Goal: Information Seeking & Learning: Compare options

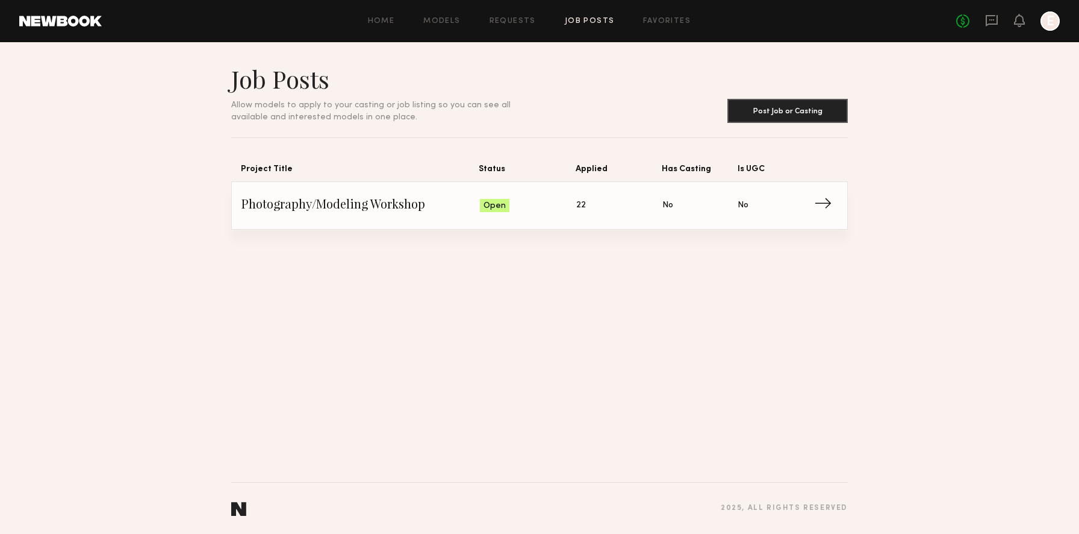
click at [368, 210] on span "Photography/Modeling Workshop" at bounding box center [360, 205] width 238 height 18
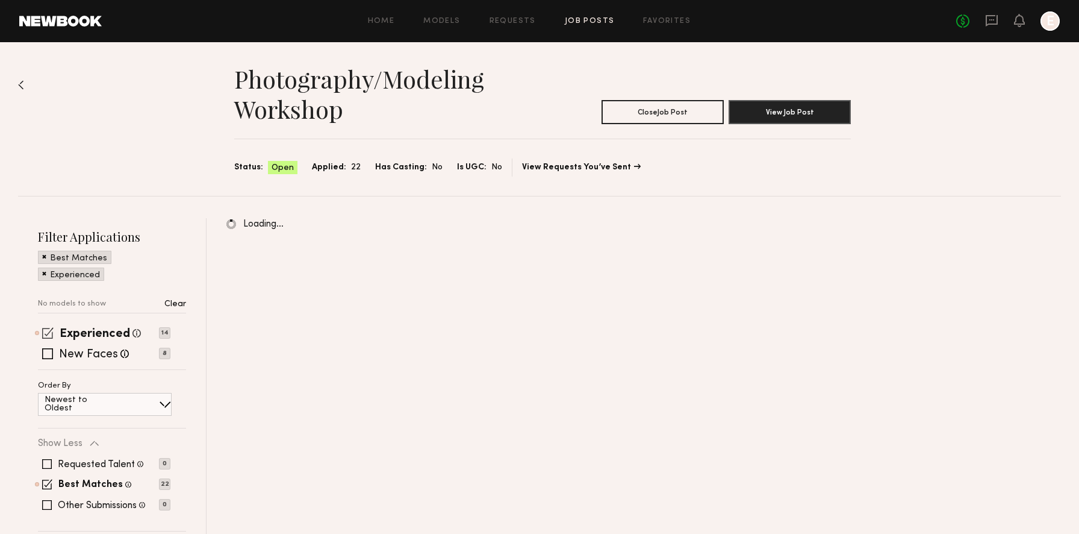
click at [51, 330] on span at bounding box center [47, 332] width 11 height 11
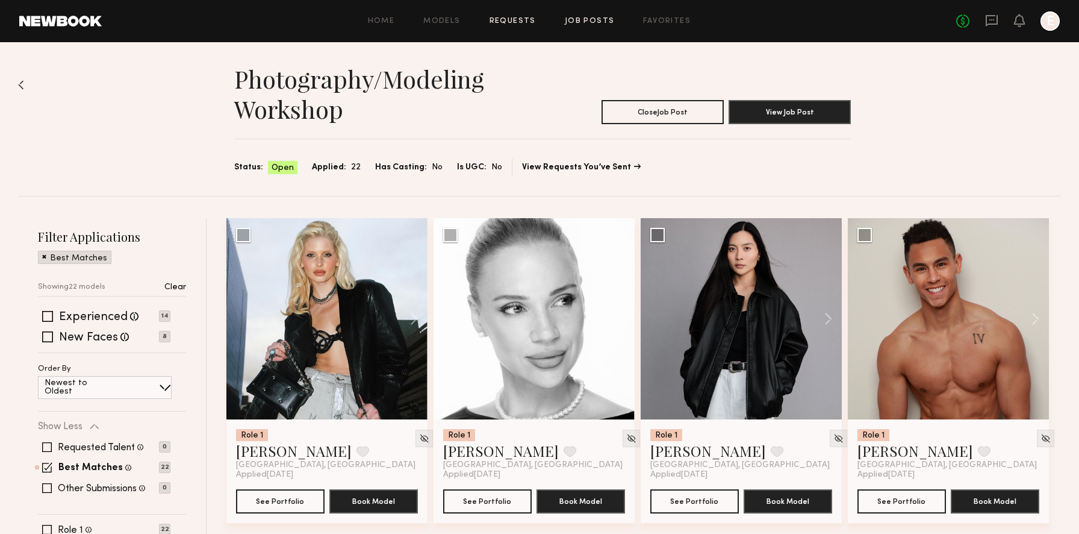
click at [505, 19] on link "Requests" at bounding box center [513, 21] width 46 height 8
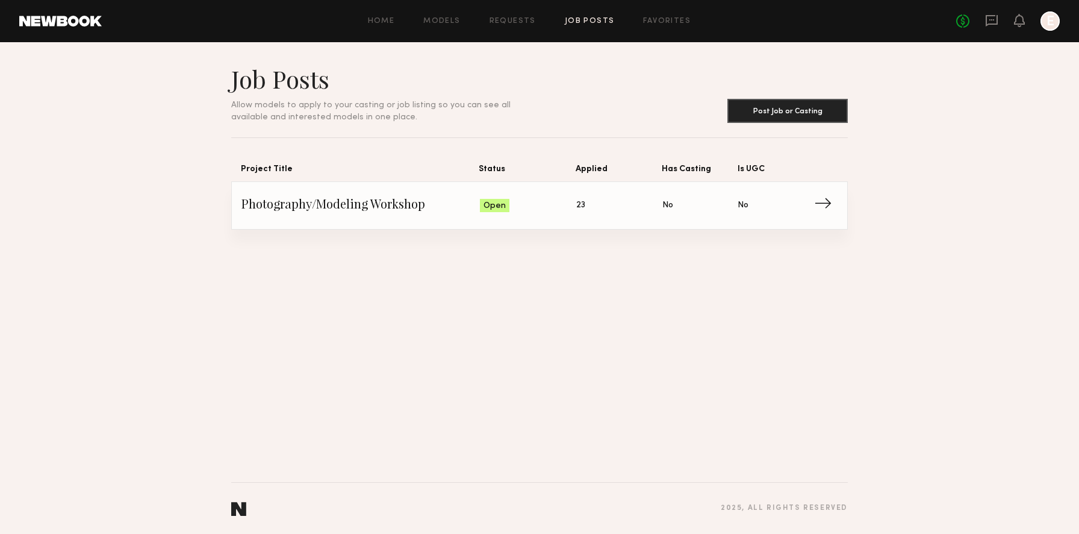
click at [526, 204] on span "Status: Open" at bounding box center [528, 205] width 97 height 18
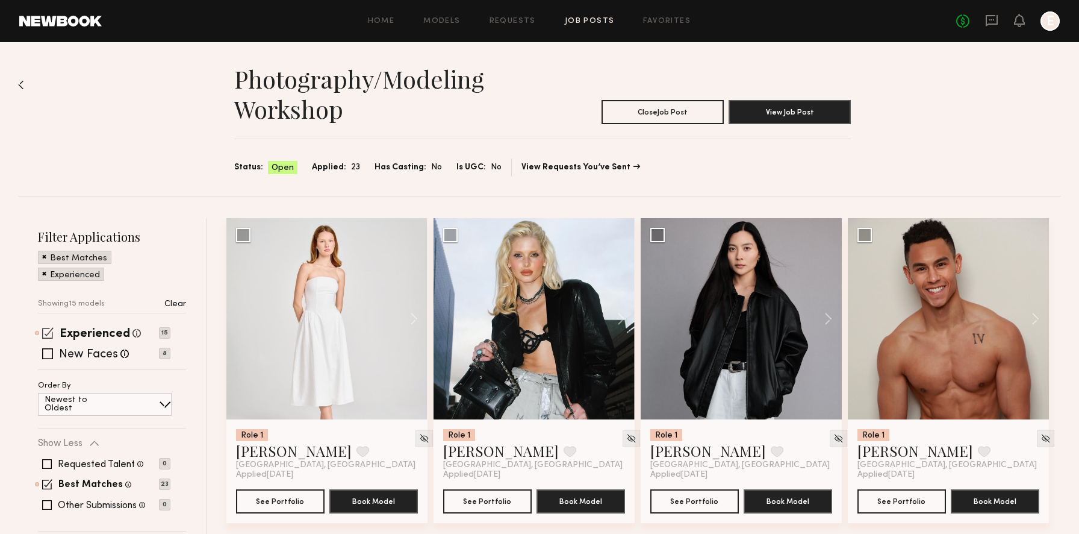
click at [45, 332] on span at bounding box center [47, 332] width 11 height 11
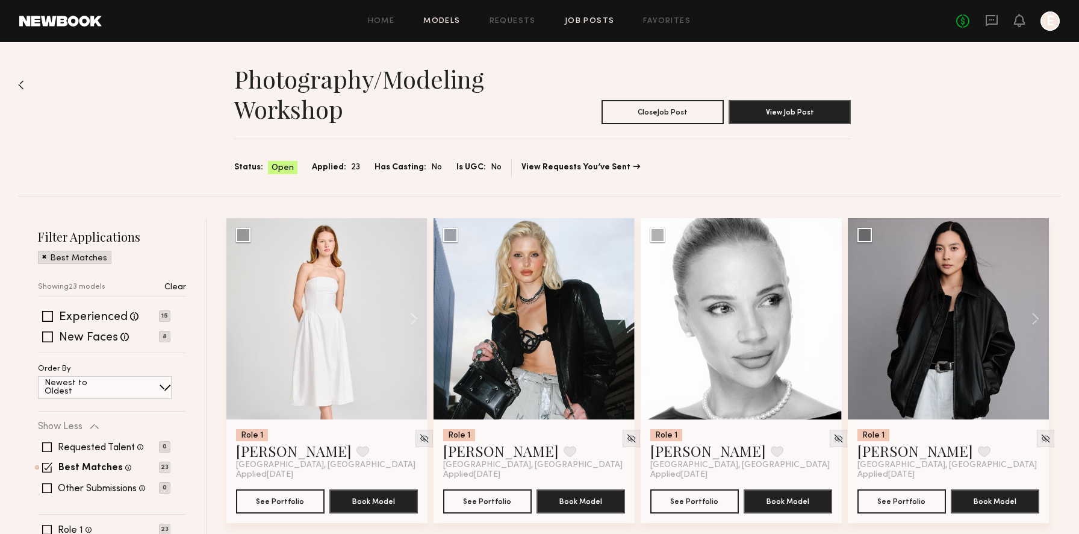
click at [443, 17] on link "Models" at bounding box center [441, 21] width 37 height 8
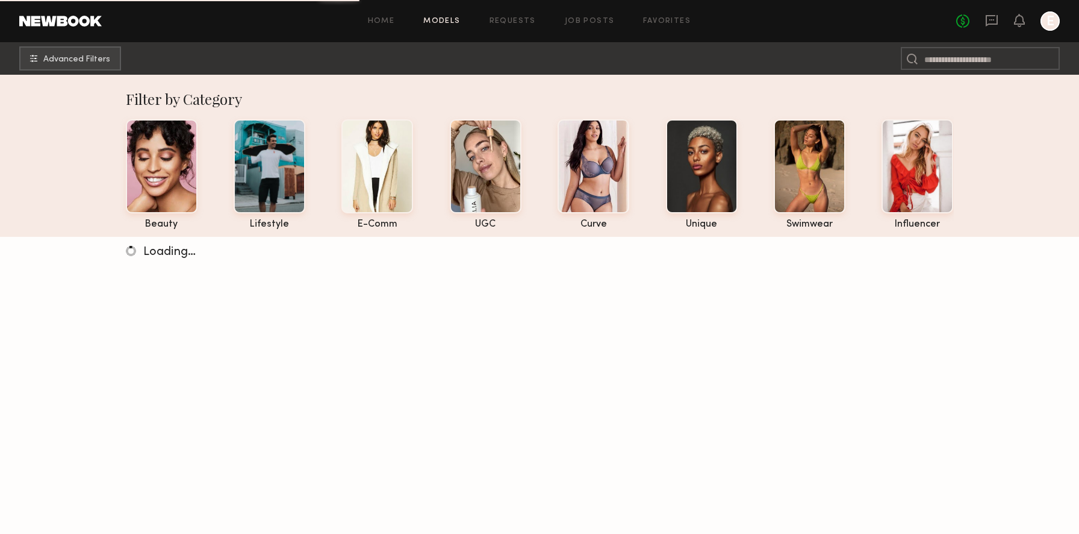
click at [656, 14] on div "Home Models Requests Job Posts Favorites Sign Out No fees up to $5,000 E" at bounding box center [581, 20] width 958 height 19
click at [659, 27] on div "Home Models Requests Job Posts Favorites Sign Out No fees up to $5,000 E" at bounding box center [581, 20] width 958 height 19
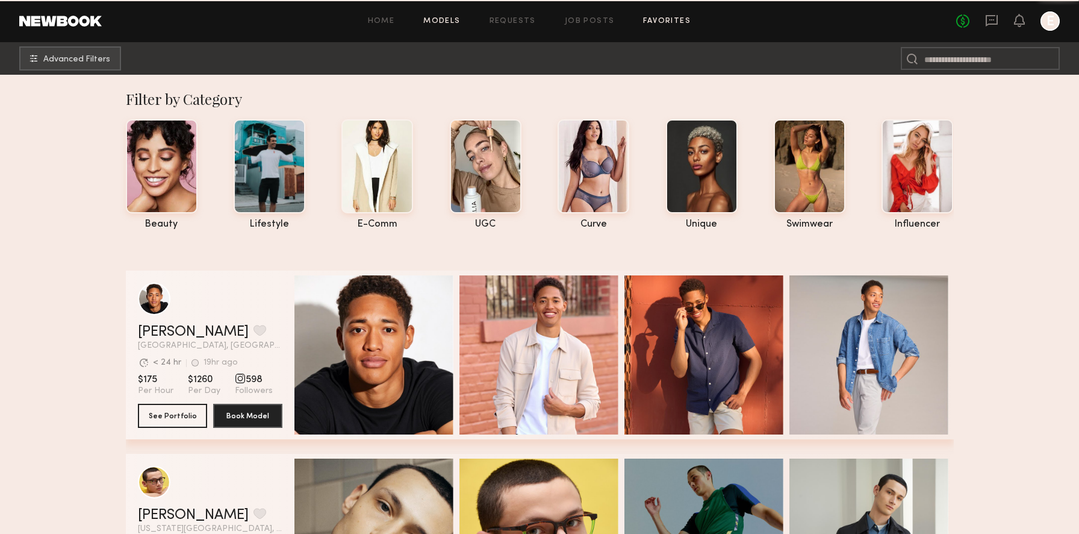
click at [659, 24] on link "Favorites" at bounding box center [667, 21] width 48 height 8
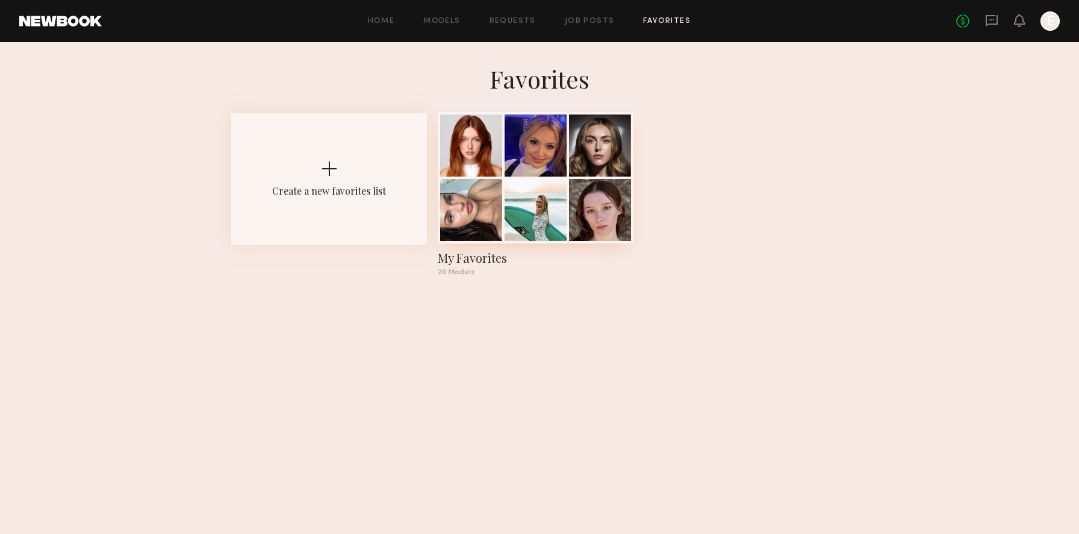
click at [466, 262] on div "My Favorites" at bounding box center [536, 257] width 196 height 17
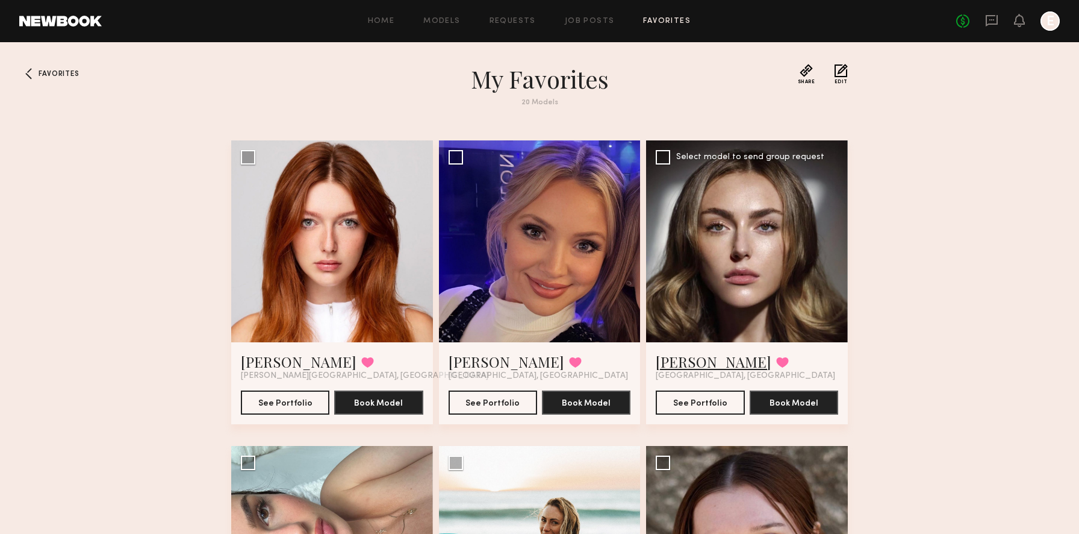
click at [698, 361] on link "Megan V." at bounding box center [714, 361] width 116 height 19
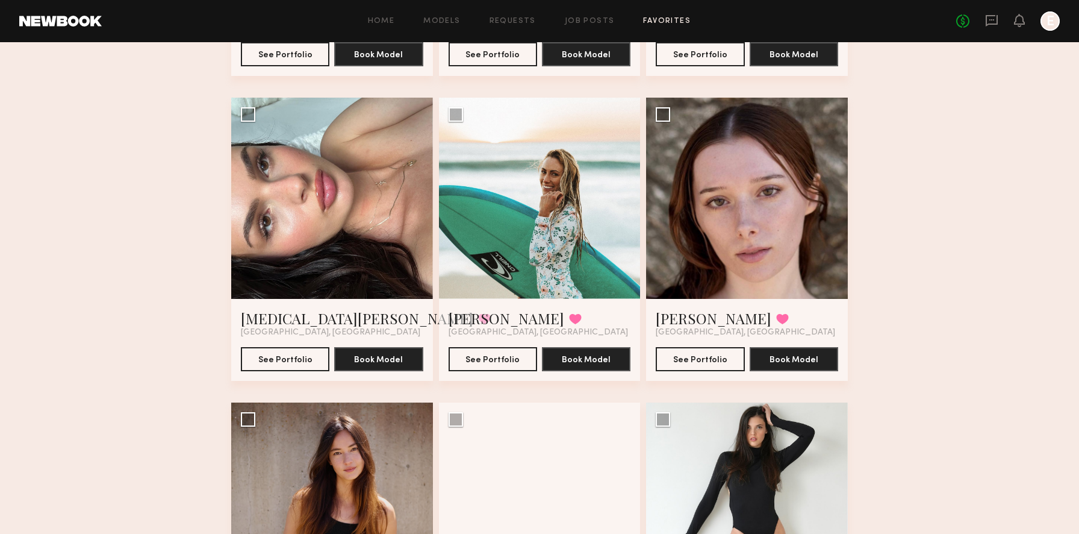
scroll to position [347, 0]
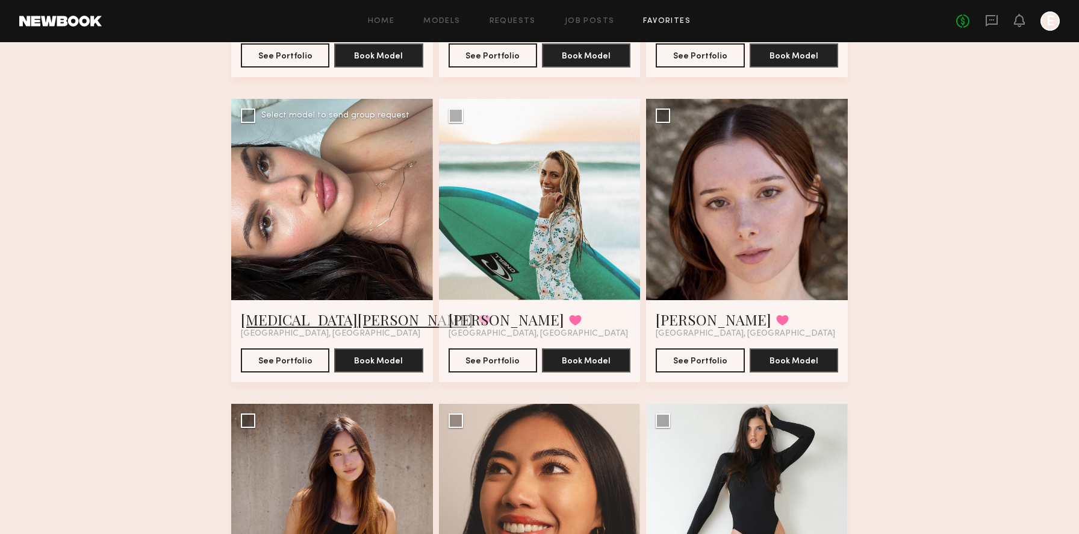
click at [252, 324] on link "Kyra R." at bounding box center [357, 319] width 232 height 19
click at [581, 188] on div at bounding box center [540, 200] width 202 height 202
click at [502, 353] on button "See Portfolio" at bounding box center [493, 359] width 89 height 24
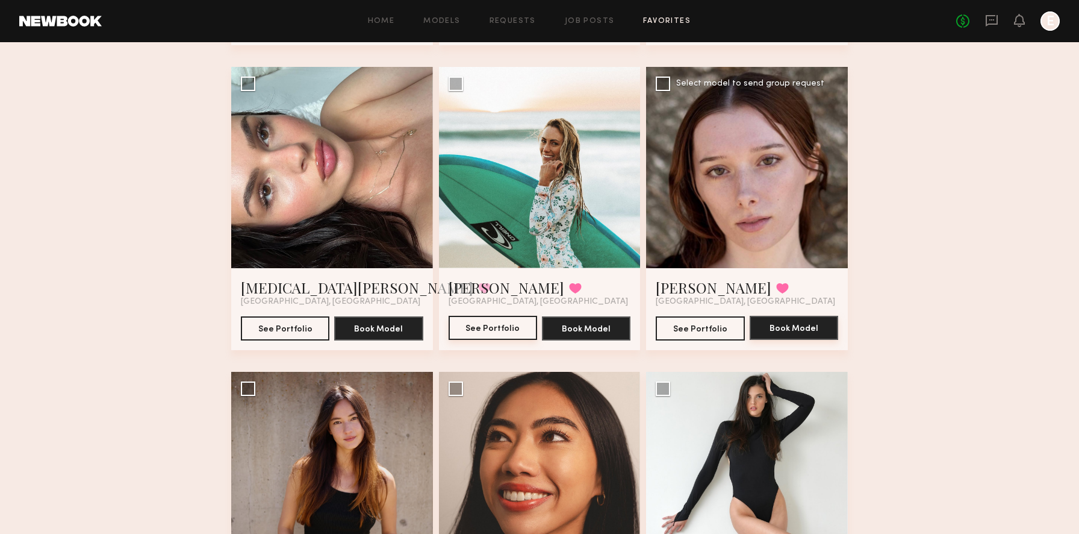
scroll to position [387, 0]
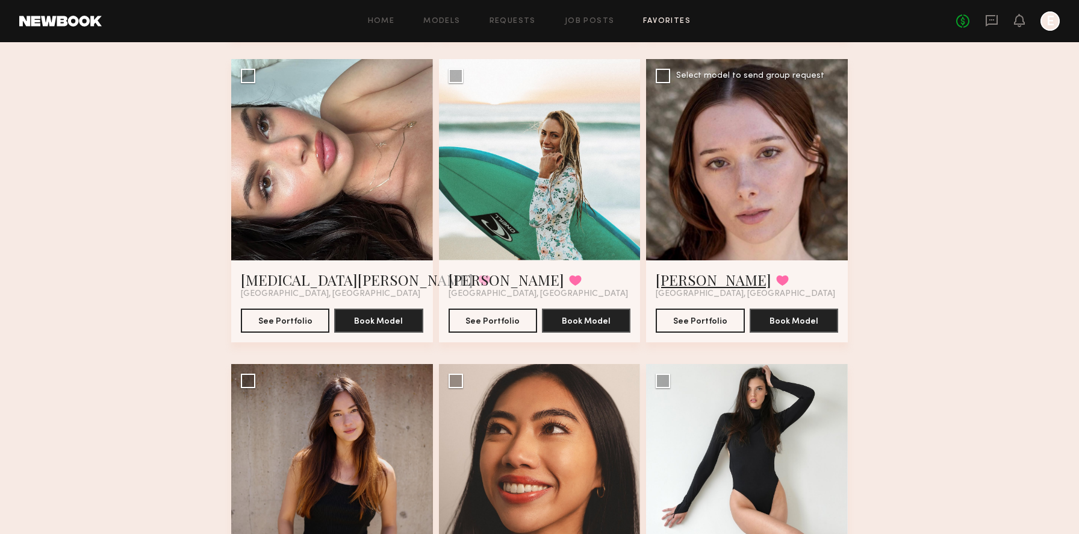
click at [707, 275] on link "Marianne O." at bounding box center [714, 279] width 116 height 19
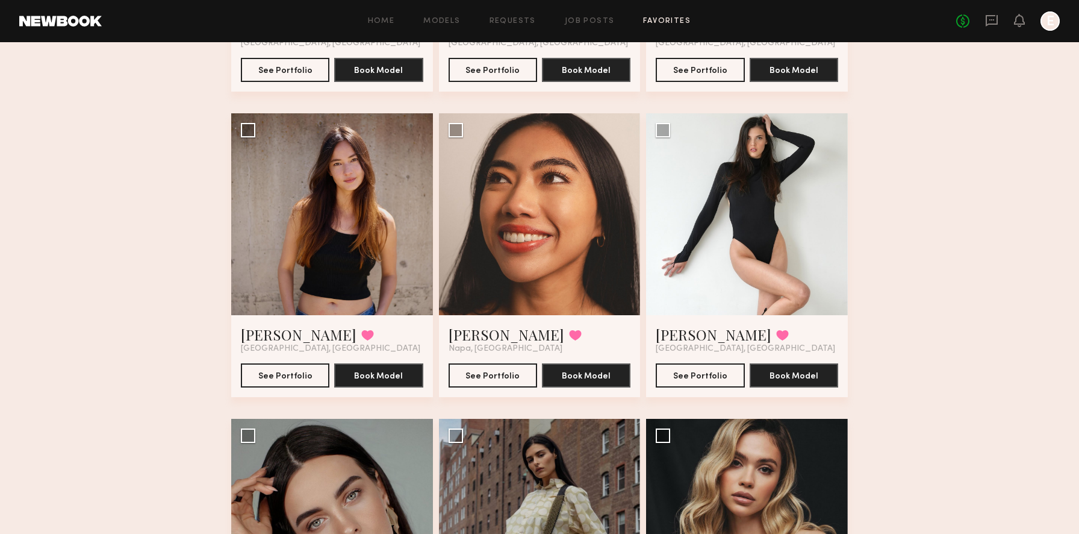
scroll to position [641, 0]
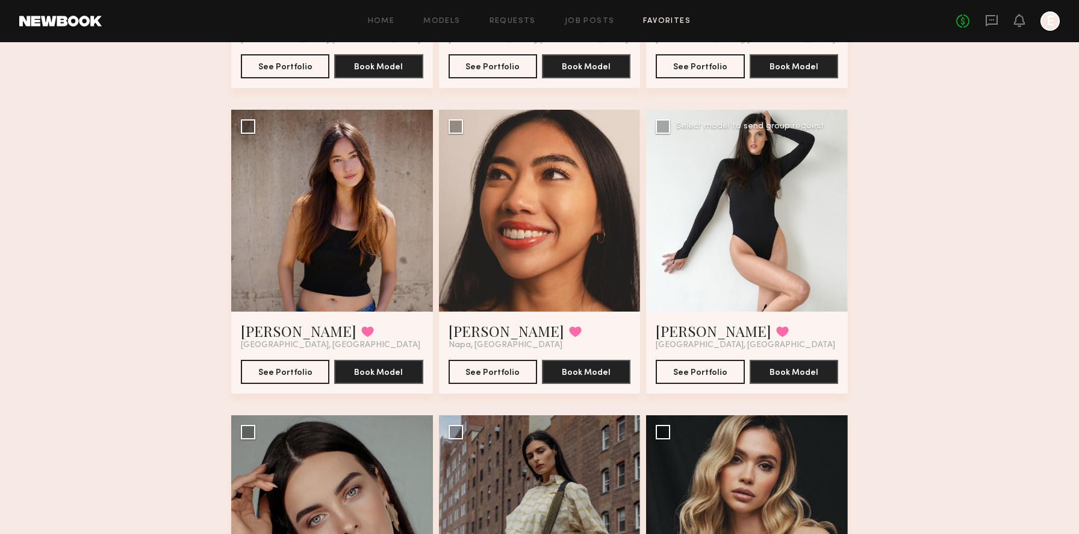
click at [702, 213] on div at bounding box center [747, 211] width 202 height 202
click at [696, 375] on button "See Portfolio" at bounding box center [700, 371] width 89 height 24
click at [237, 211] on div at bounding box center [332, 211] width 202 height 202
click at [263, 372] on button "See Portfolio" at bounding box center [285, 371] width 89 height 24
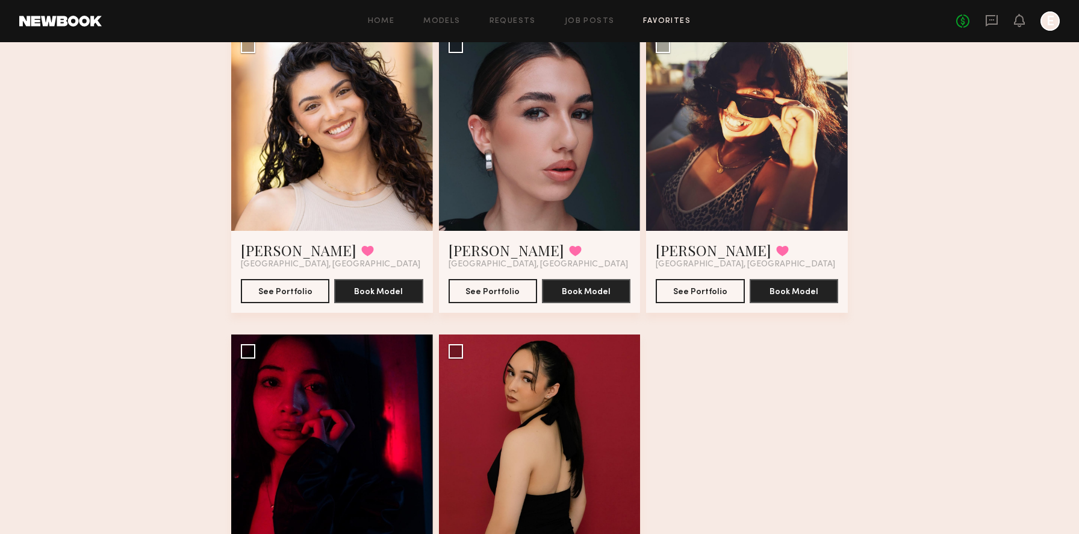
scroll to position [1761, 0]
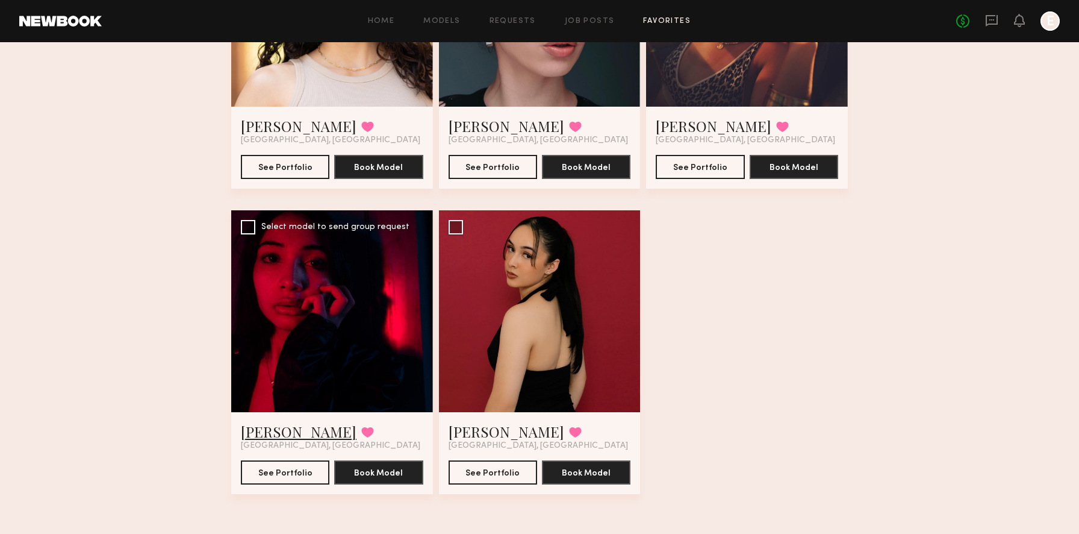
click at [263, 432] on link "Lizzie L." at bounding box center [299, 431] width 116 height 19
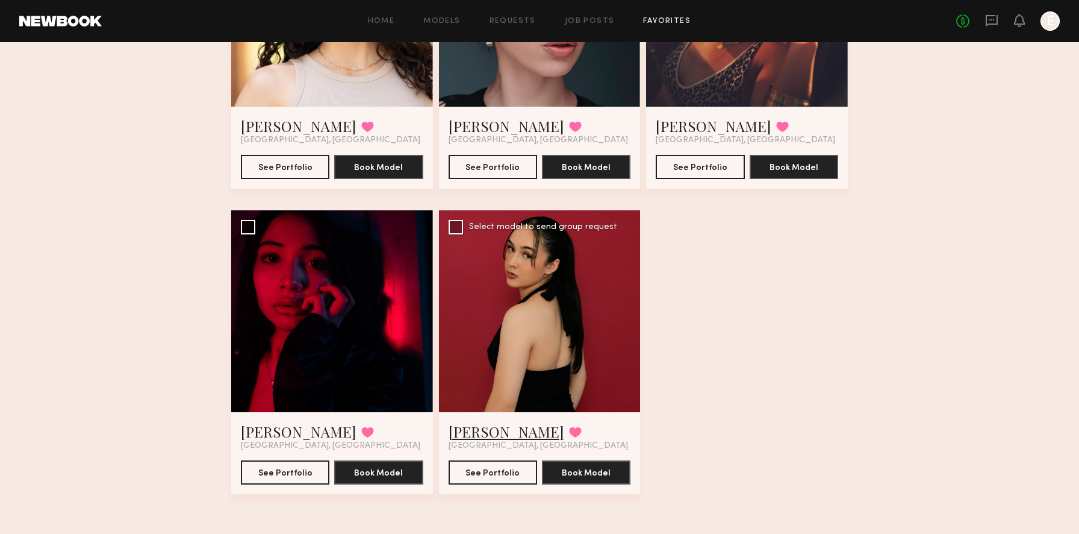
click at [479, 427] on link "Evy C." at bounding box center [507, 431] width 116 height 19
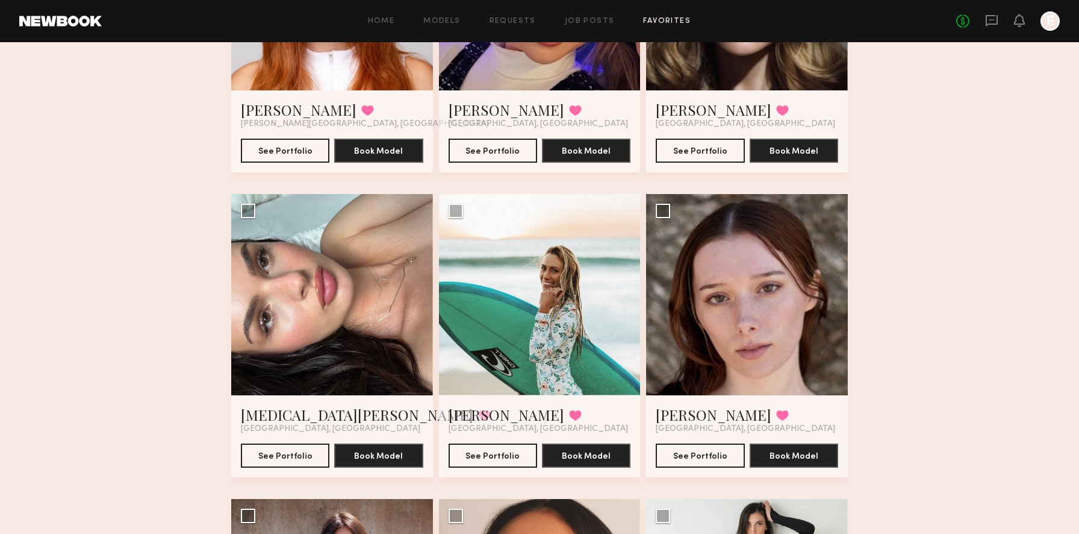
scroll to position [0, 0]
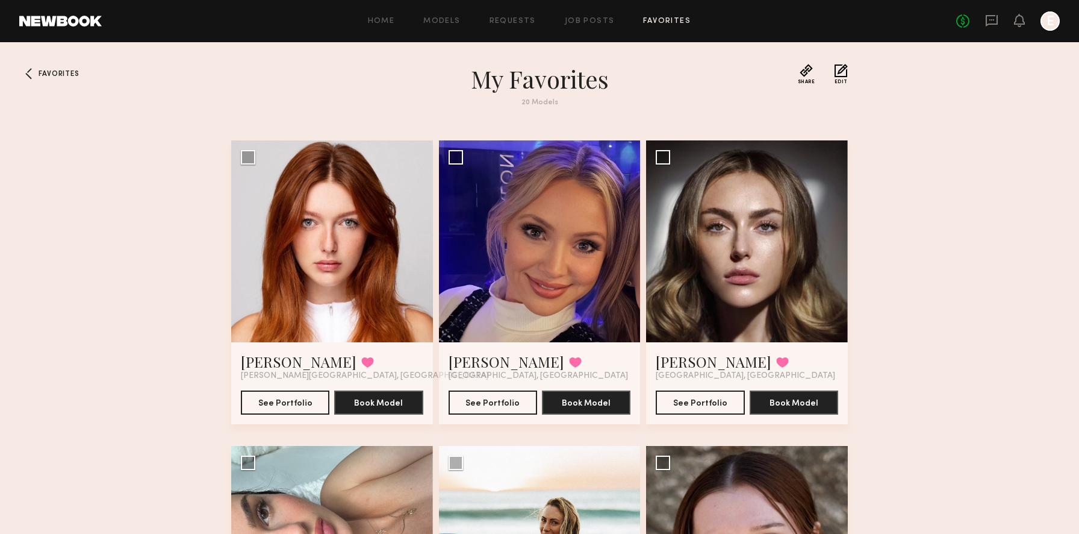
click at [382, 25] on div "Home Models Requests Job Posts Favorites Sign Out No fees up to $5,000 E" at bounding box center [581, 20] width 958 height 19
click at [428, 17] on link "Models" at bounding box center [441, 21] width 37 height 8
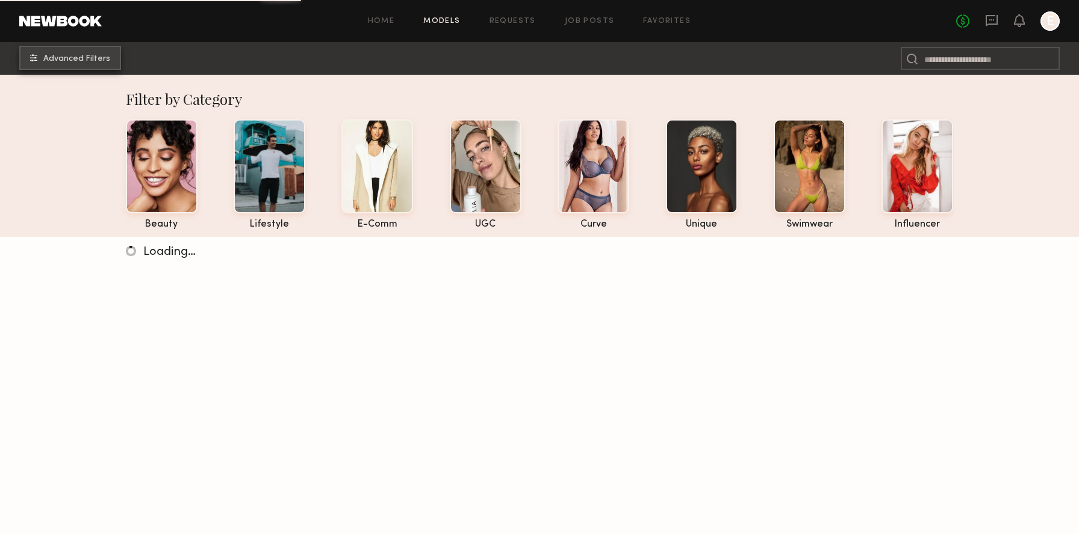
click at [105, 55] on span "Advanced Filters" at bounding box center [76, 59] width 67 height 8
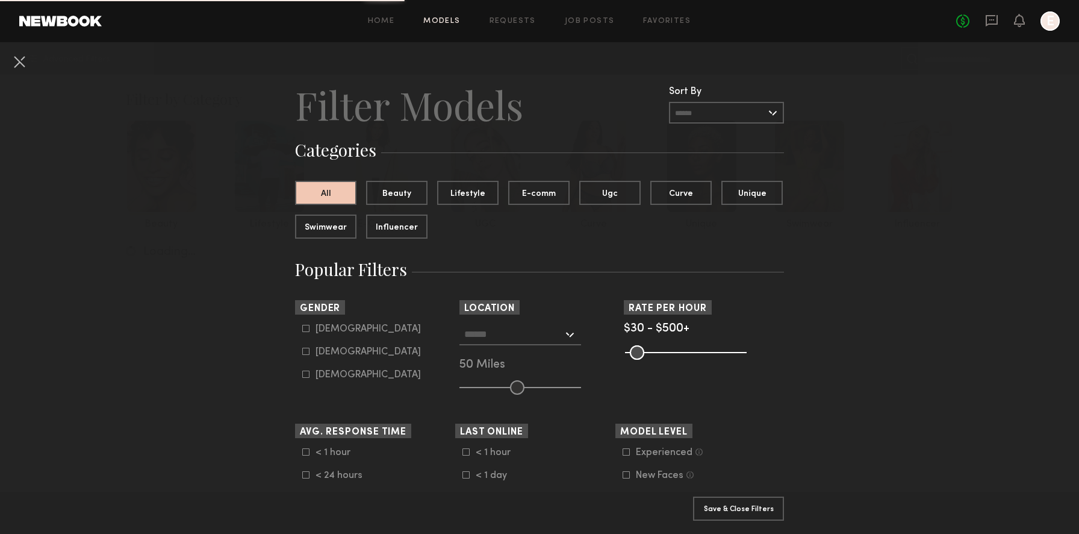
click at [543, 337] on input "text" at bounding box center [513, 333] width 99 height 20
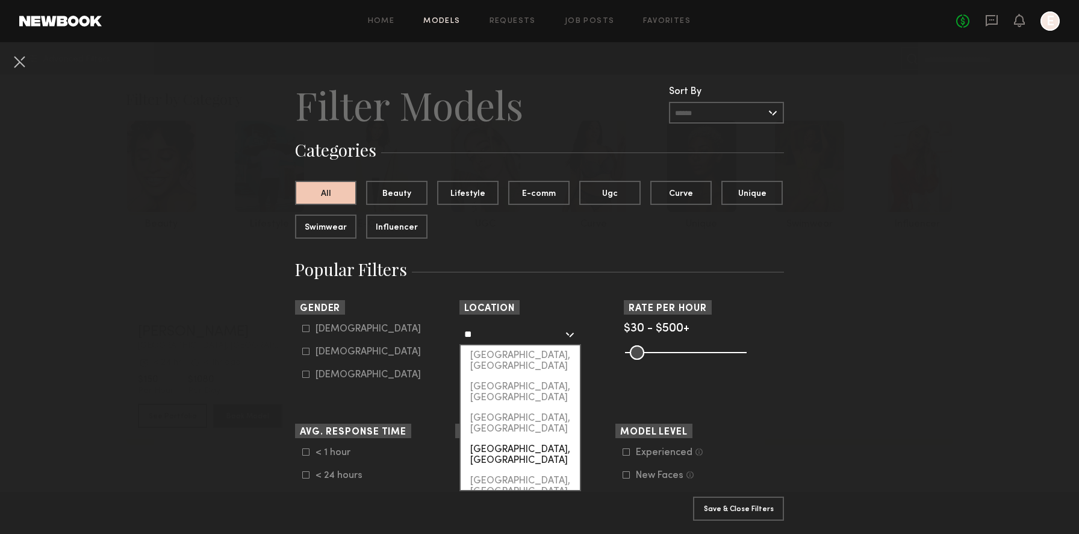
click at [523, 439] on div "[GEOGRAPHIC_DATA], [GEOGRAPHIC_DATA]" at bounding box center [520, 454] width 119 height 31
type input "**********"
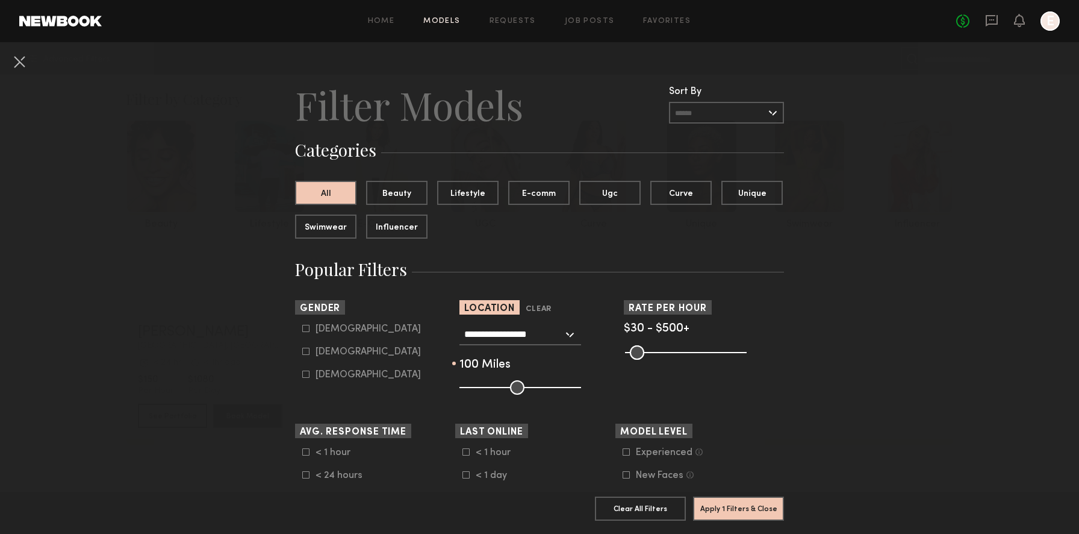
drag, startPoint x: 518, startPoint y: 392, endPoint x: 603, endPoint y: 384, distance: 85.9
type input "***"
click at [581, 384] on input "range" at bounding box center [520, 387] width 122 height 14
click at [311, 355] on label "Female" at bounding box center [361, 350] width 119 height 7
type input "**"
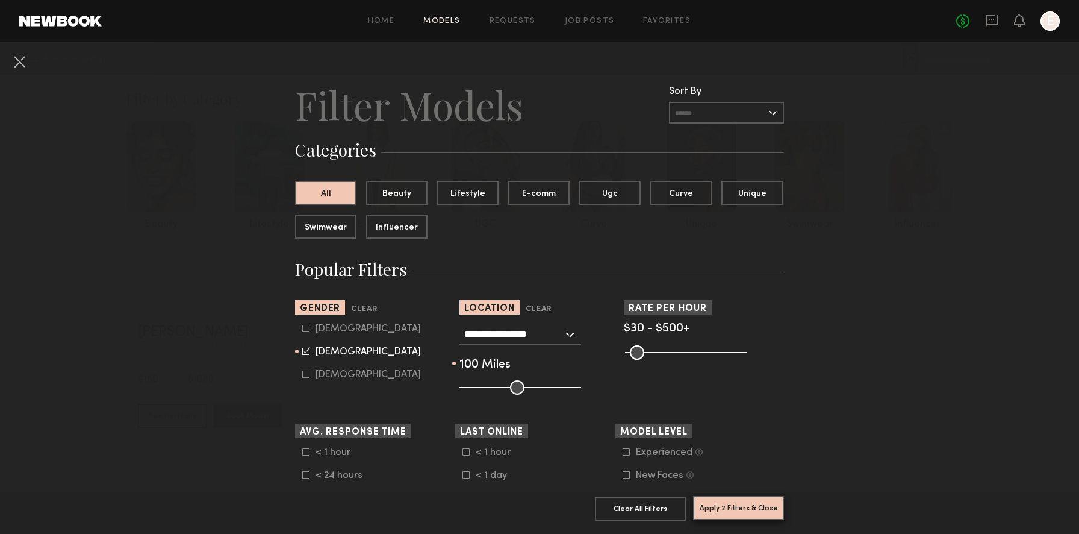
click at [743, 500] on button "Apply 2 Filters & Close" at bounding box center [738, 508] width 91 height 24
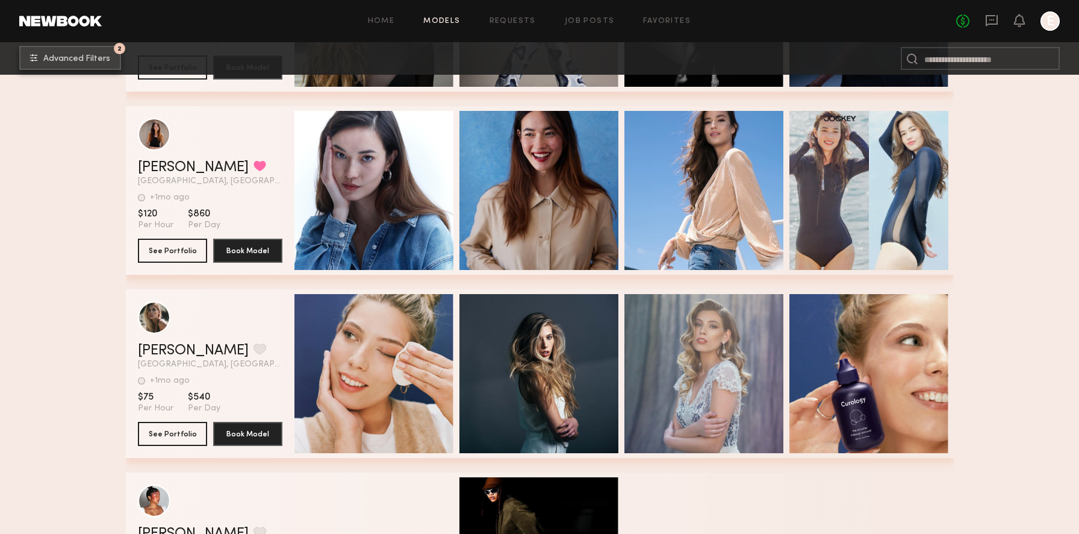
scroll to position [1613, 0]
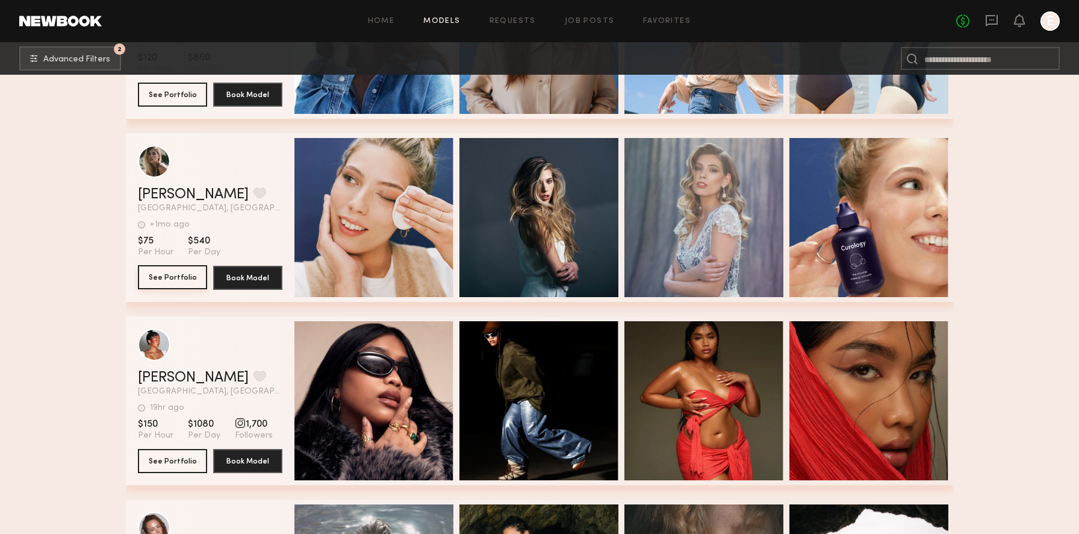
click at [163, 279] on button "See Portfolio" at bounding box center [172, 277] width 69 height 24
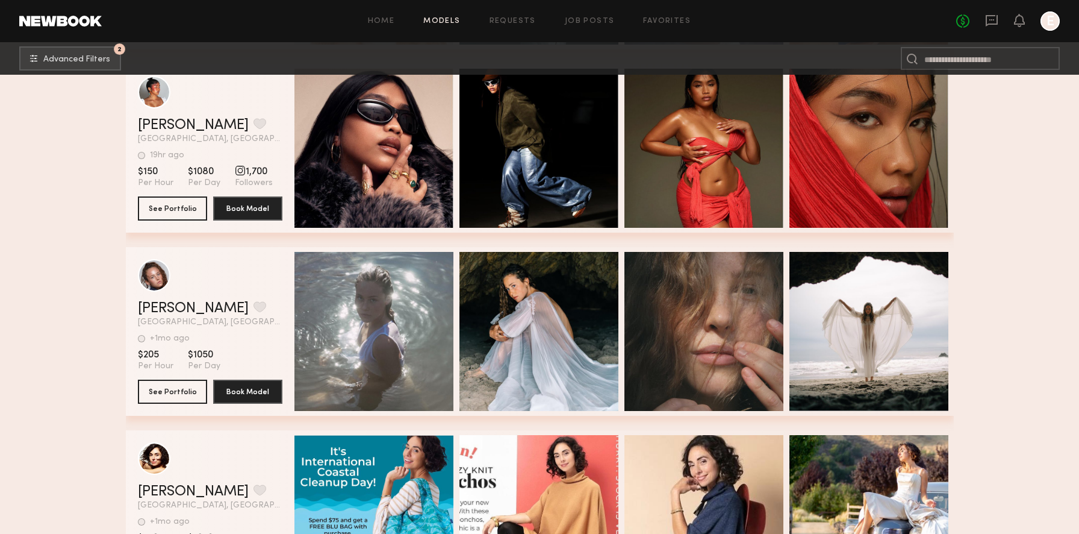
scroll to position [1873, 0]
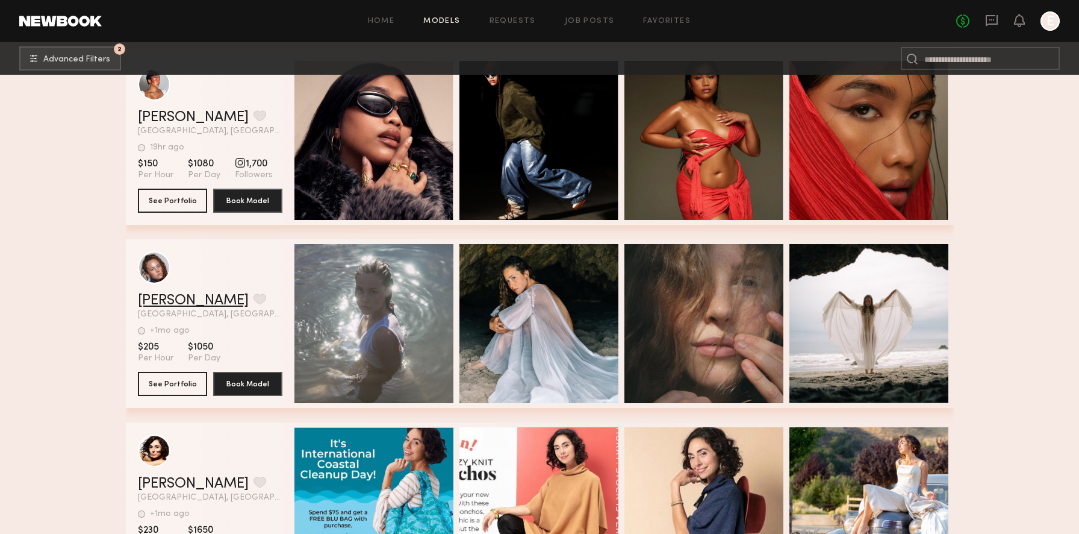
click at [186, 294] on link "Mikaela H." at bounding box center [193, 300] width 111 height 14
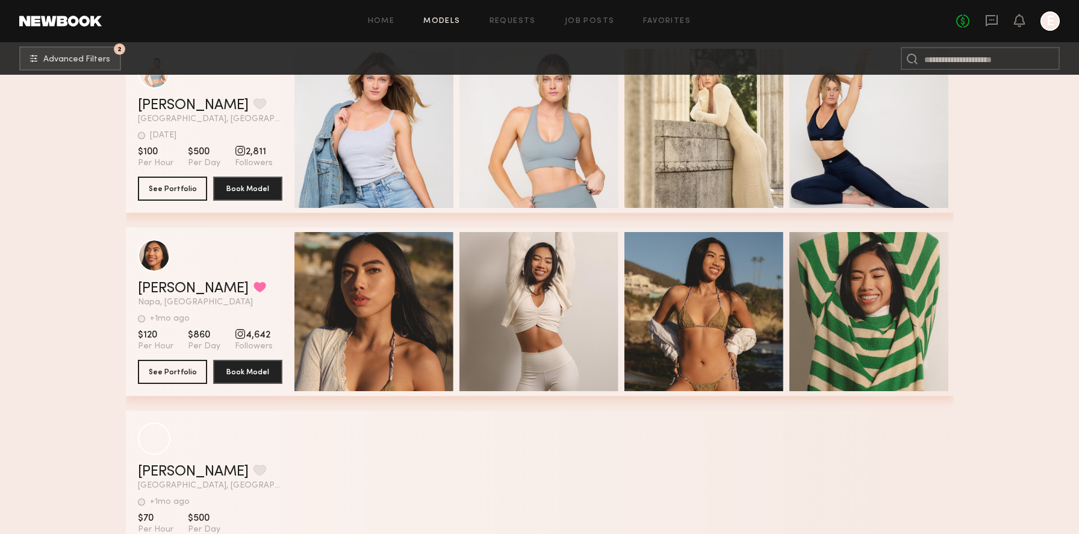
scroll to position [3955, 0]
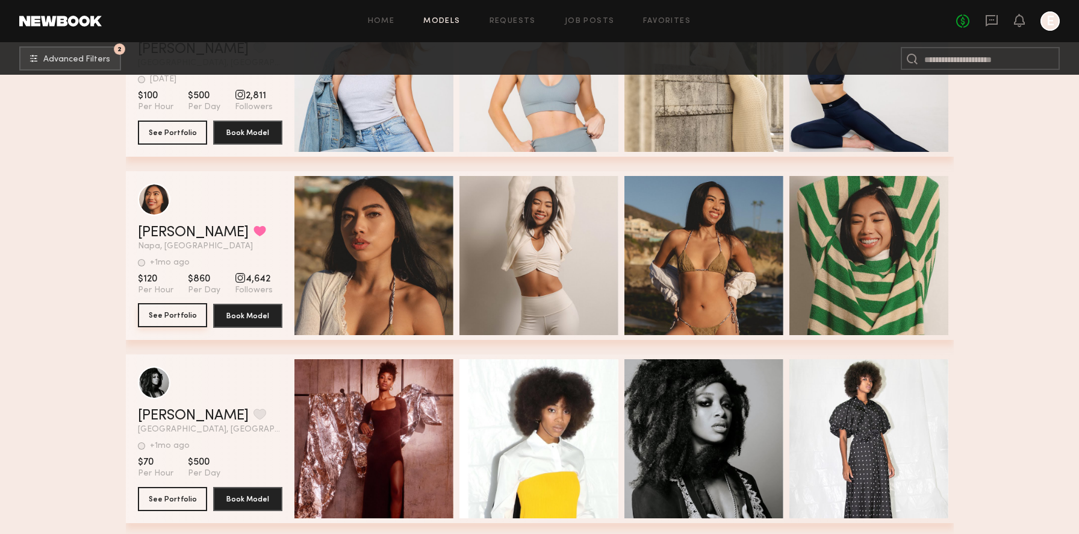
click at [181, 319] on button "See Portfolio" at bounding box center [172, 315] width 69 height 24
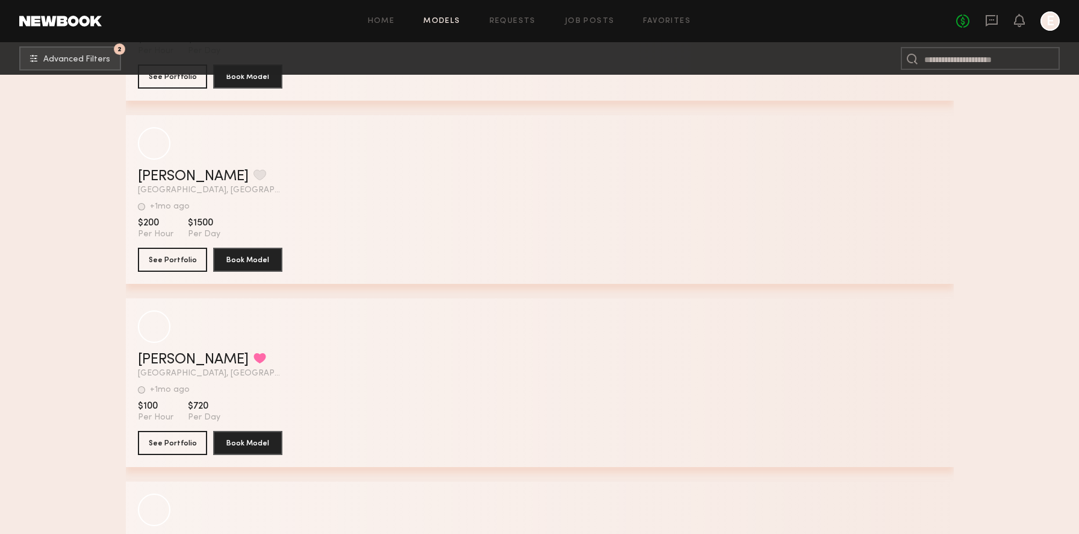
scroll to position [9761, 0]
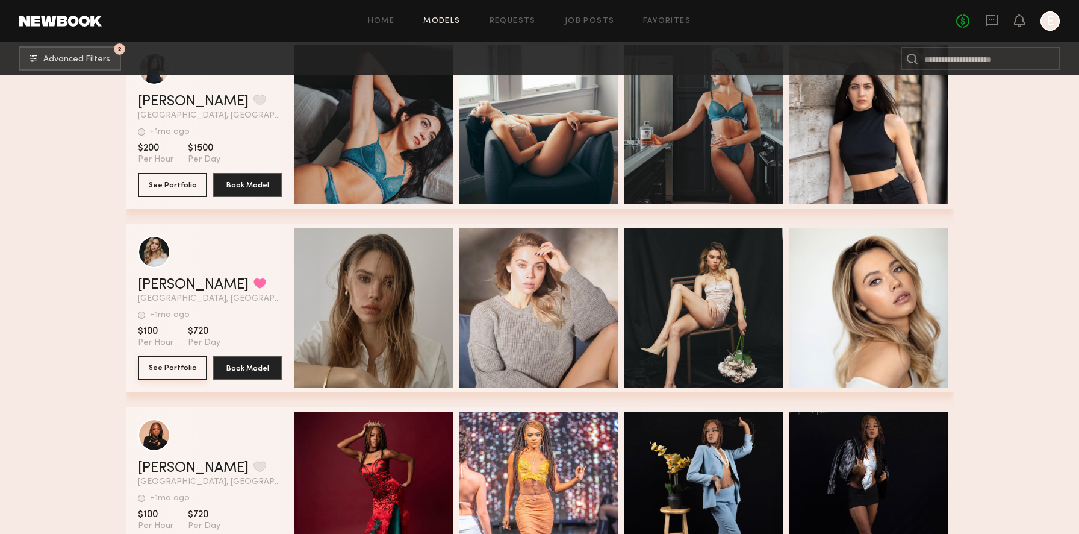
click at [184, 366] on button "See Portfolio" at bounding box center [172, 367] width 69 height 24
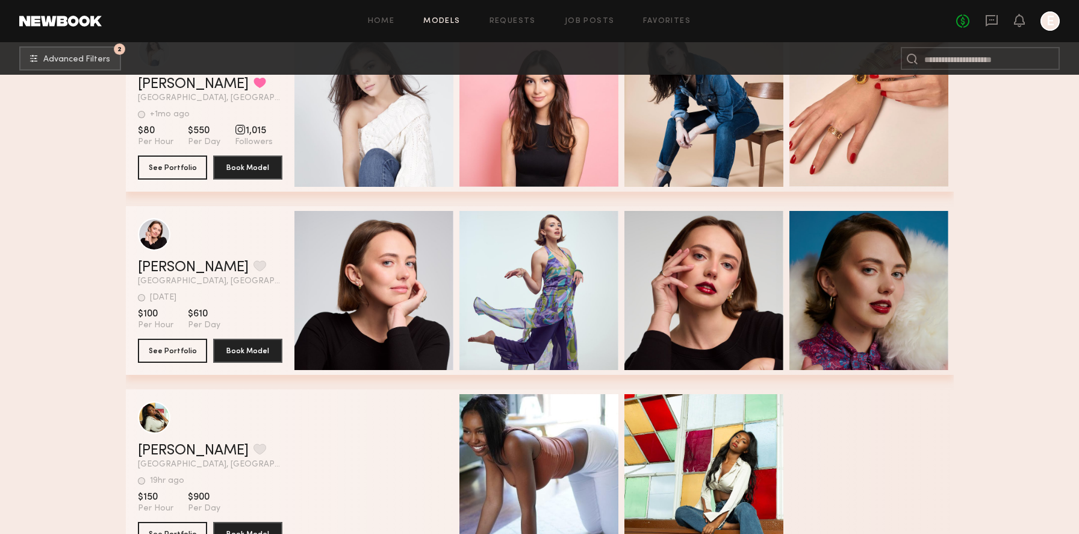
scroll to position [10866, 0]
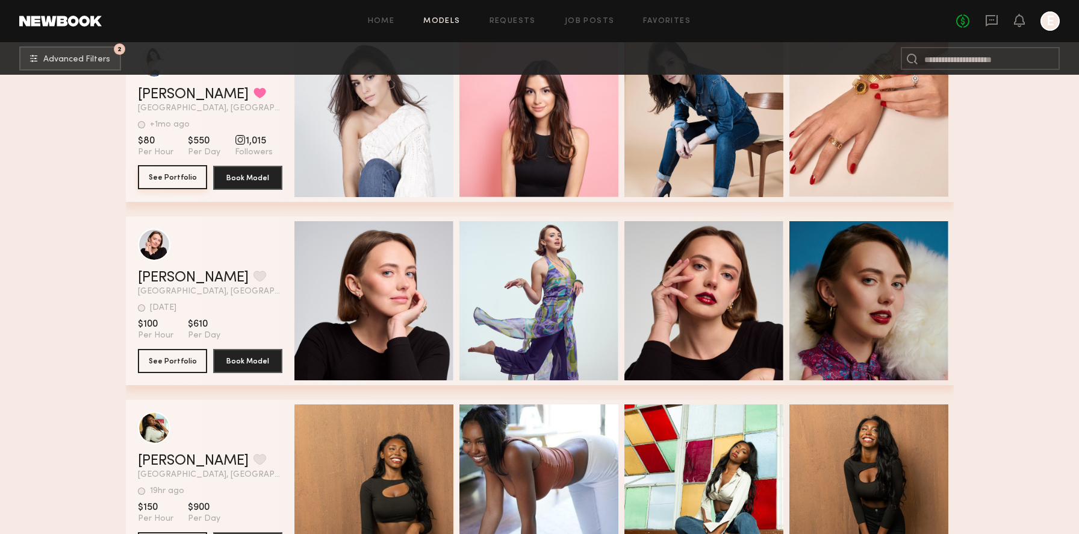
click at [169, 176] on button "See Portfolio" at bounding box center [172, 177] width 69 height 24
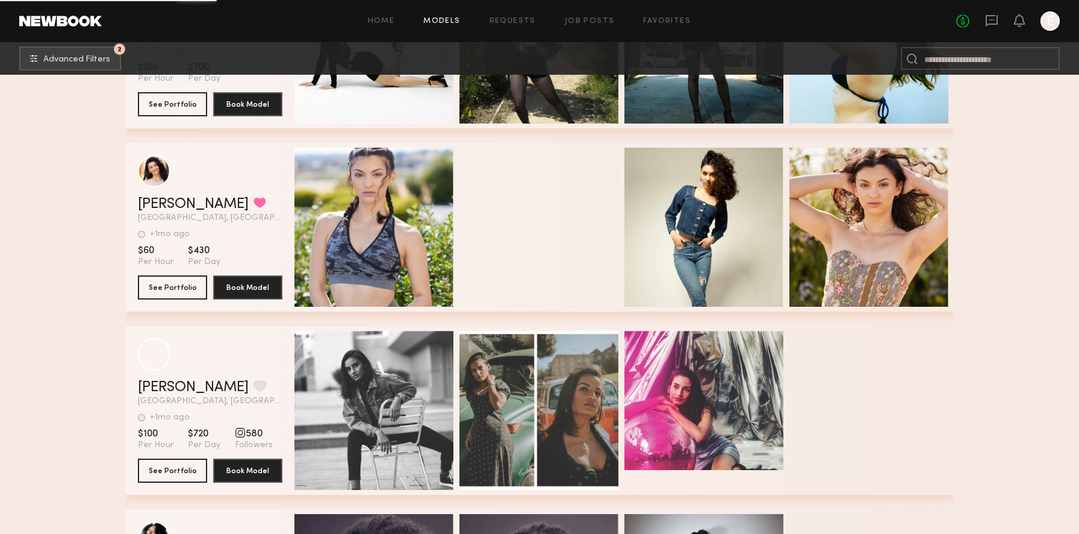
scroll to position [12406, 0]
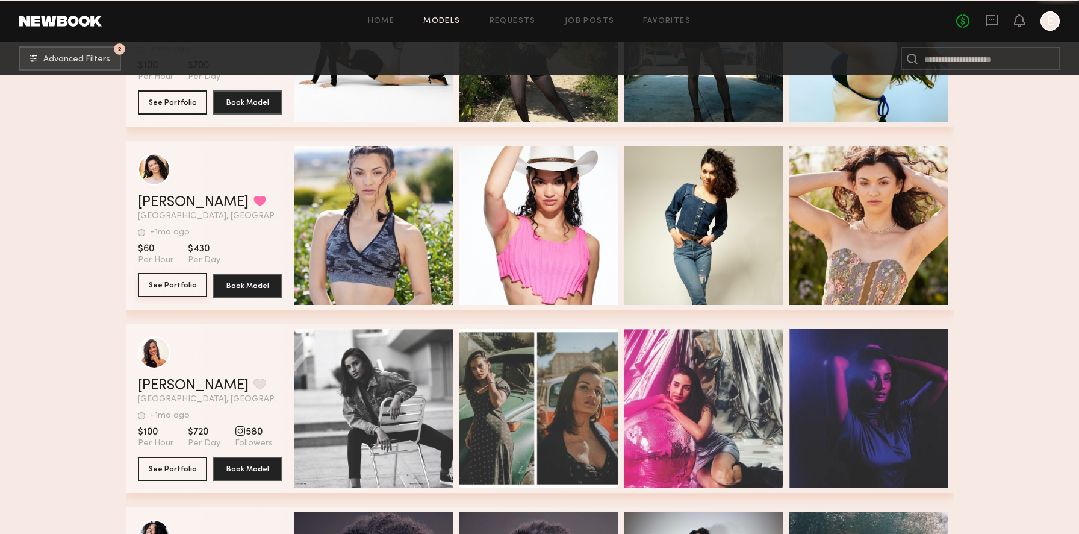
click at [164, 277] on button "See Portfolio" at bounding box center [172, 285] width 69 height 24
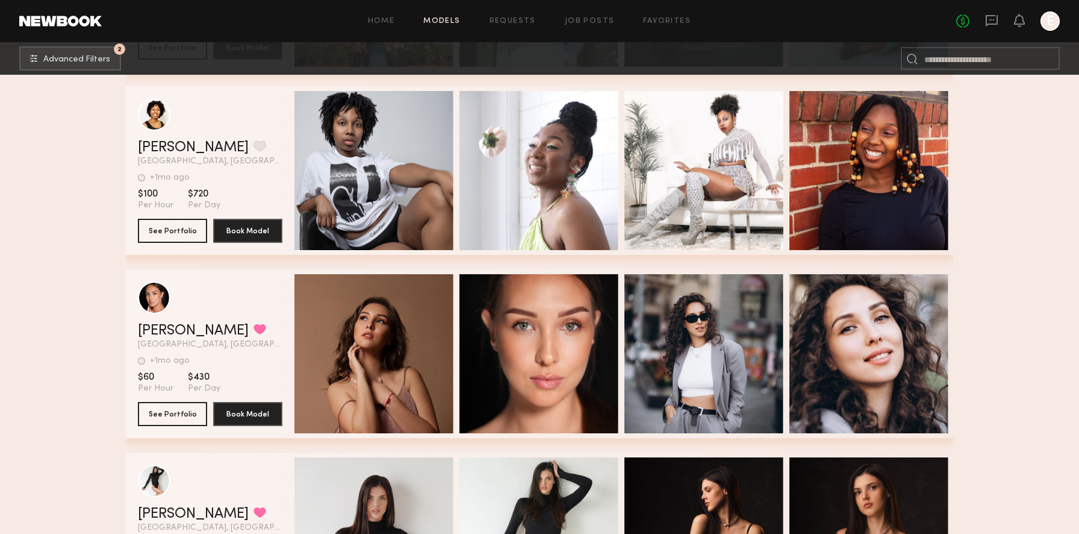
scroll to position [14086, 0]
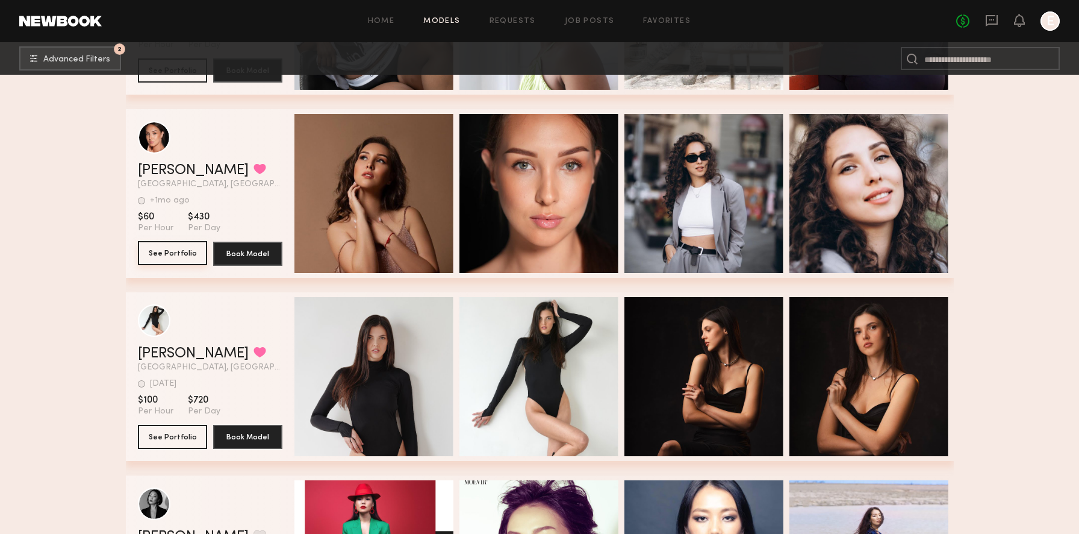
click at [168, 245] on button "See Portfolio" at bounding box center [172, 253] width 69 height 24
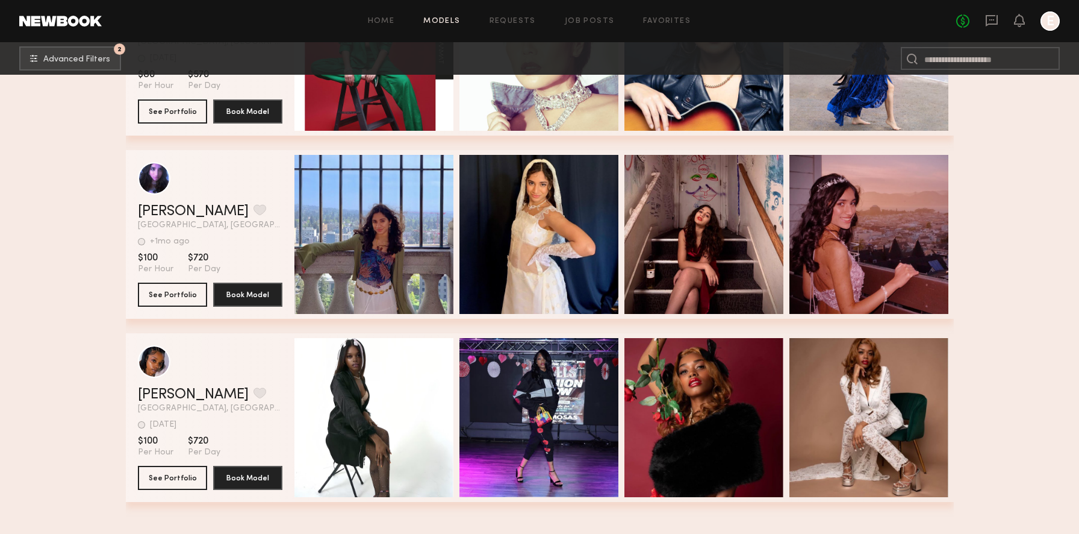
scroll to position [14439, 0]
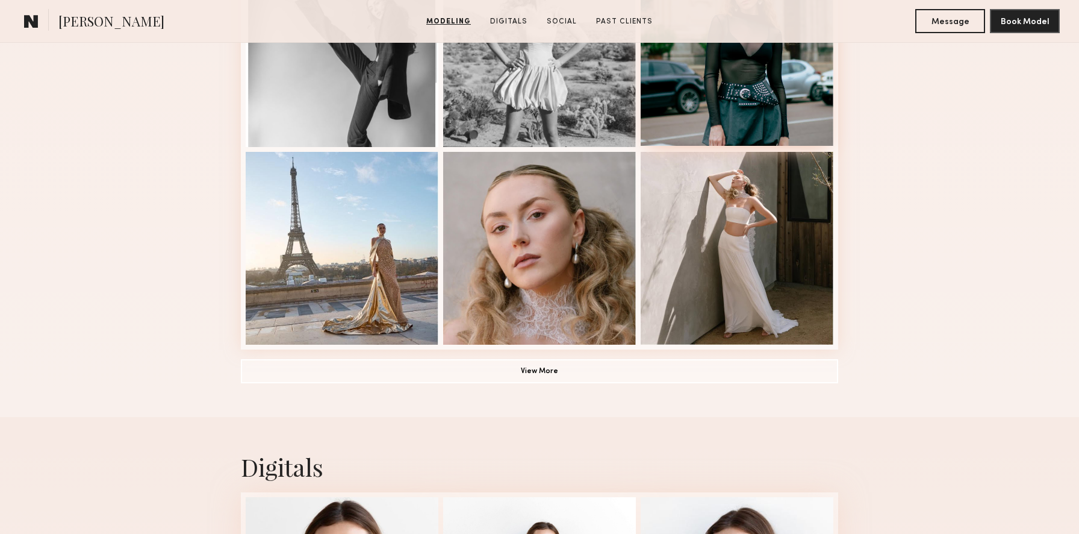
scroll to position [800, 0]
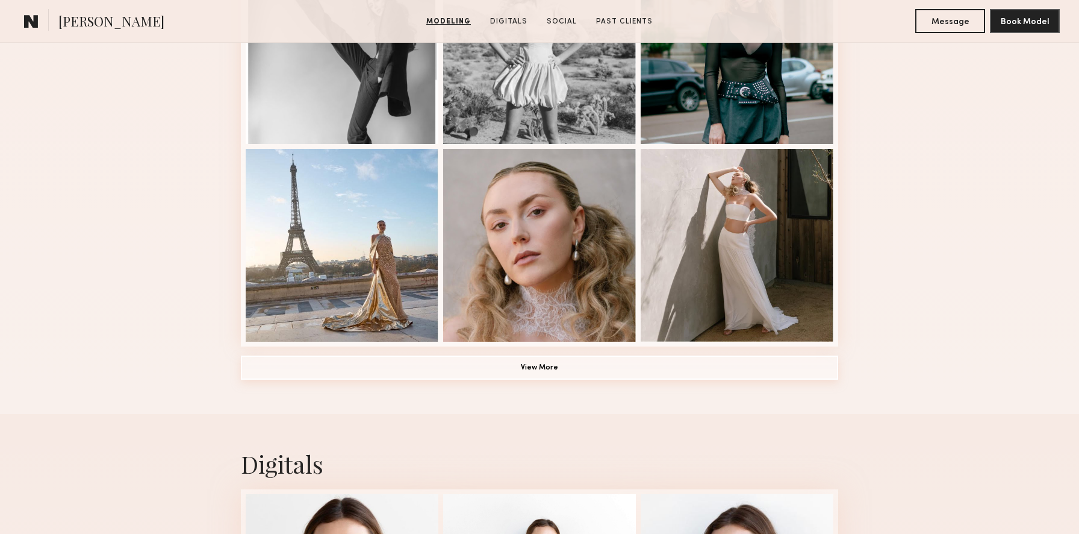
click at [631, 378] on button "View More" at bounding box center [539, 367] width 597 height 24
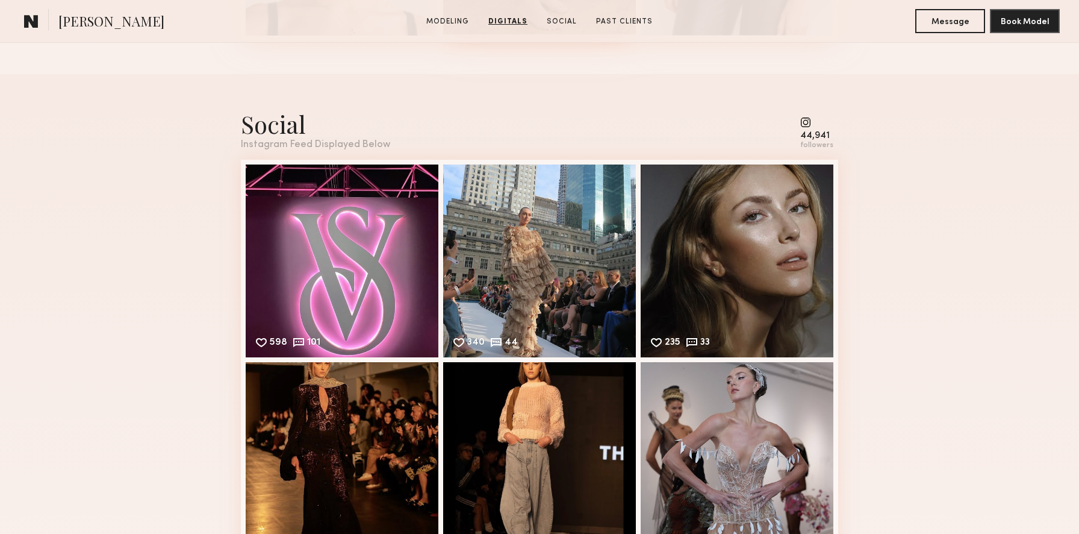
scroll to position [2023, 0]
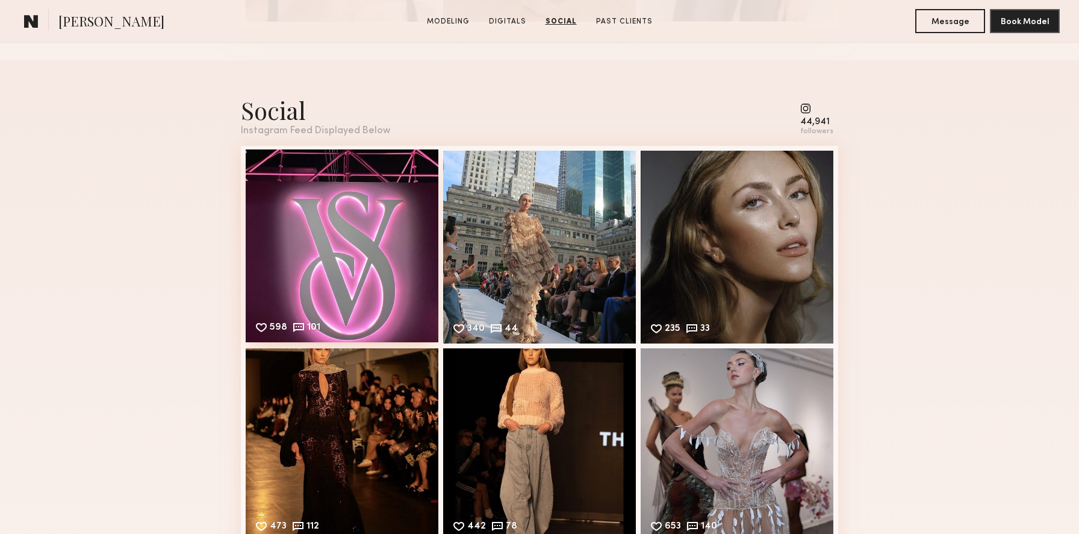
click at [375, 282] on div "598 101 Likes & comments displayed to show model’s engagement" at bounding box center [342, 245] width 193 height 193
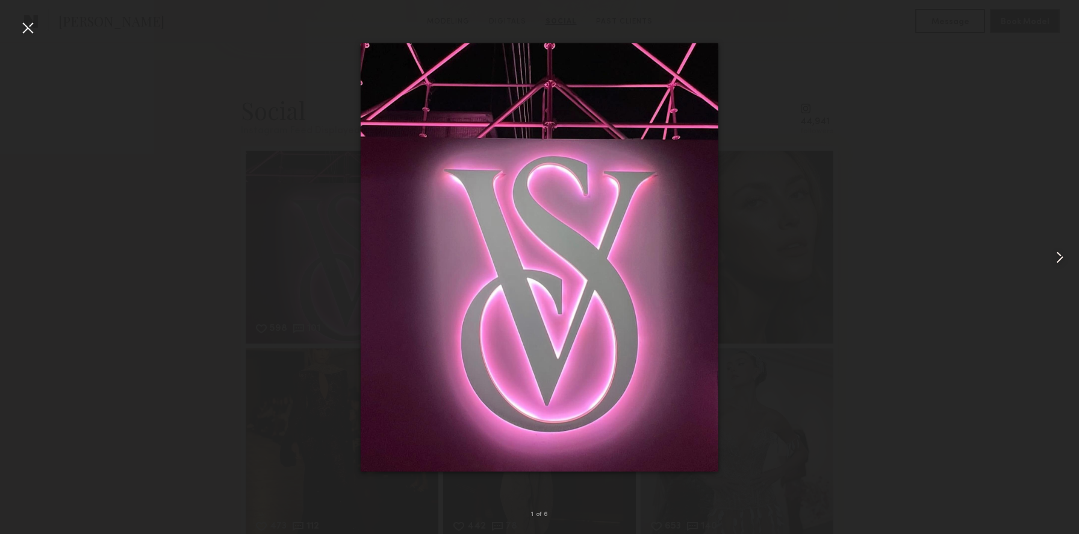
click at [1060, 256] on common-icon at bounding box center [1059, 257] width 19 height 19
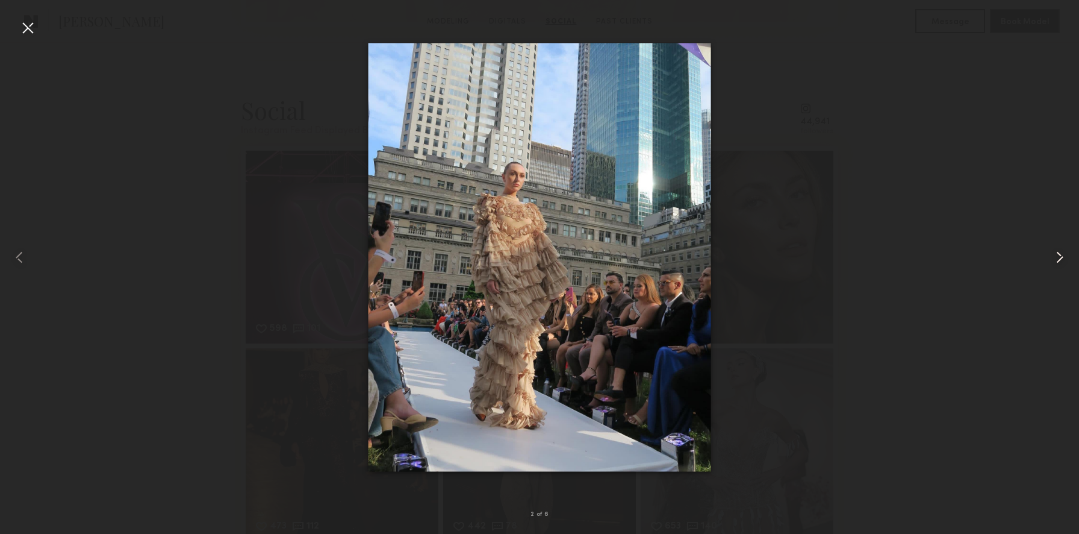
click at [1060, 256] on common-icon at bounding box center [1059, 257] width 19 height 19
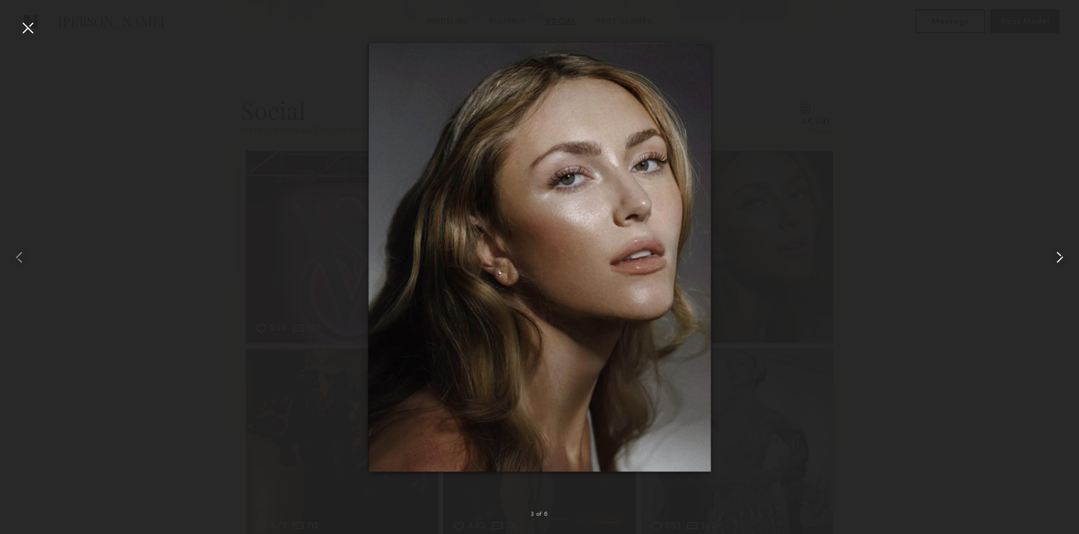
click at [1060, 256] on common-icon at bounding box center [1059, 257] width 19 height 19
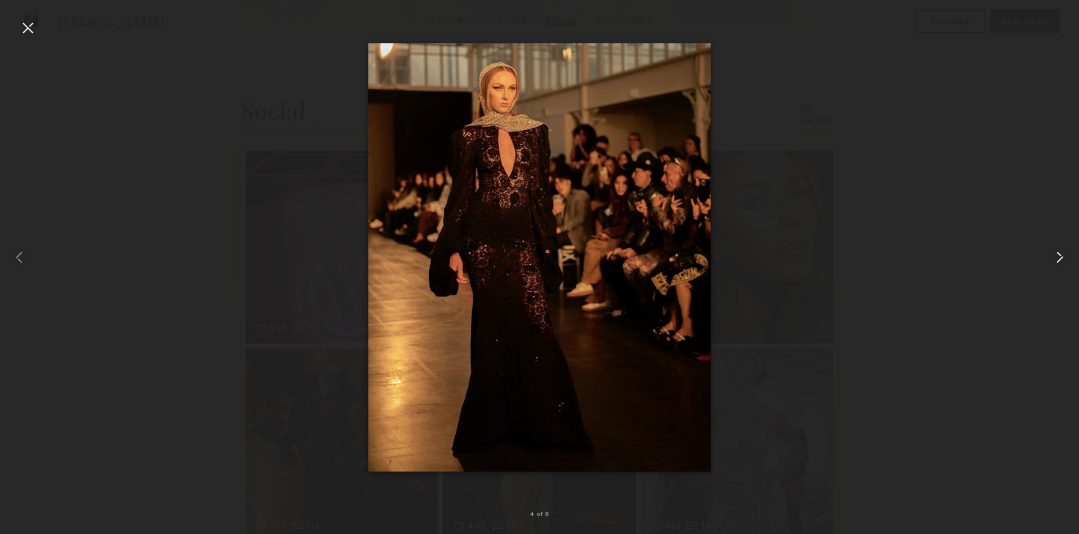
click at [1060, 256] on common-icon at bounding box center [1059, 257] width 19 height 19
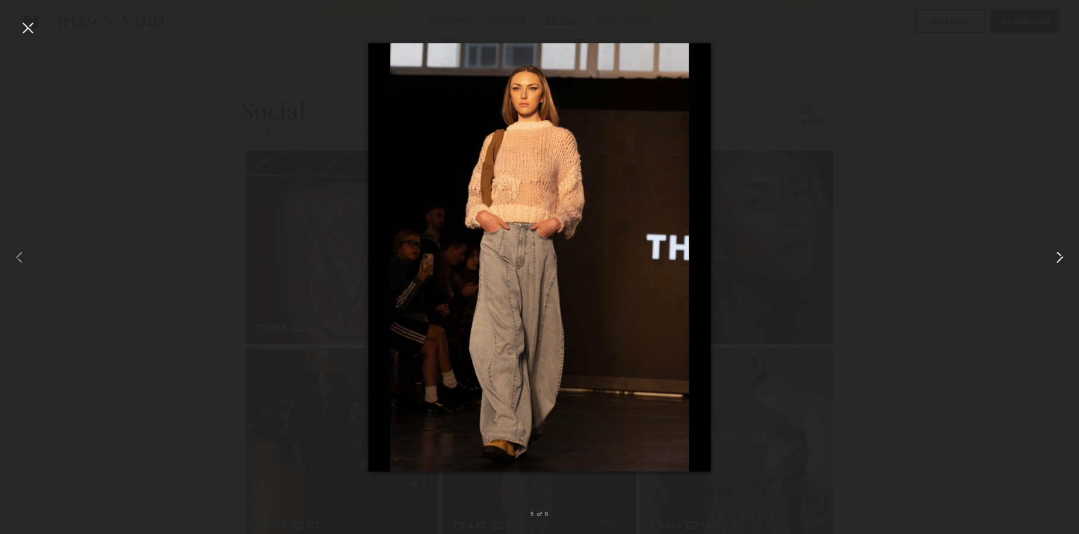
click at [1060, 256] on common-icon at bounding box center [1059, 257] width 19 height 19
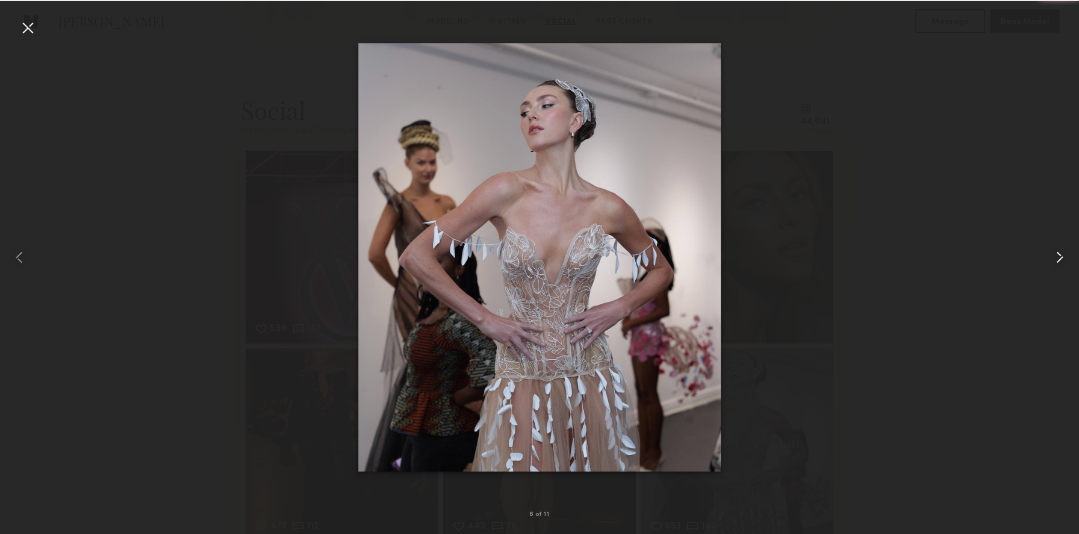
click at [1060, 256] on common-icon at bounding box center [1059, 257] width 19 height 19
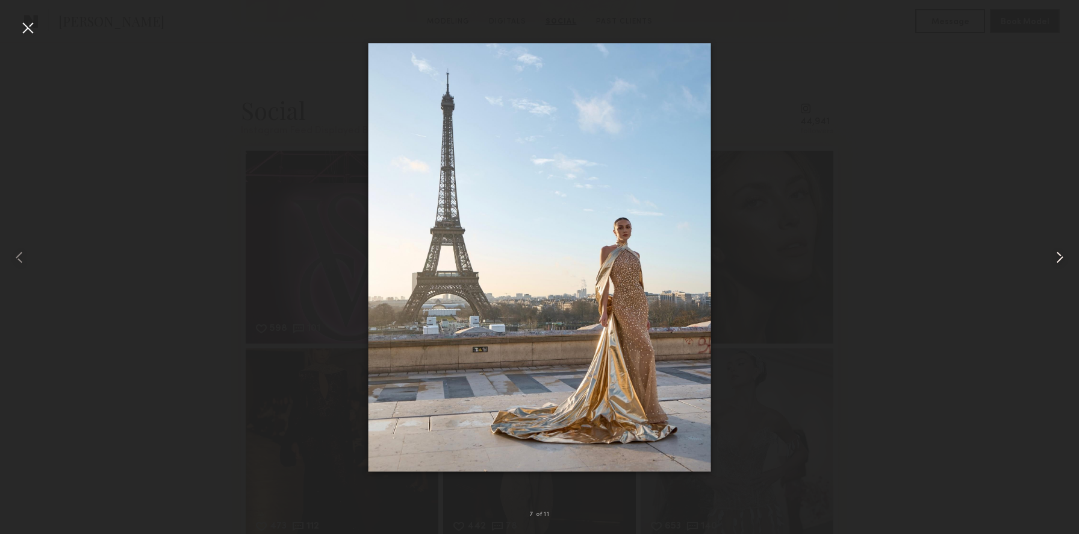
click at [1060, 256] on common-icon at bounding box center [1059, 257] width 19 height 19
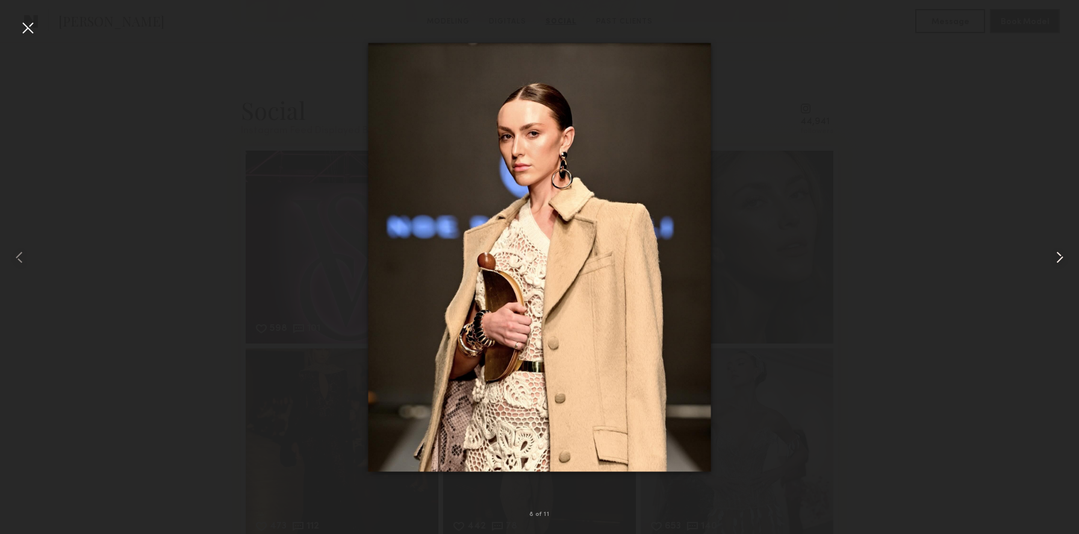
click at [1060, 256] on common-icon at bounding box center [1059, 257] width 19 height 19
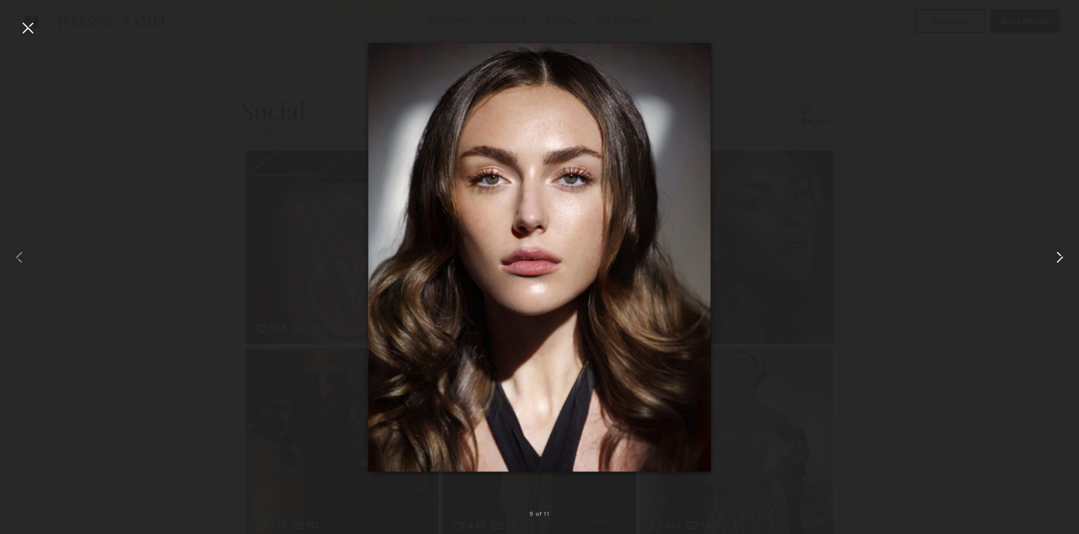
click at [1060, 256] on common-icon at bounding box center [1059, 257] width 19 height 19
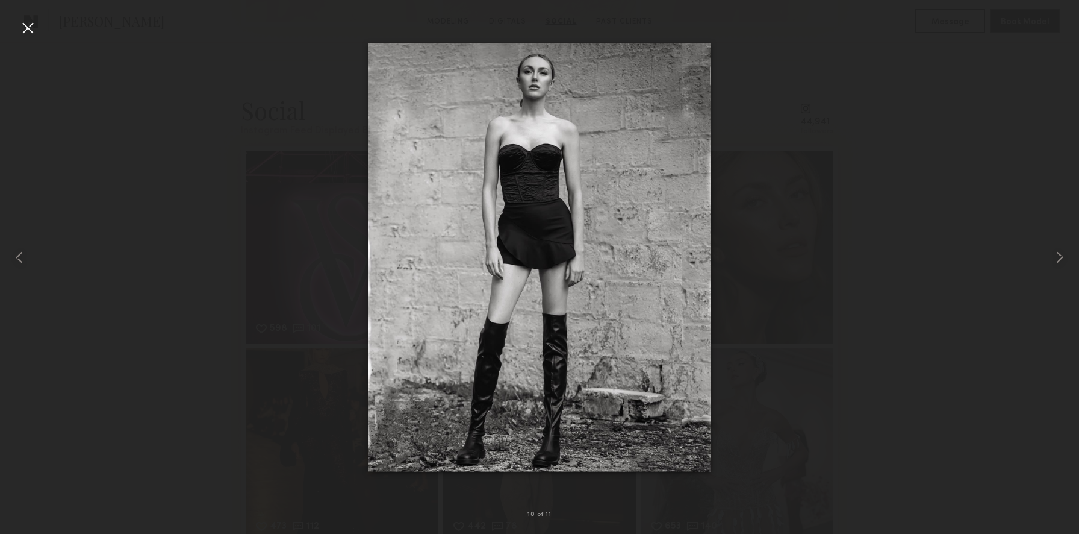
click at [986, 249] on div at bounding box center [539, 257] width 1079 height 476
click at [1060, 255] on common-icon at bounding box center [1059, 257] width 19 height 19
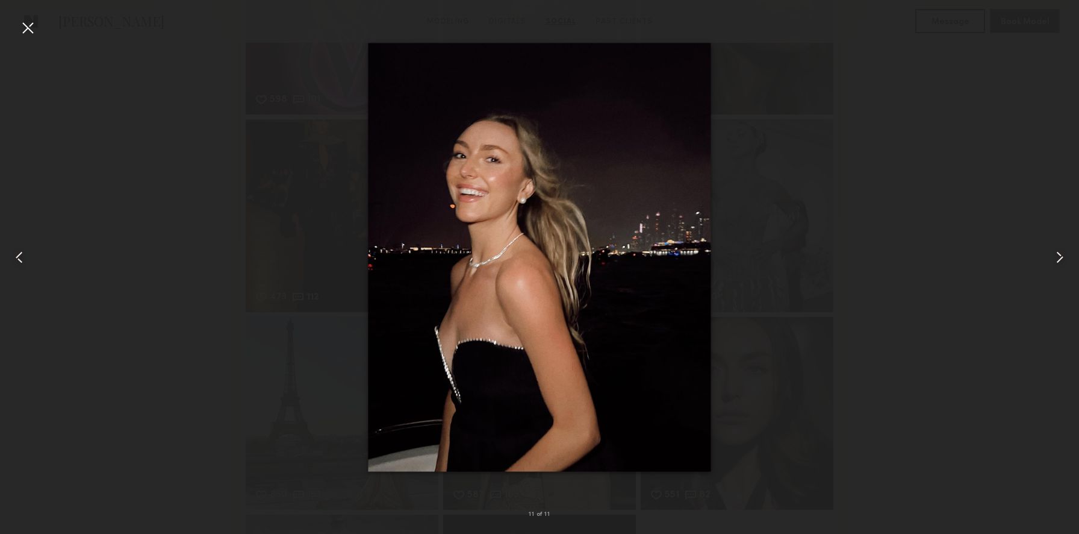
click at [22, 20] on div at bounding box center [27, 27] width 19 height 19
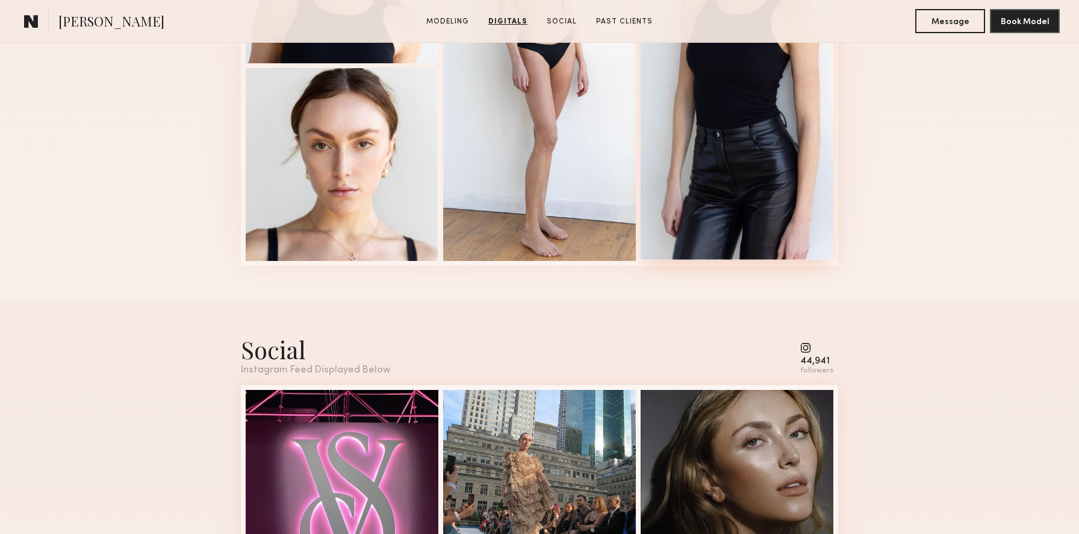
scroll to position [1827, 0]
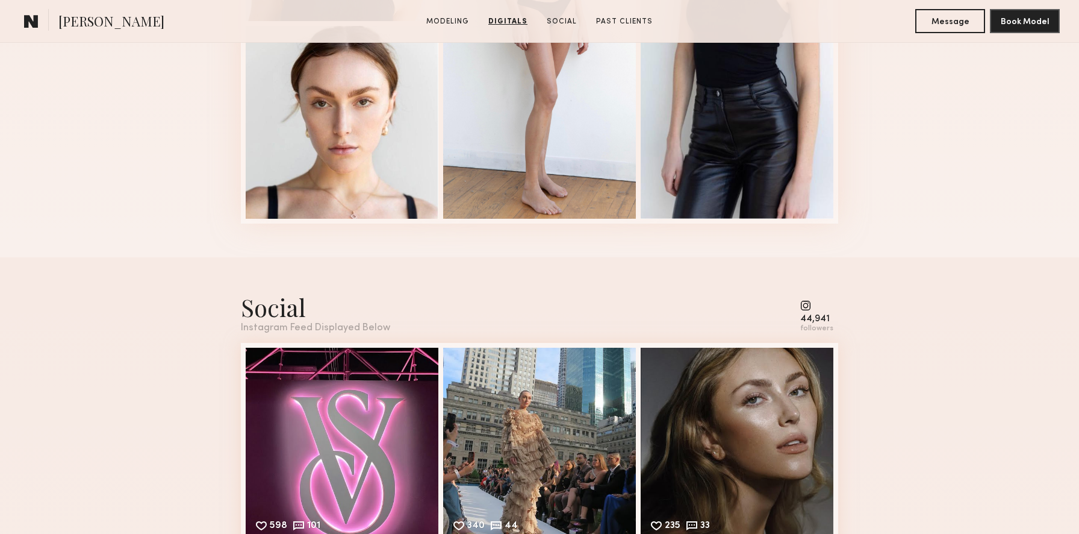
click at [805, 302] on common-icon at bounding box center [816, 305] width 33 height 11
click at [818, 329] on div "followers" at bounding box center [816, 328] width 33 height 9
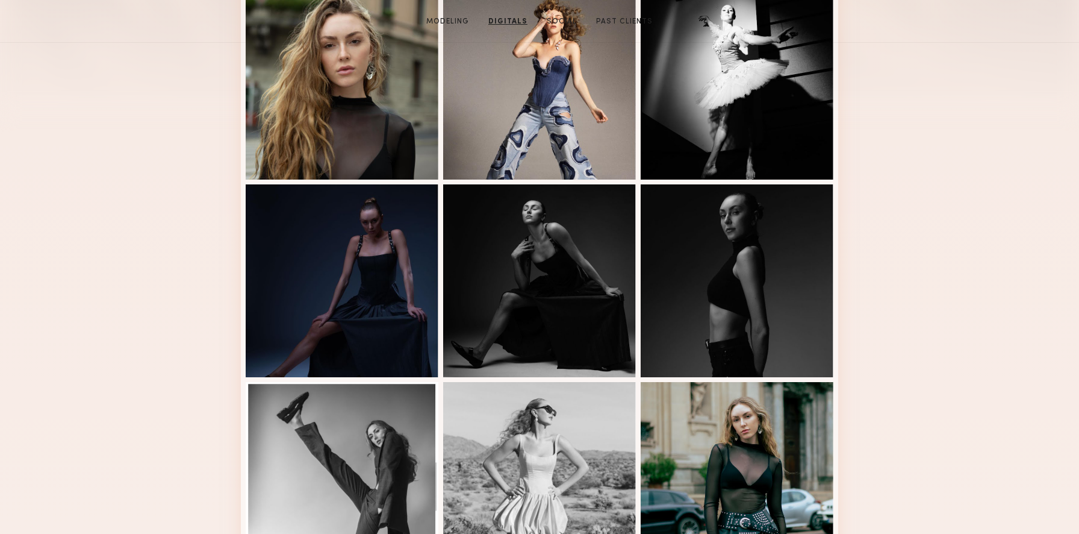
scroll to position [0, 0]
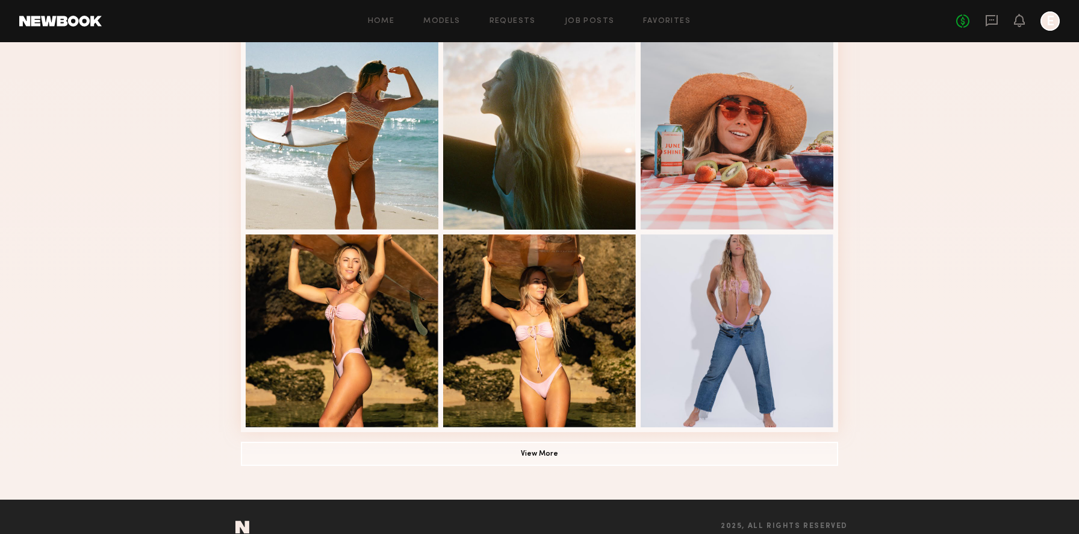
scroll to position [691, 0]
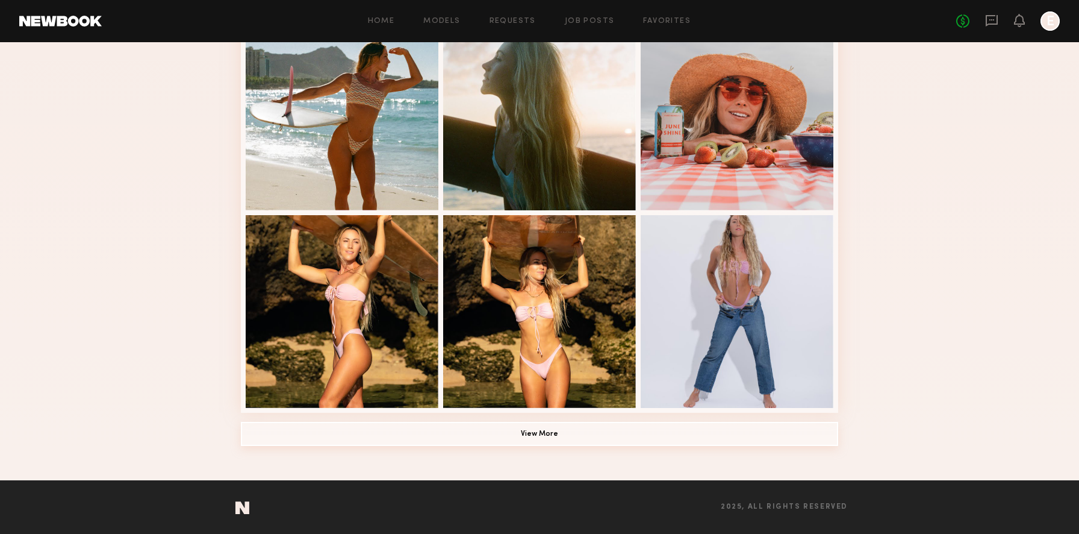
click at [547, 437] on button "View More" at bounding box center [539, 434] width 597 height 24
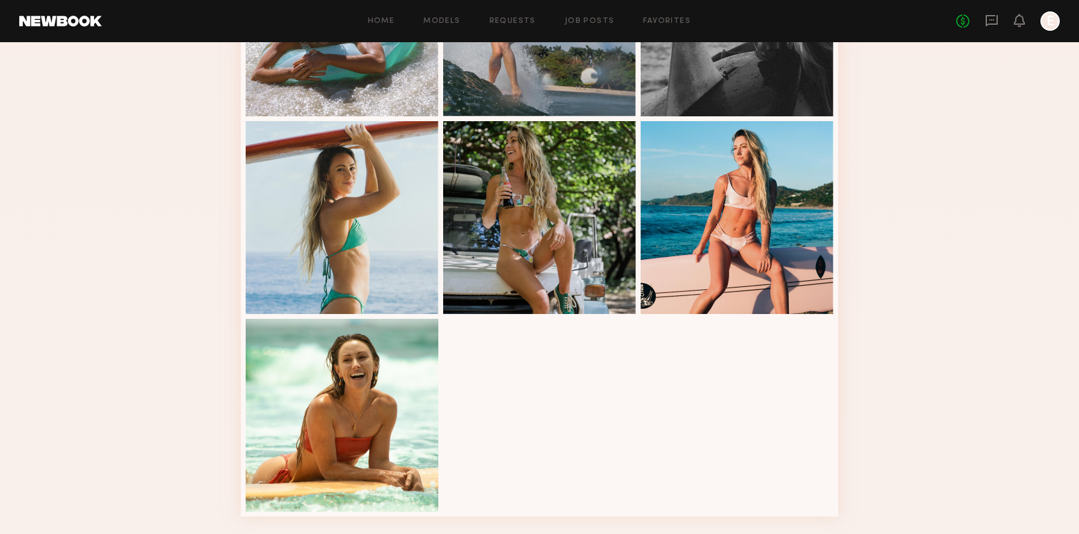
scroll to position [1447, 0]
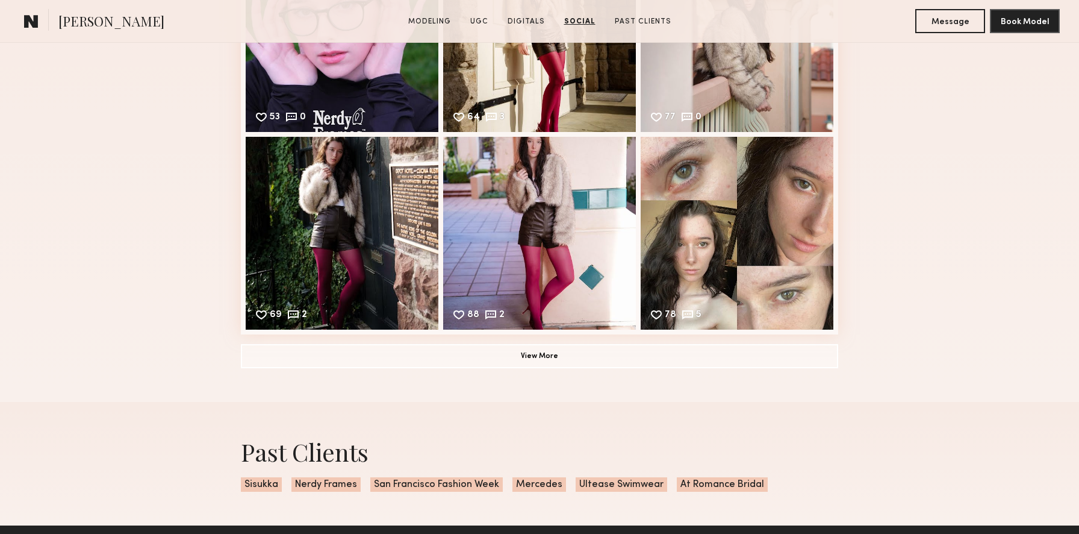
scroll to position [2162, 0]
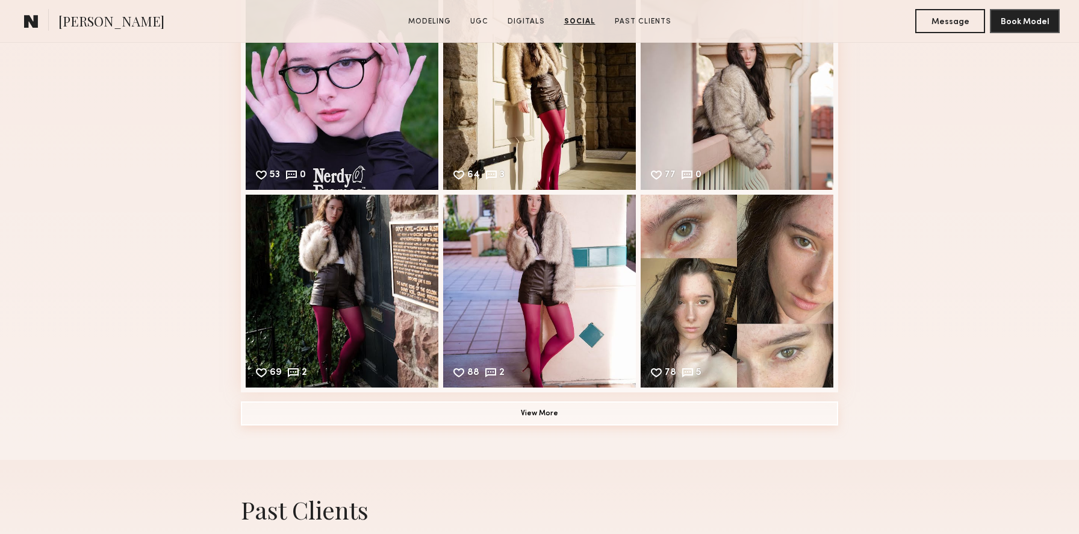
click at [679, 416] on button "View More" at bounding box center [539, 413] width 597 height 24
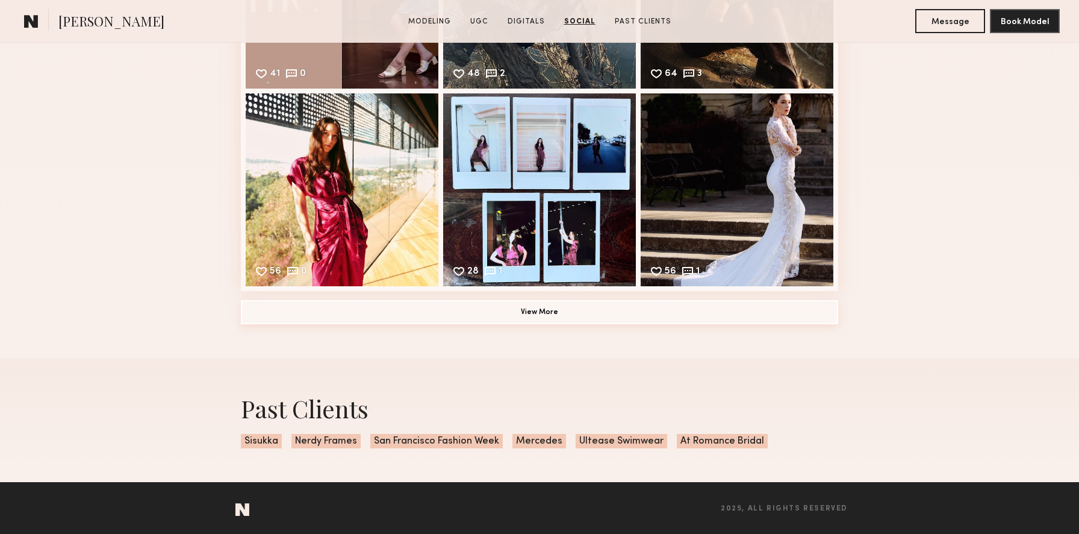
scroll to position [2659, 0]
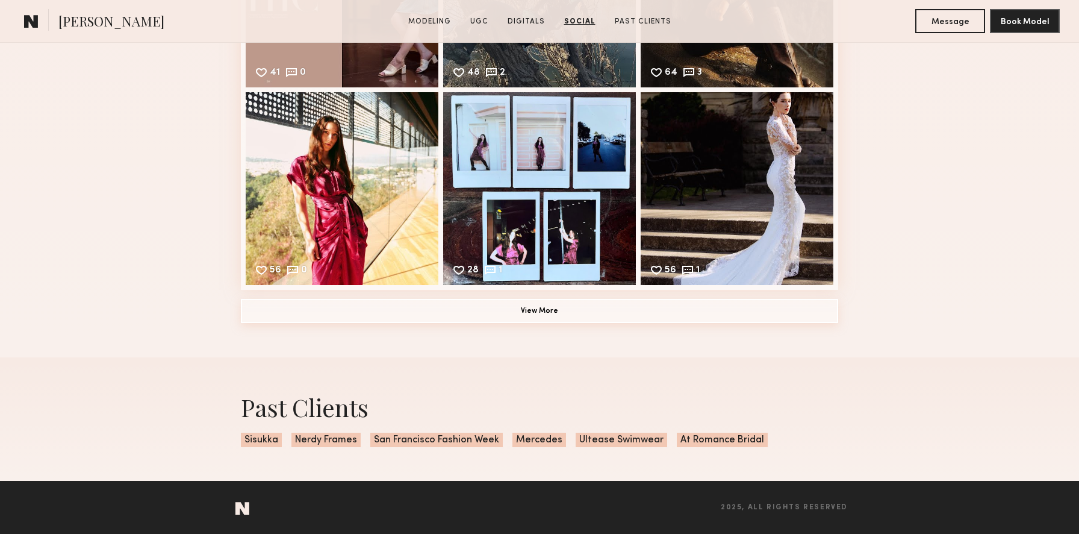
click at [628, 306] on button "View More" at bounding box center [539, 311] width 597 height 24
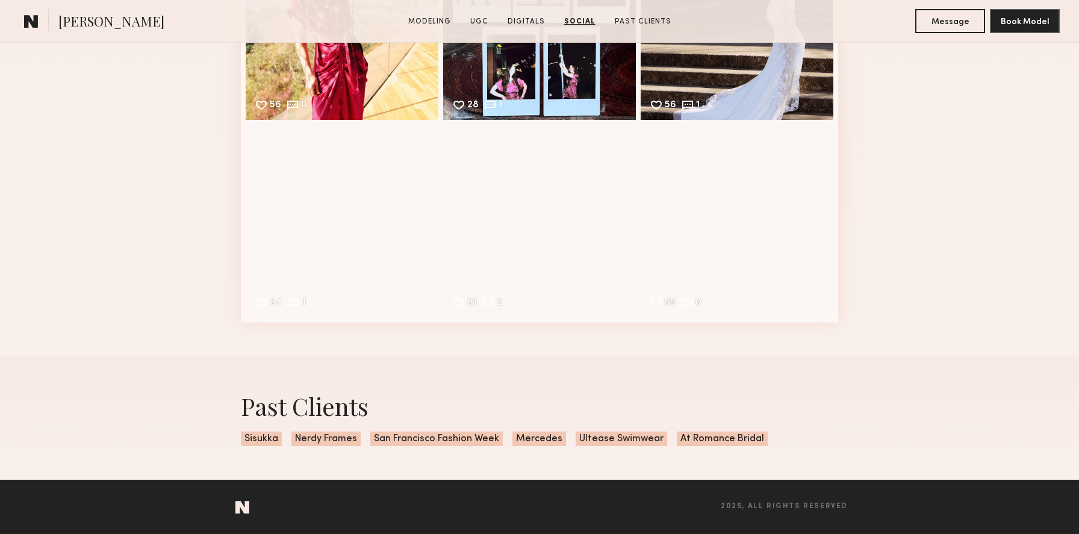
scroll to position [2826, 0]
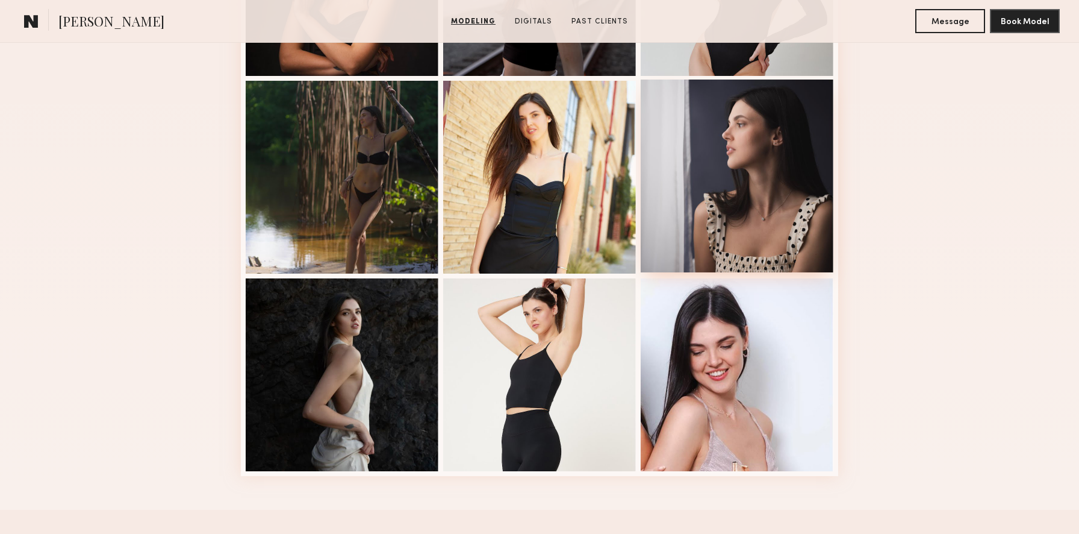
scroll to position [671, 0]
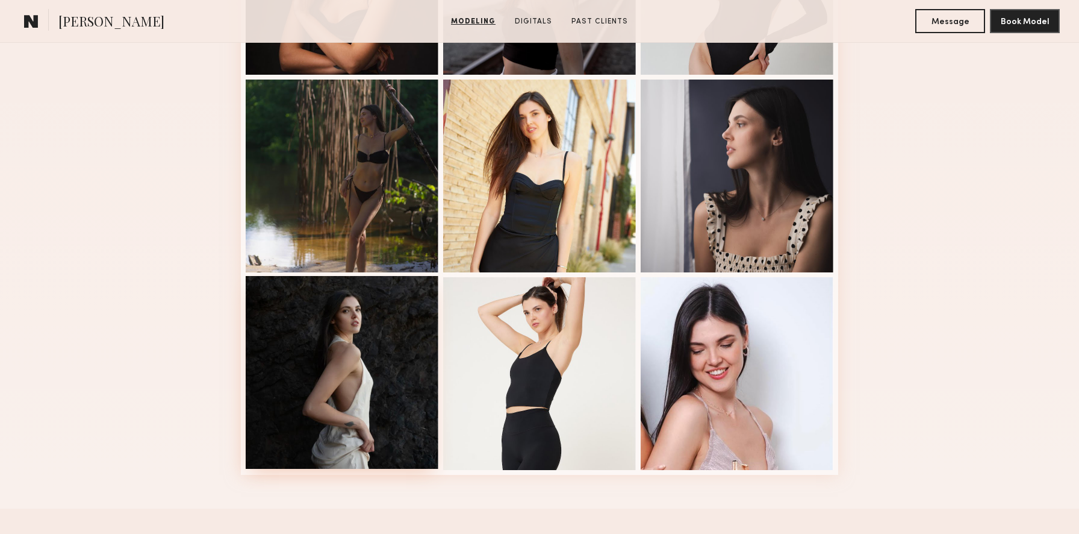
click at [352, 327] on div at bounding box center [342, 372] width 193 height 193
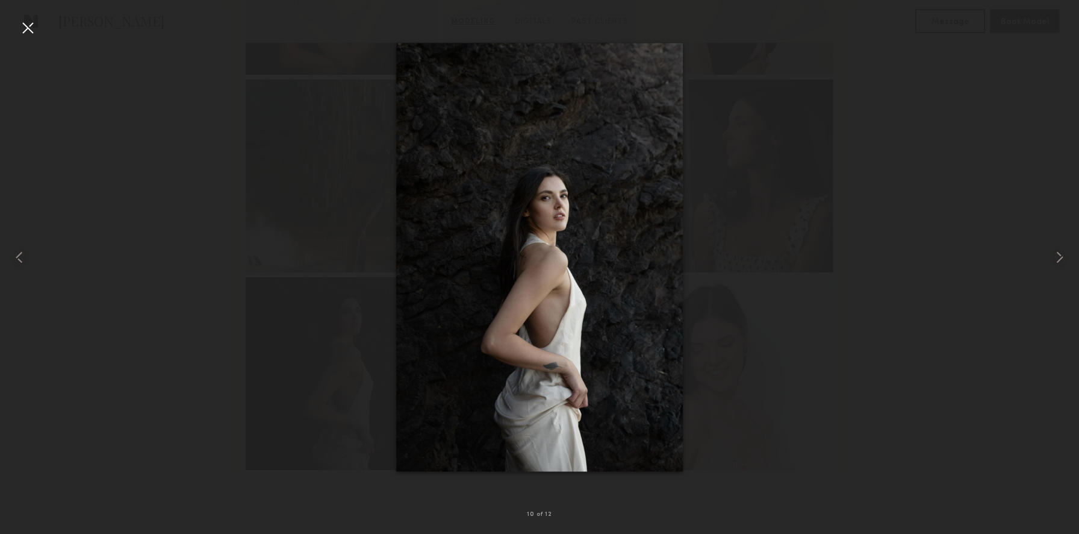
click at [31, 33] on div at bounding box center [27, 27] width 19 height 19
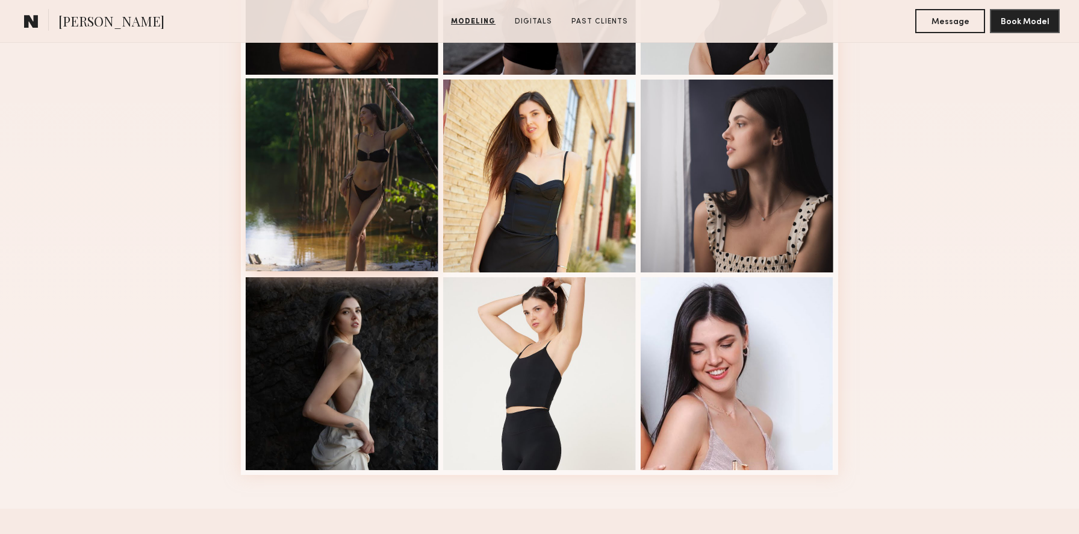
scroll to position [808, 0]
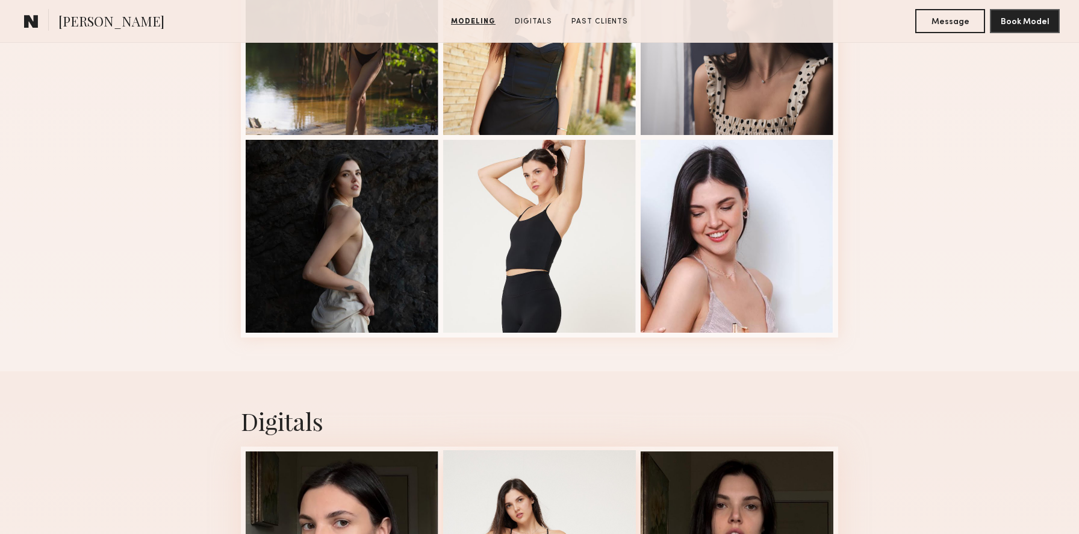
scroll to position [789, 0]
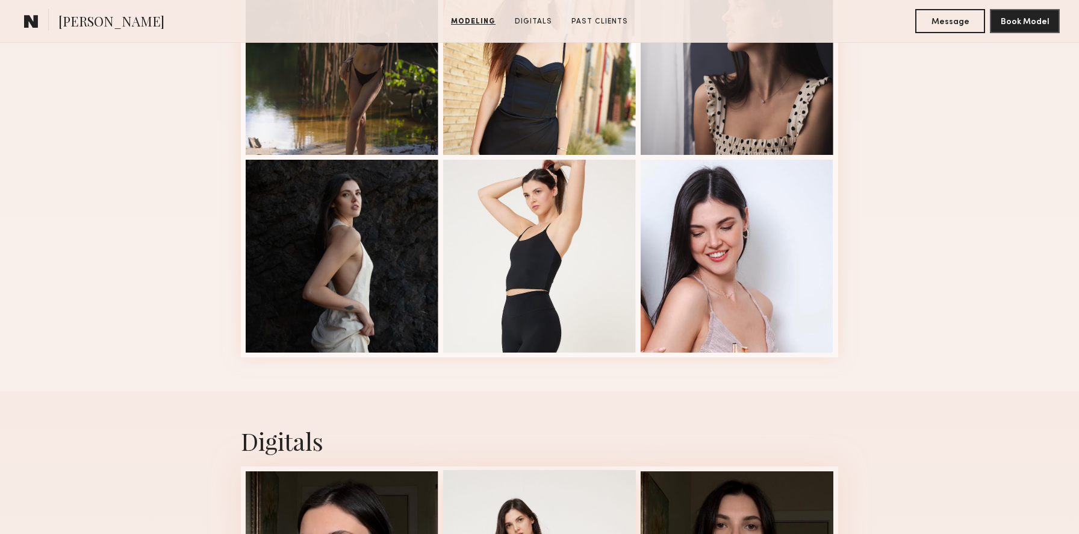
click at [519, 304] on div at bounding box center [539, 256] width 193 height 193
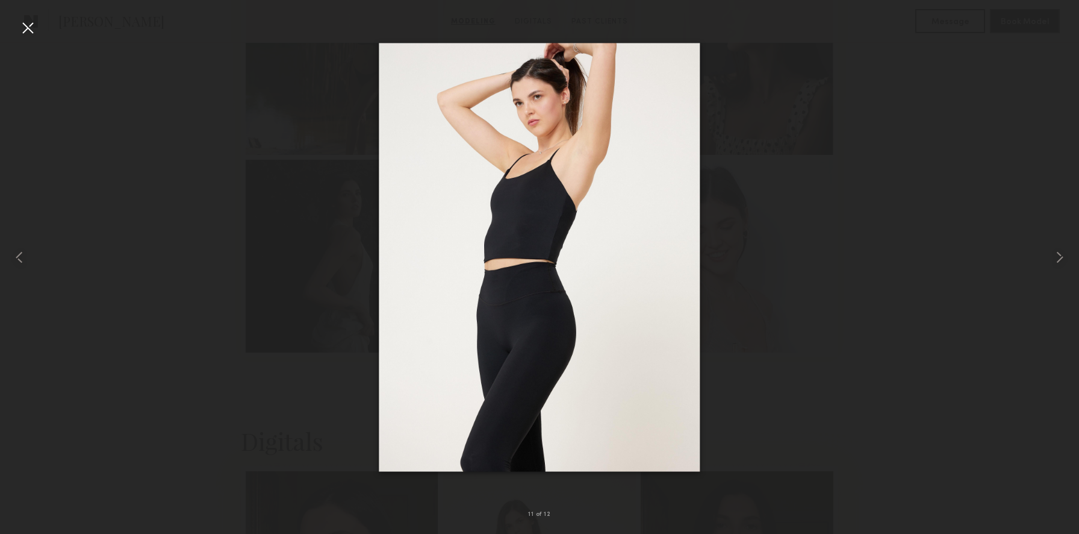
click at [28, 31] on div at bounding box center [27, 27] width 19 height 19
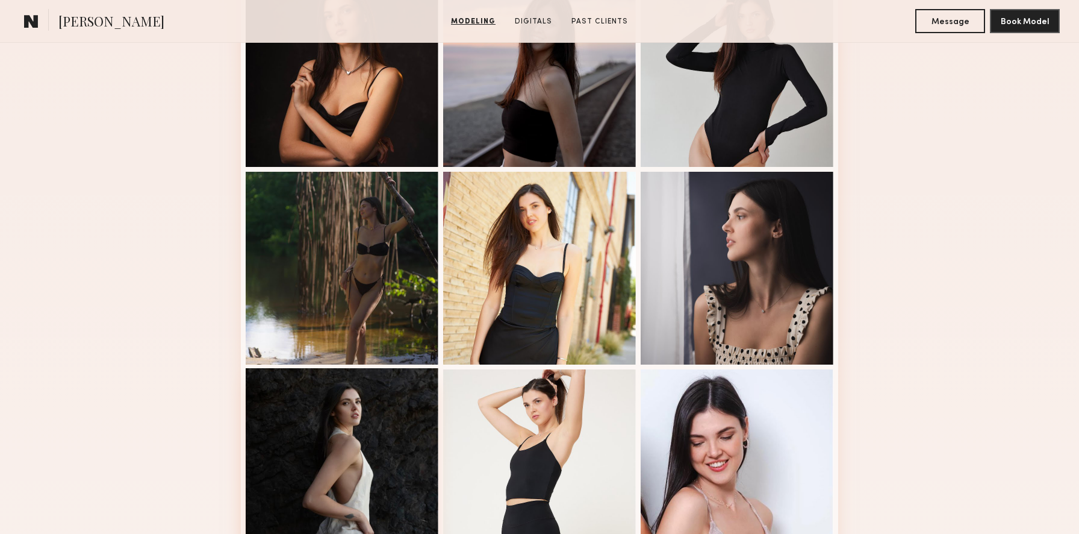
scroll to position [570, 0]
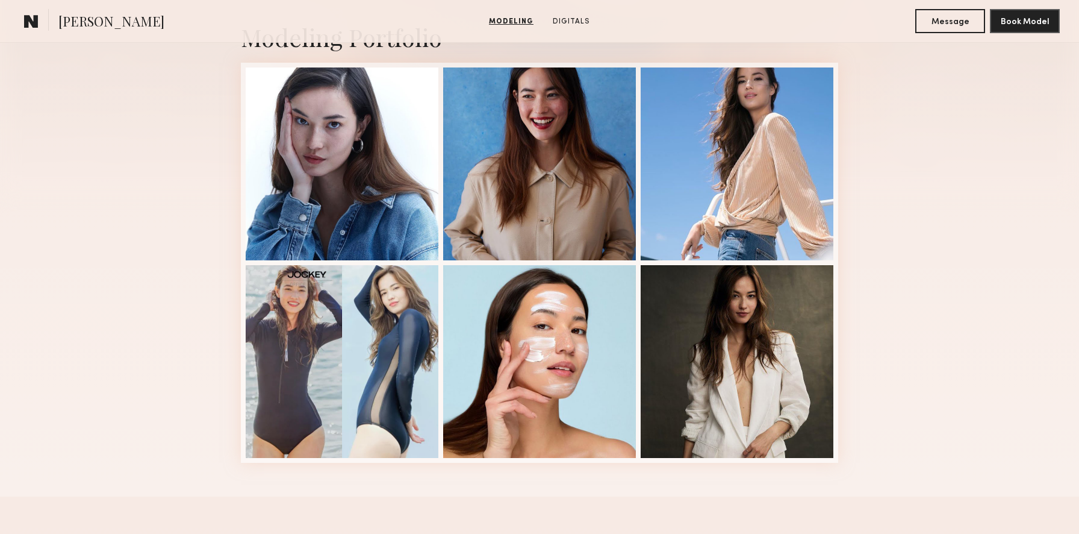
scroll to position [293, 0]
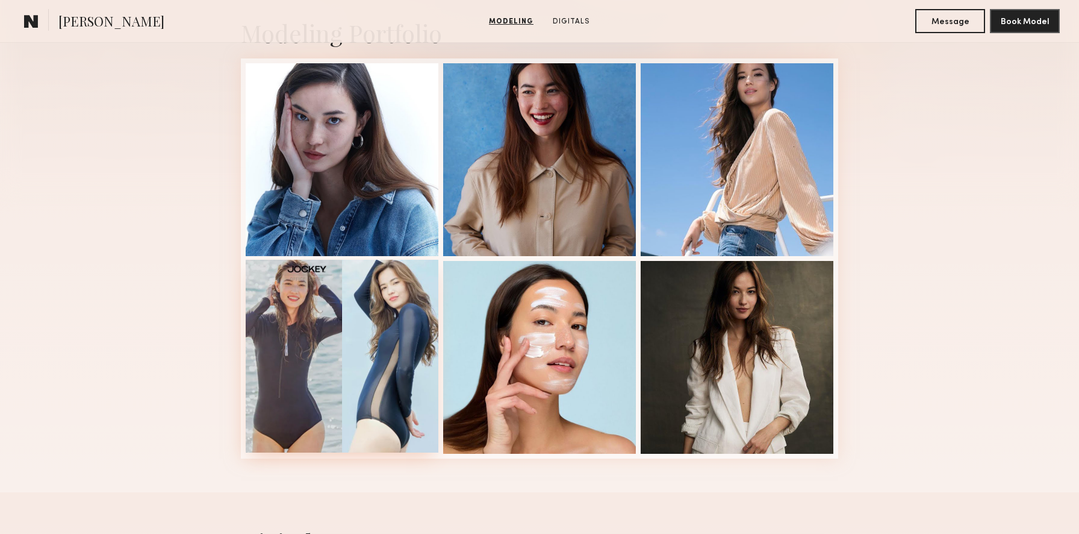
click at [405, 400] on div at bounding box center [342, 356] width 193 height 193
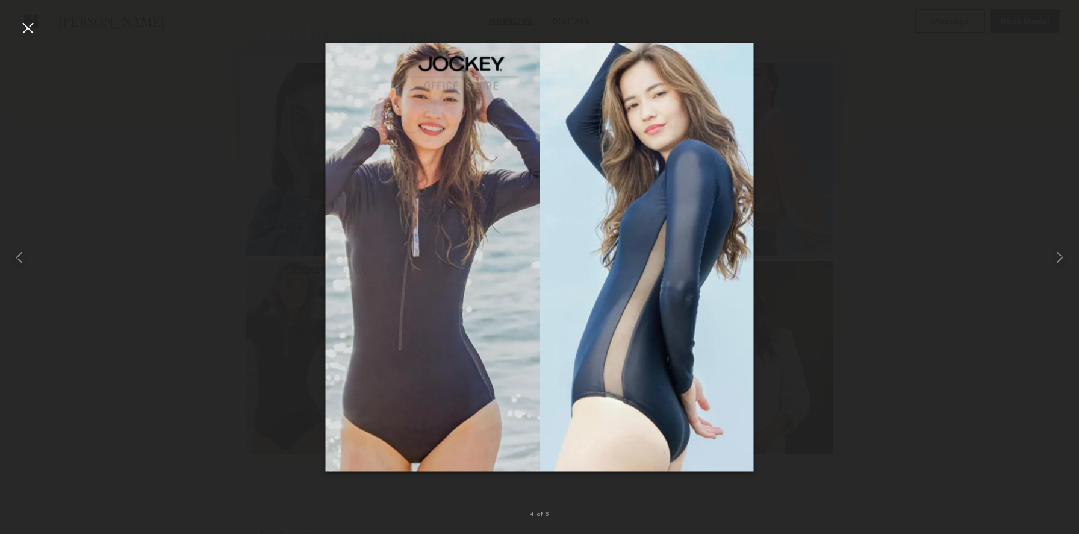
click at [23, 20] on div at bounding box center [27, 27] width 19 height 19
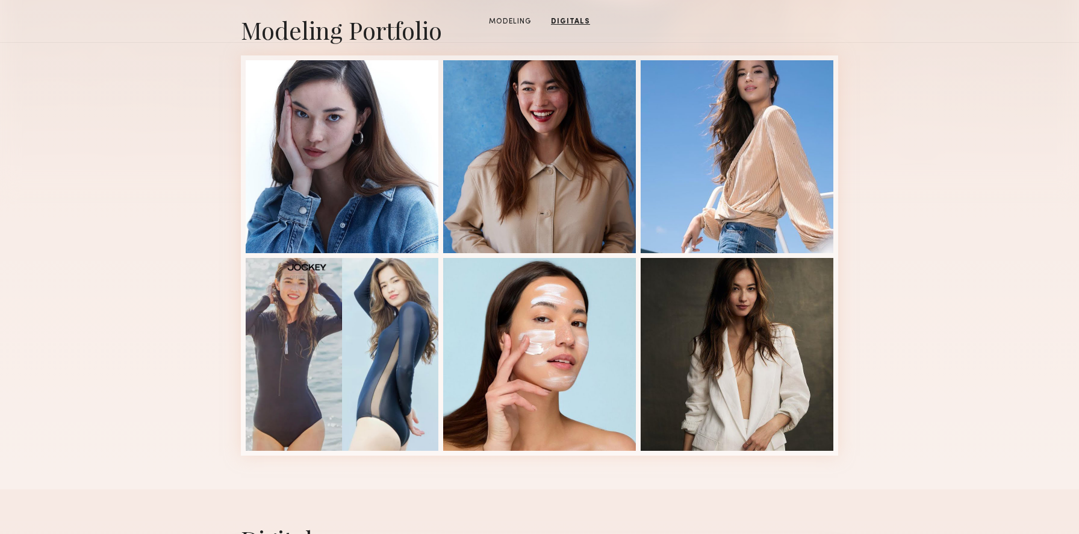
scroll to position [0, 0]
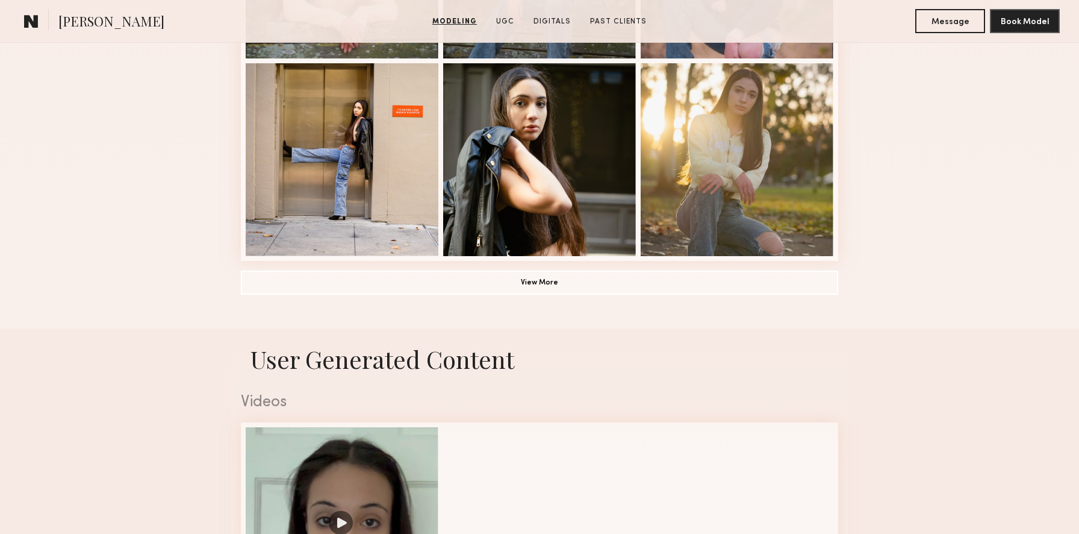
scroll to position [936, 0]
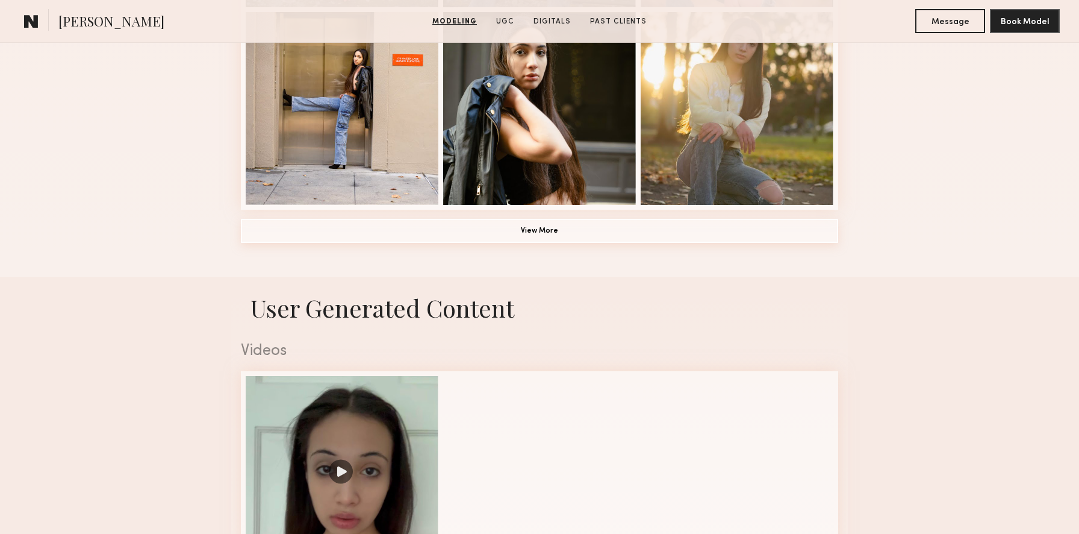
click at [646, 222] on button "View More" at bounding box center [539, 231] width 597 height 24
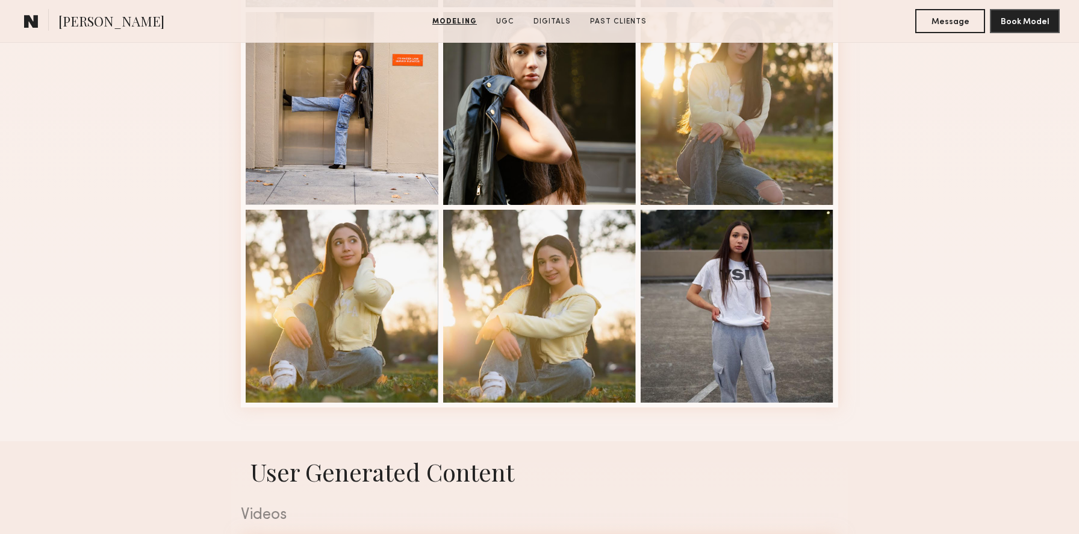
scroll to position [1000, 0]
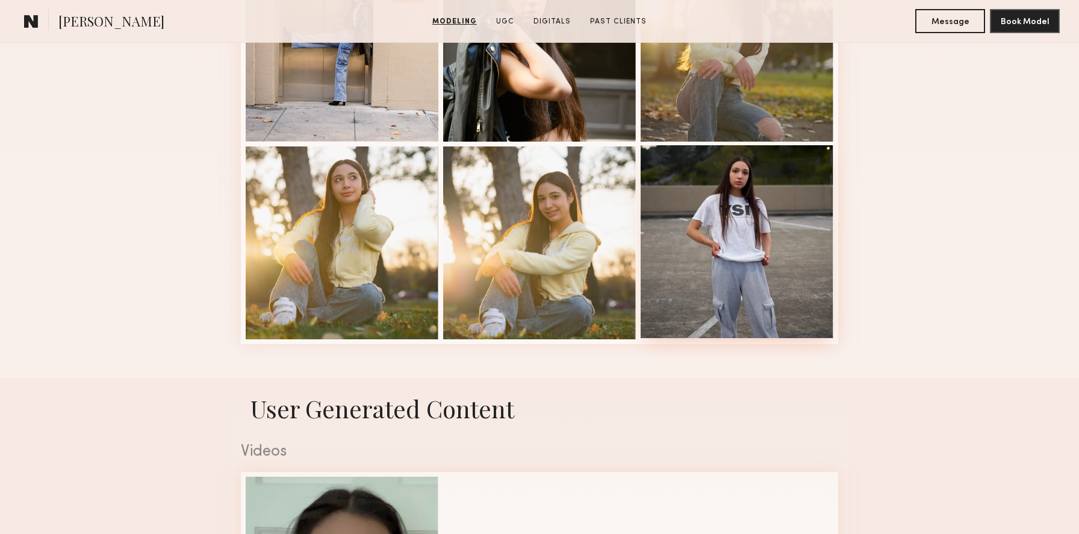
click at [723, 226] on div at bounding box center [737, 241] width 193 height 193
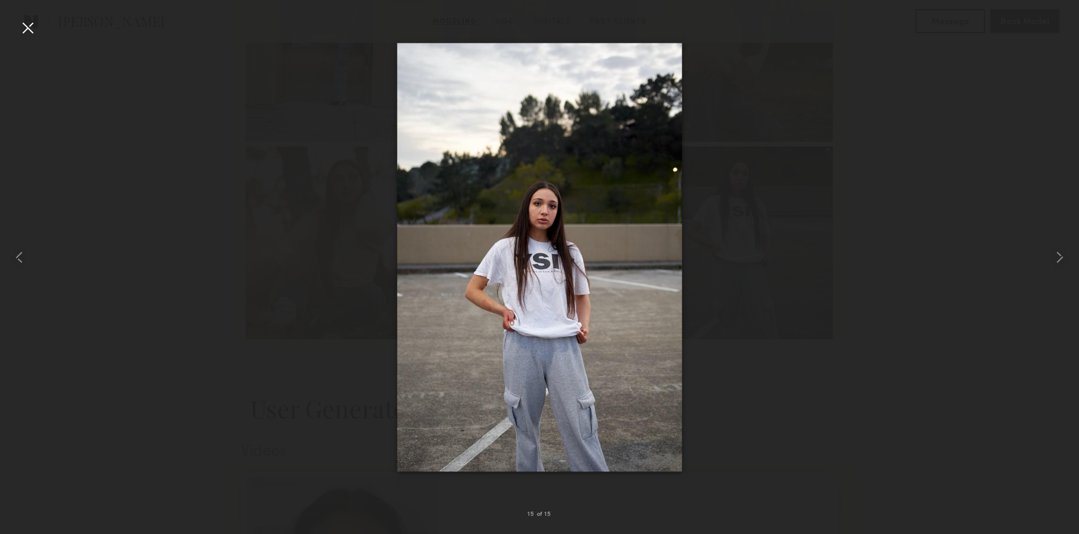
click at [782, 210] on div at bounding box center [539, 257] width 1079 height 476
click at [34, 29] on div at bounding box center [27, 27] width 19 height 19
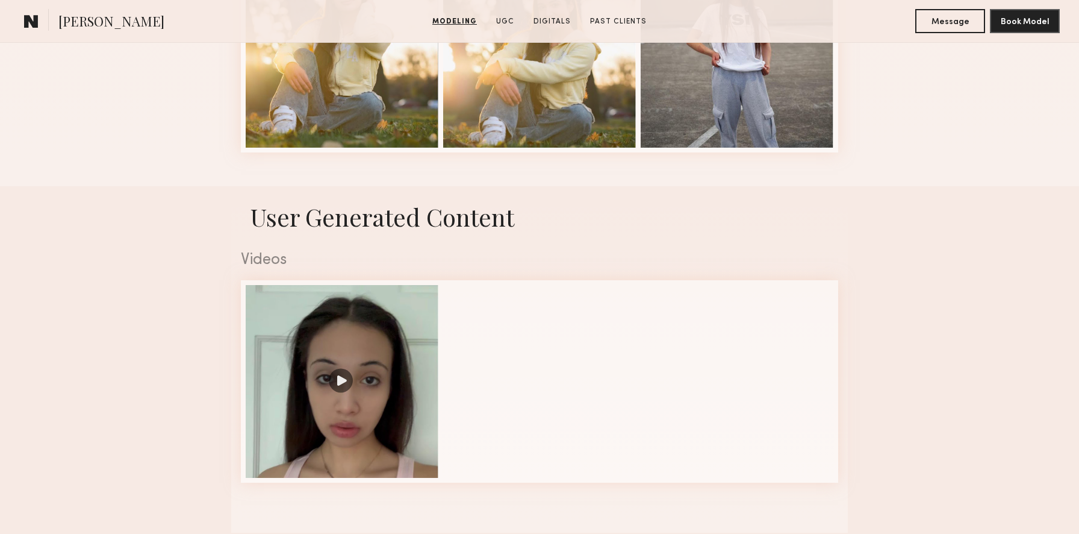
scroll to position [1378, 0]
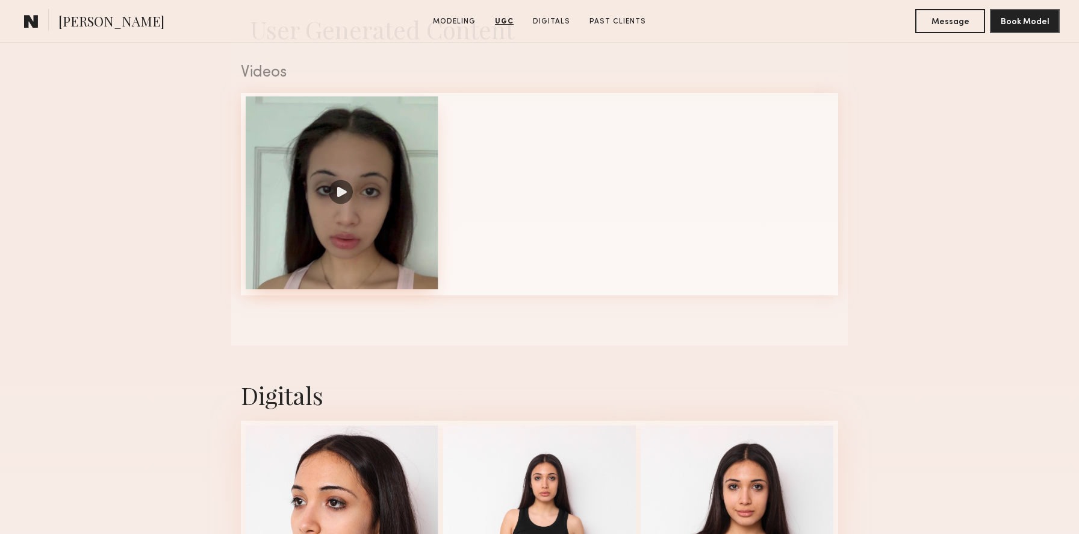
click at [369, 224] on div at bounding box center [342, 192] width 193 height 193
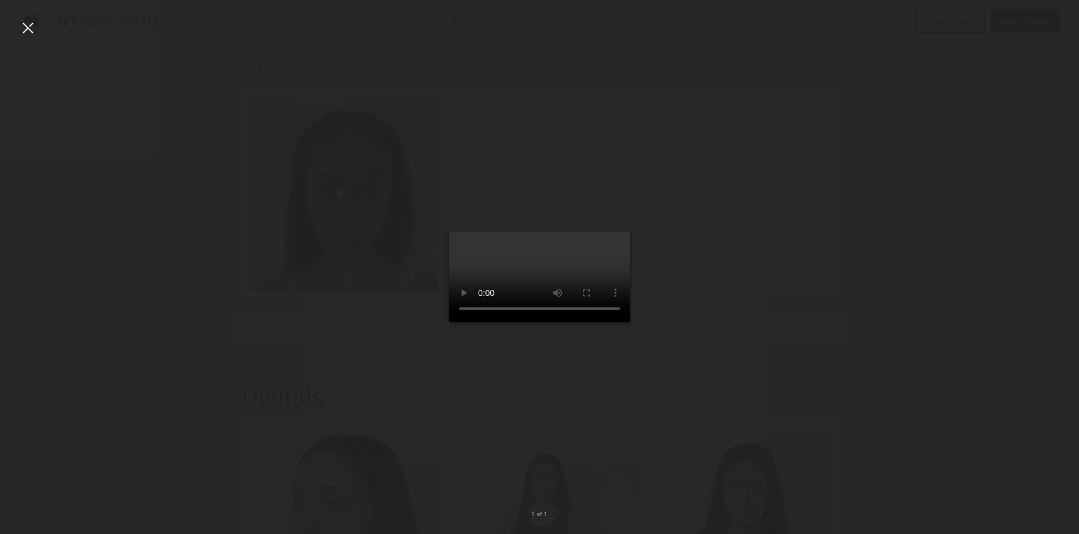
click at [22, 21] on div at bounding box center [27, 27] width 19 height 19
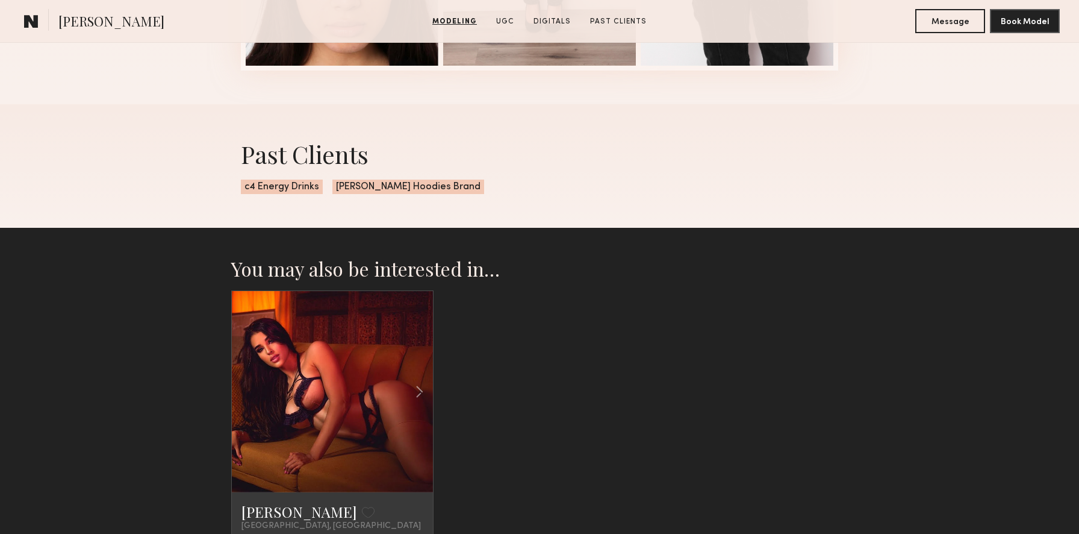
scroll to position [2311, 0]
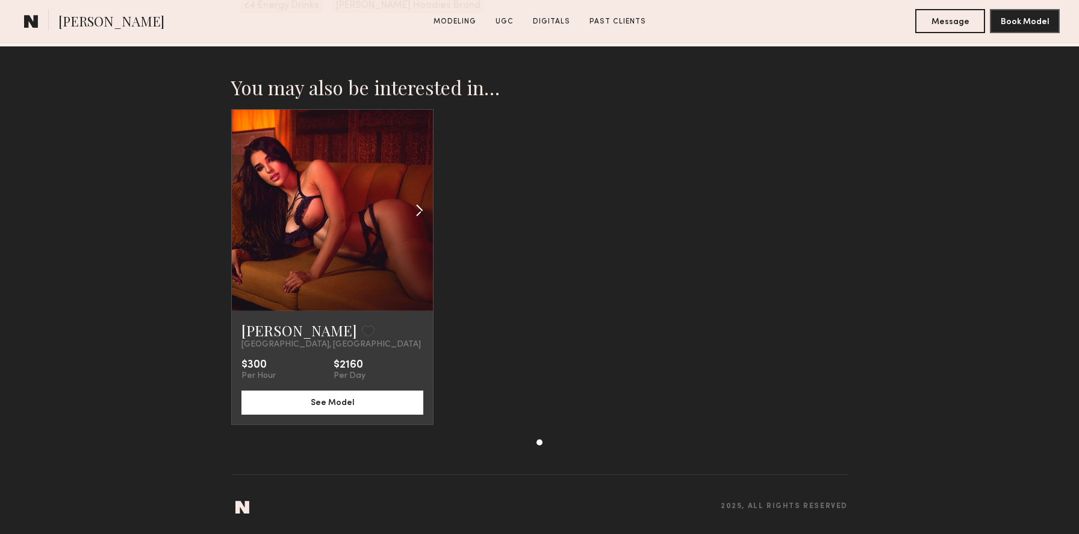
click at [411, 208] on common-icon at bounding box center [419, 210] width 17 height 23
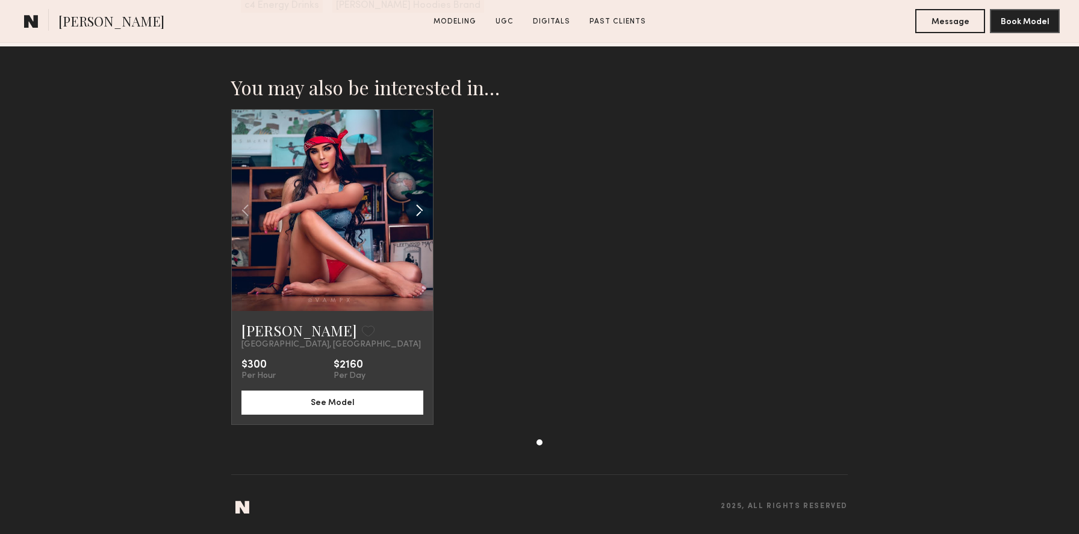
click at [411, 208] on common-icon at bounding box center [419, 210] width 17 height 23
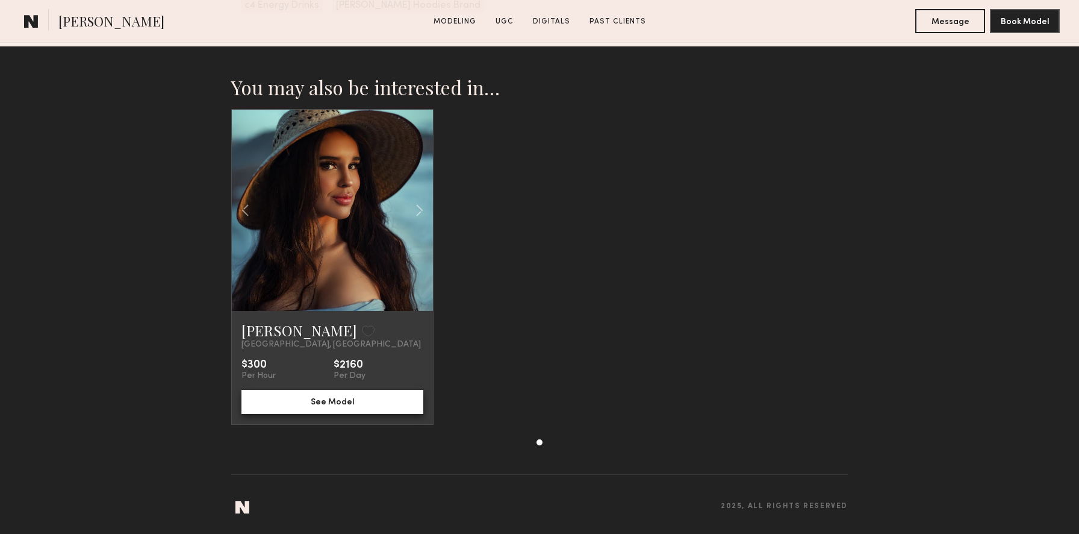
click at [353, 399] on button "See Model" at bounding box center [332, 402] width 182 height 24
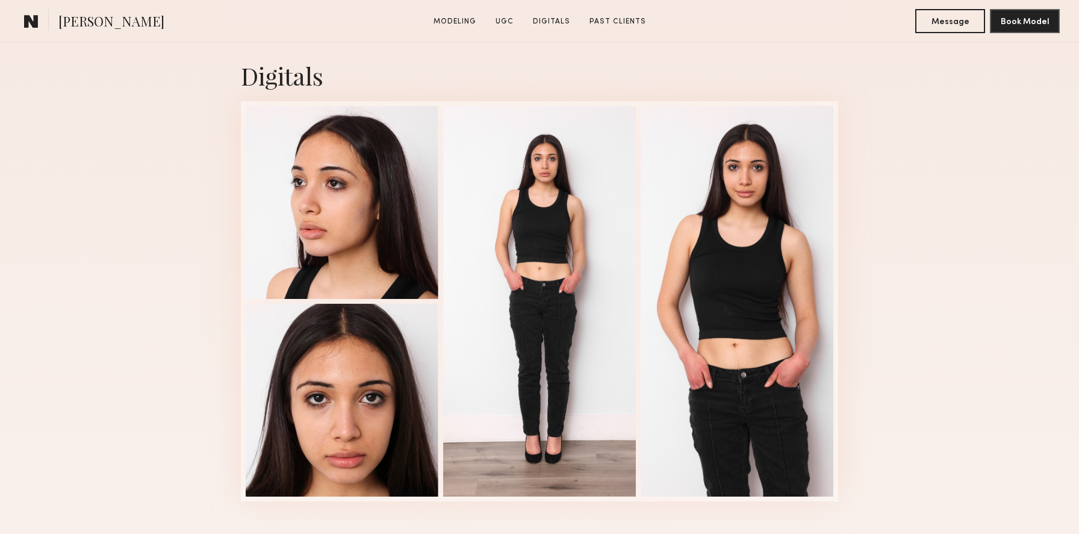
scroll to position [1694, 0]
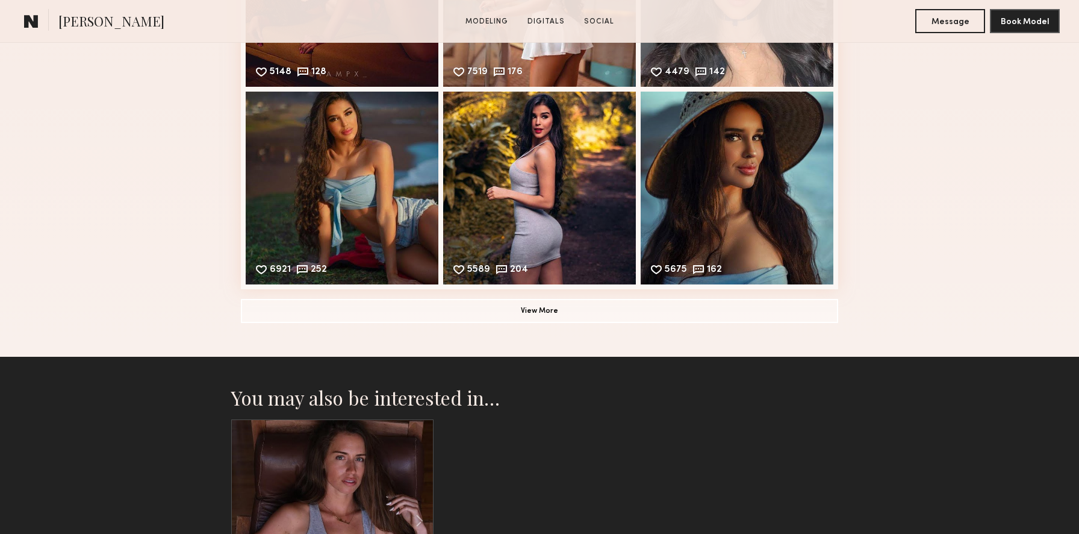
scroll to position [1832, 0]
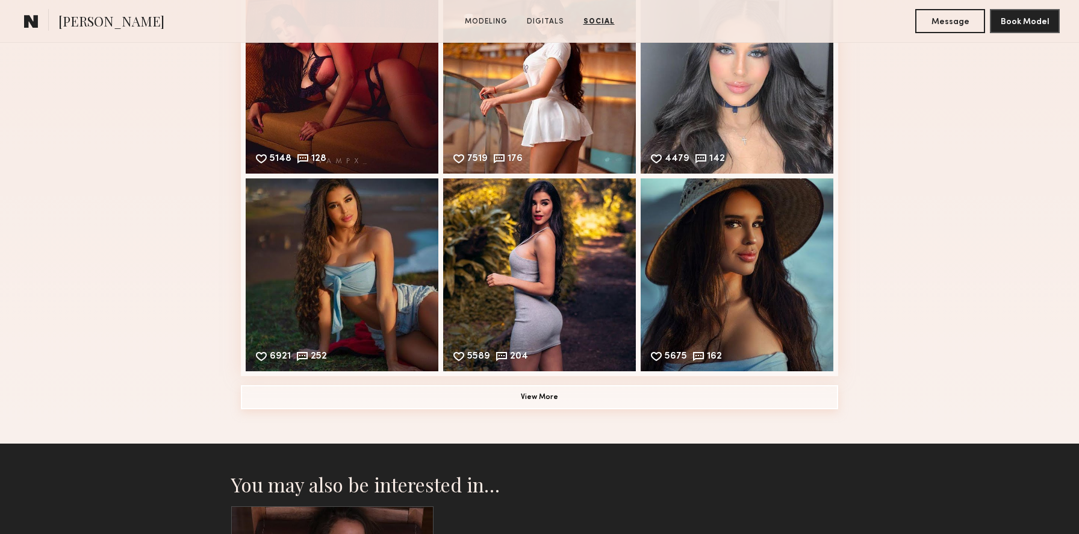
click at [720, 401] on button "View More" at bounding box center [539, 397] width 597 height 24
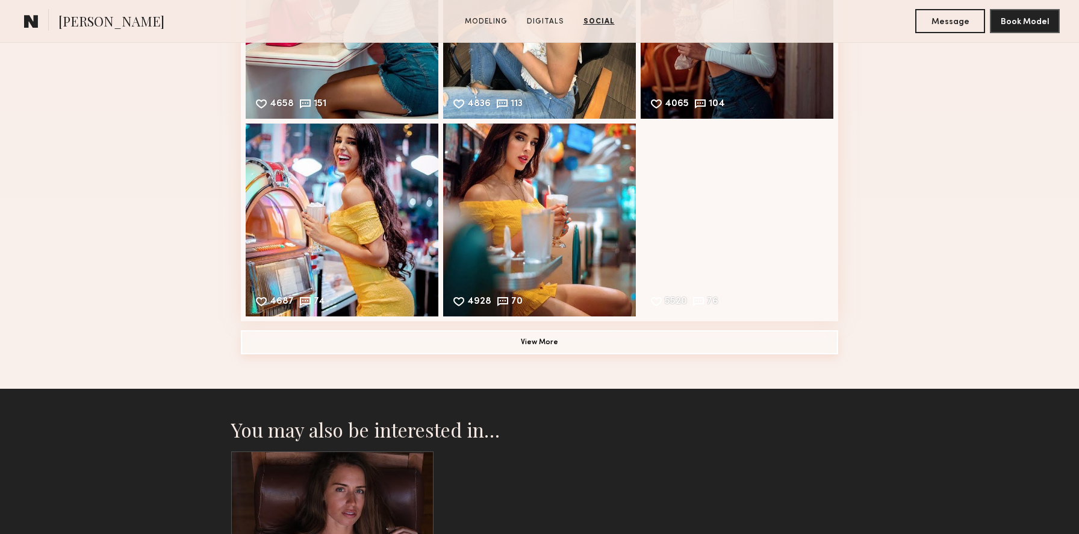
scroll to position [2353, 0]
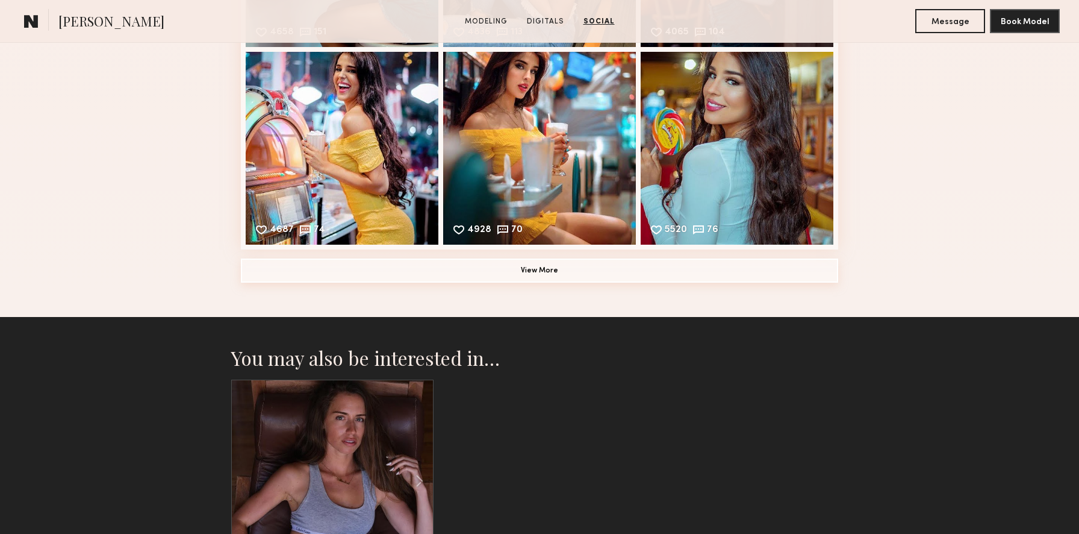
click at [632, 273] on button "View More" at bounding box center [539, 270] width 597 height 24
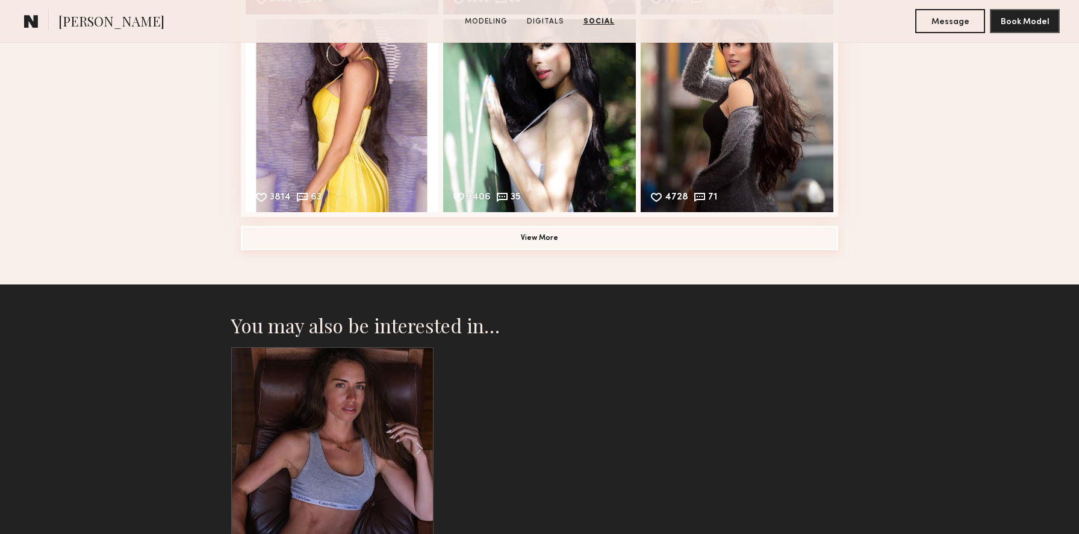
scroll to position [2763, 0]
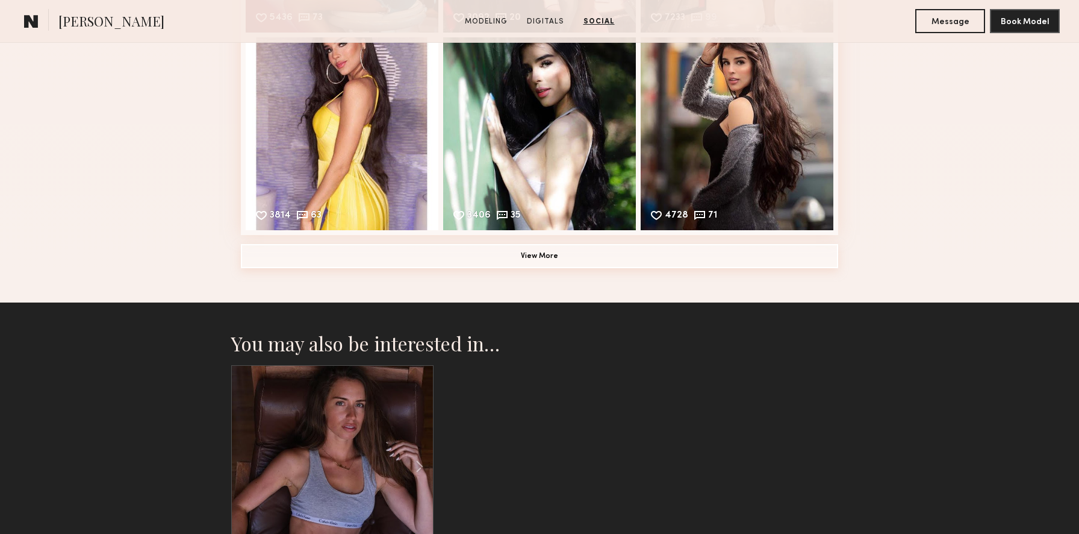
click at [607, 257] on button "View More" at bounding box center [539, 256] width 597 height 24
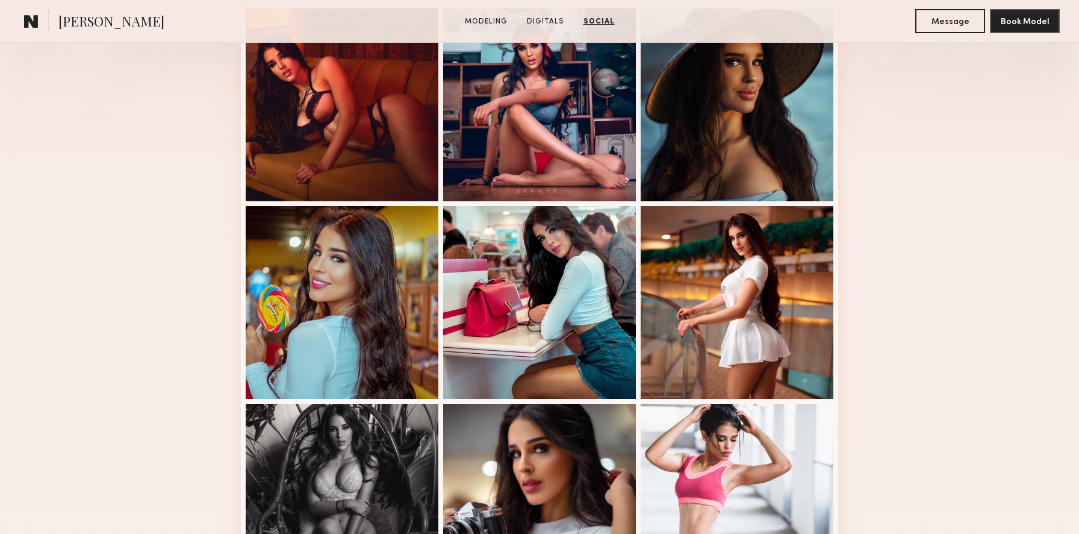
scroll to position [0, 0]
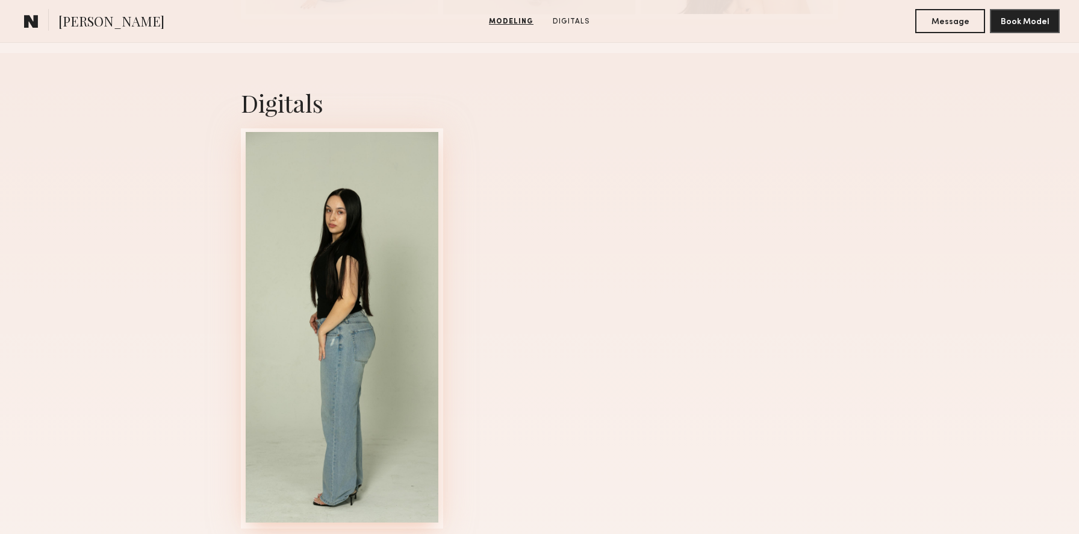
scroll to position [812, 0]
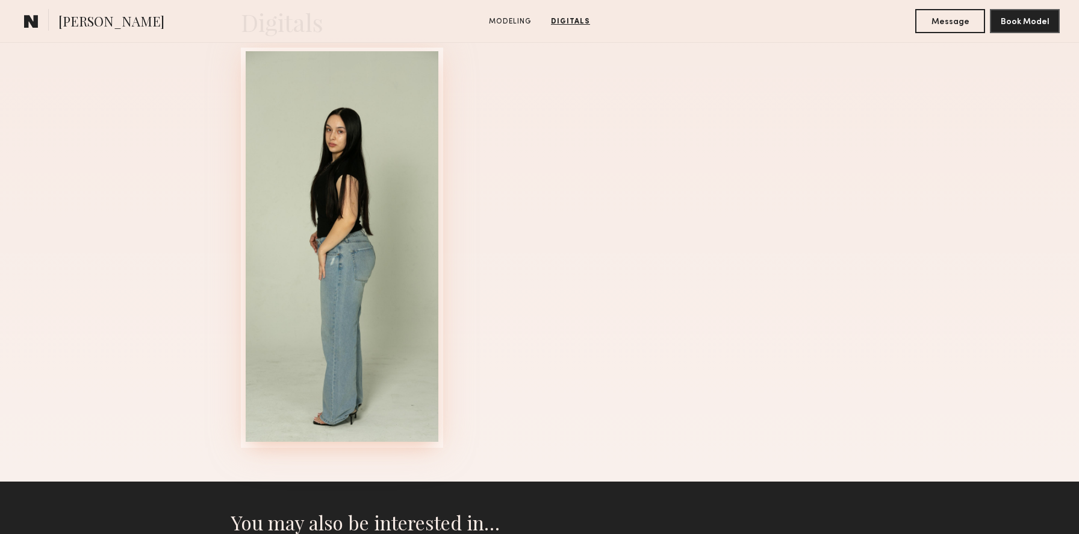
click at [381, 385] on div at bounding box center [342, 246] width 193 height 390
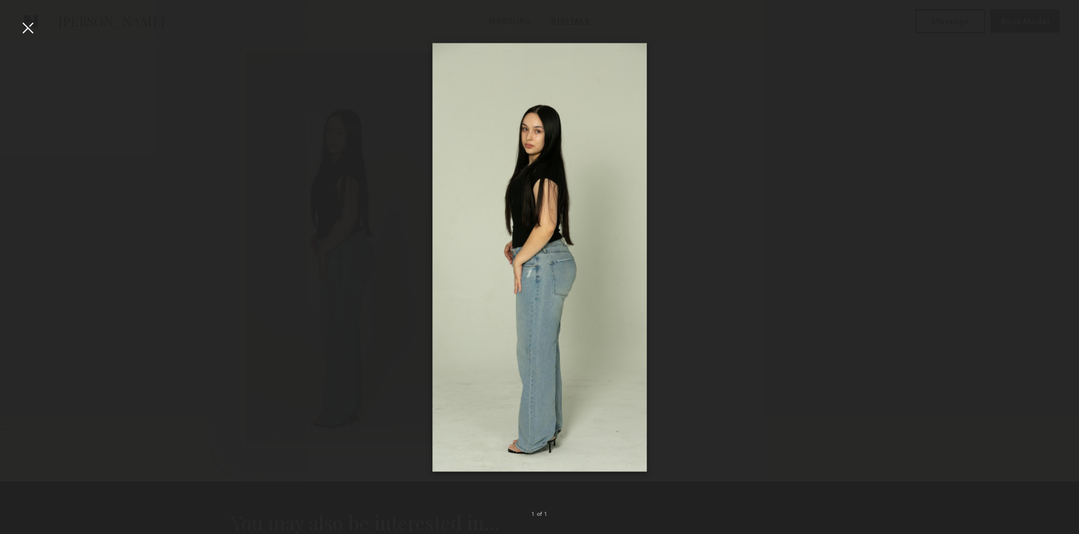
click at [702, 429] on div at bounding box center [539, 257] width 1079 height 476
click at [27, 28] on div at bounding box center [27, 27] width 19 height 19
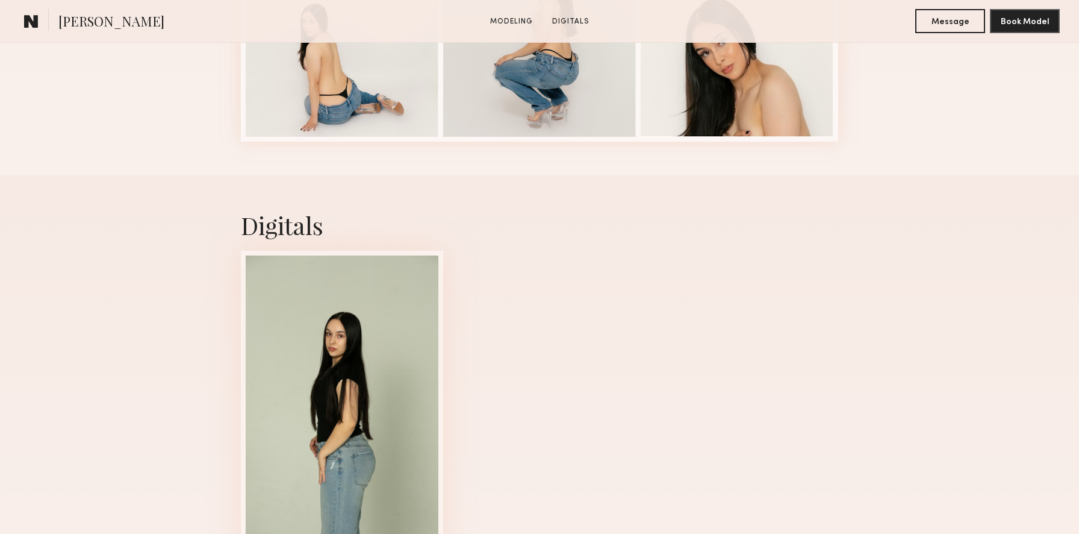
scroll to position [16, 0]
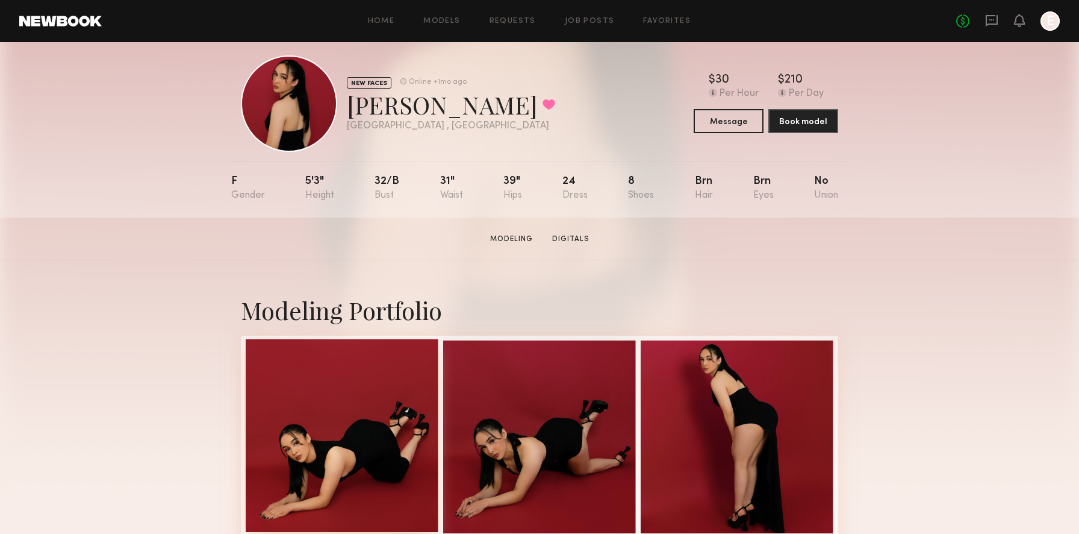
click at [322, 393] on div at bounding box center [342, 435] width 193 height 193
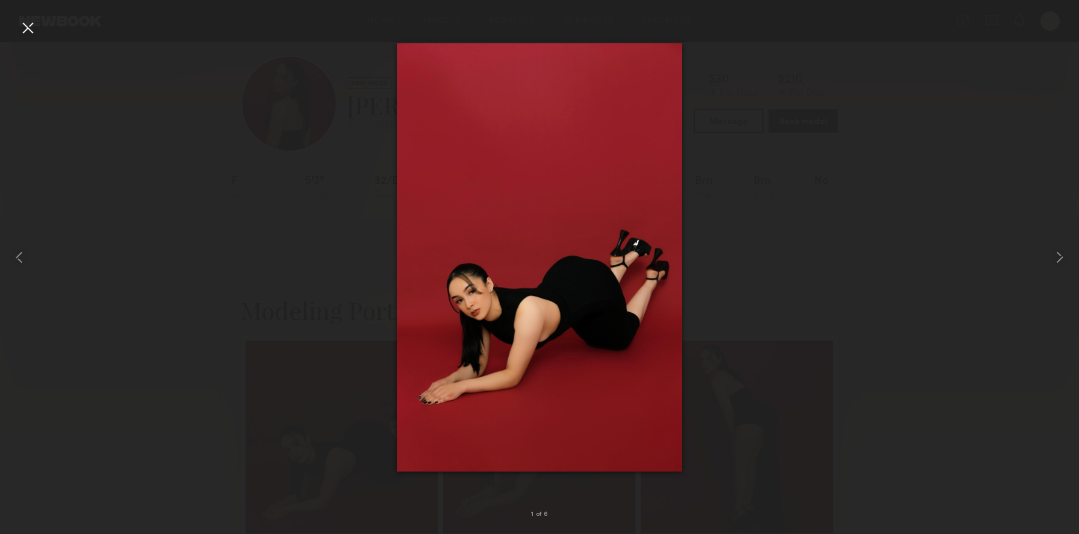
click at [358, 315] on div at bounding box center [539, 257] width 1079 height 476
click at [28, 31] on div at bounding box center [27, 27] width 19 height 19
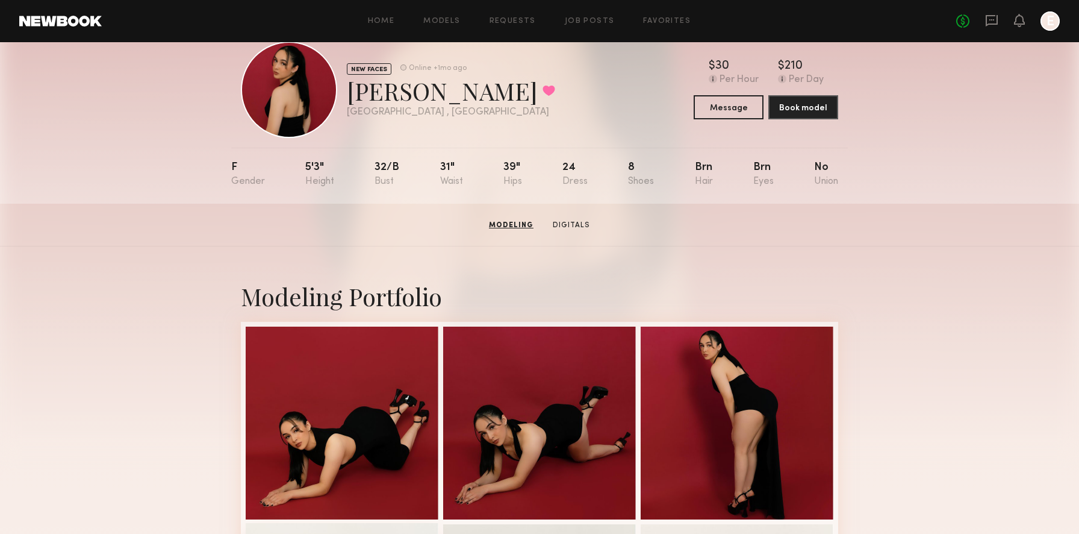
scroll to position [0, 0]
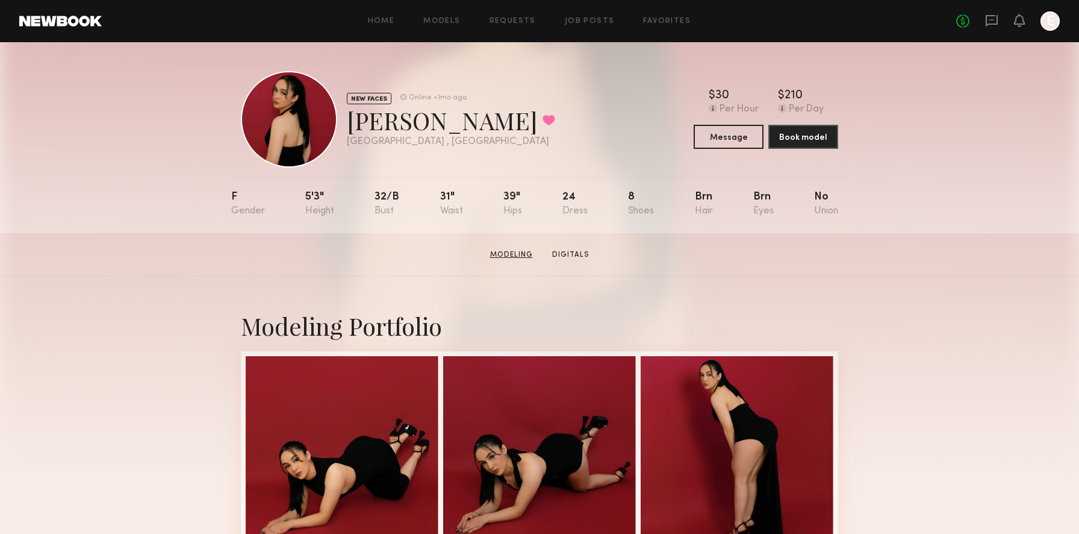
click at [512, 252] on link "Modeling" at bounding box center [511, 254] width 52 height 11
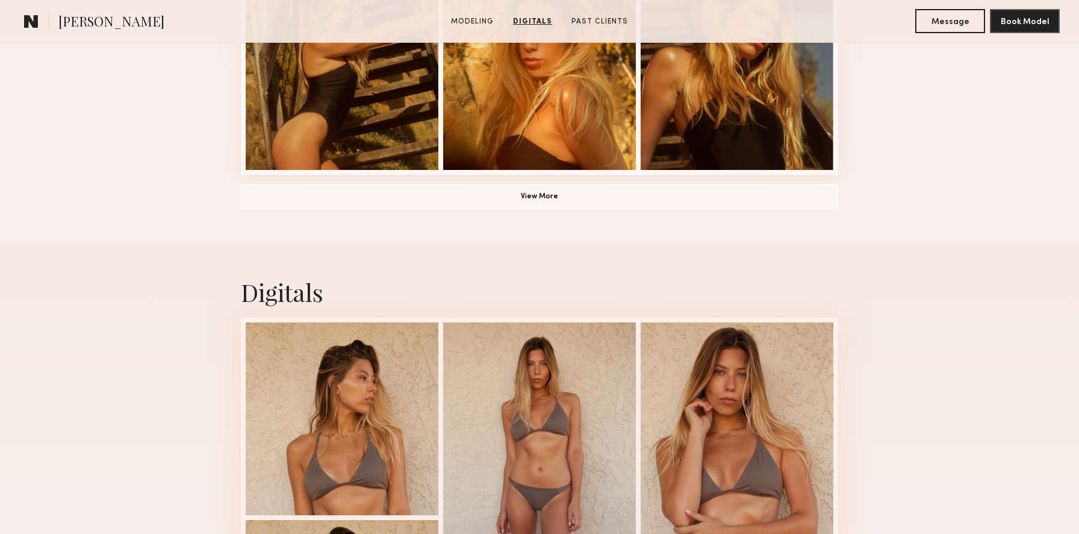
scroll to position [759, 0]
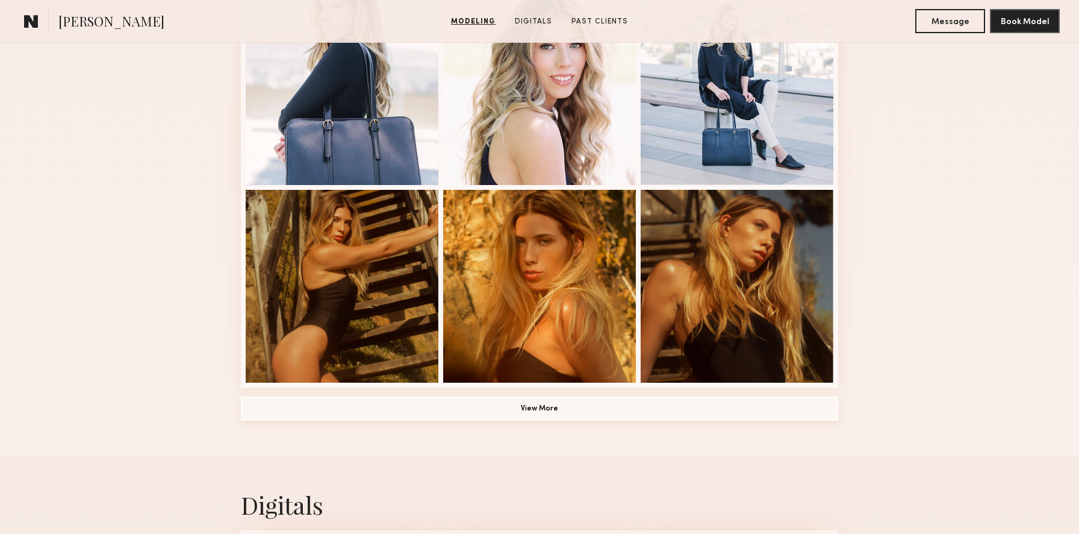
click at [624, 408] on button "View More" at bounding box center [539, 408] width 597 height 24
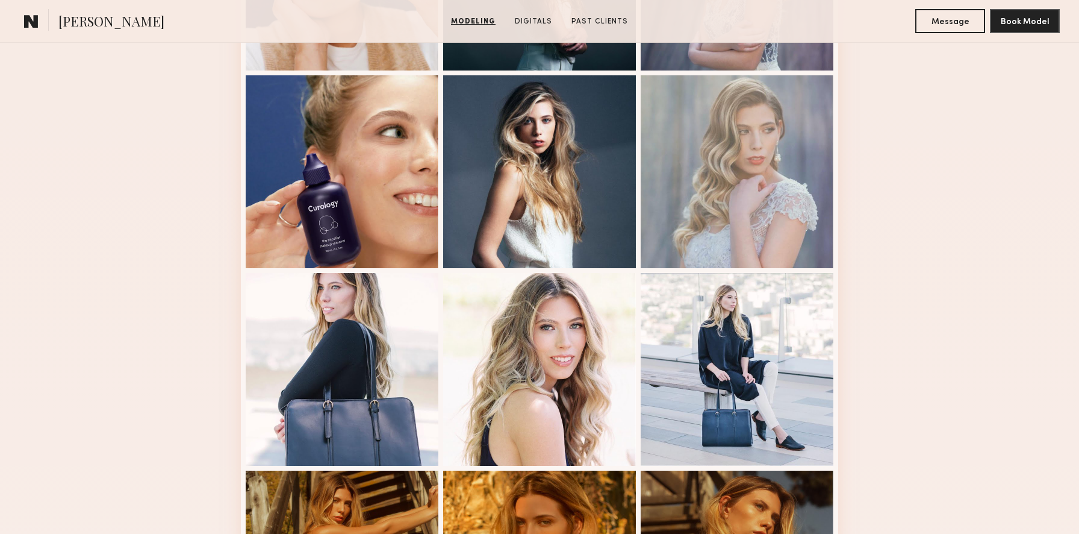
scroll to position [0, 0]
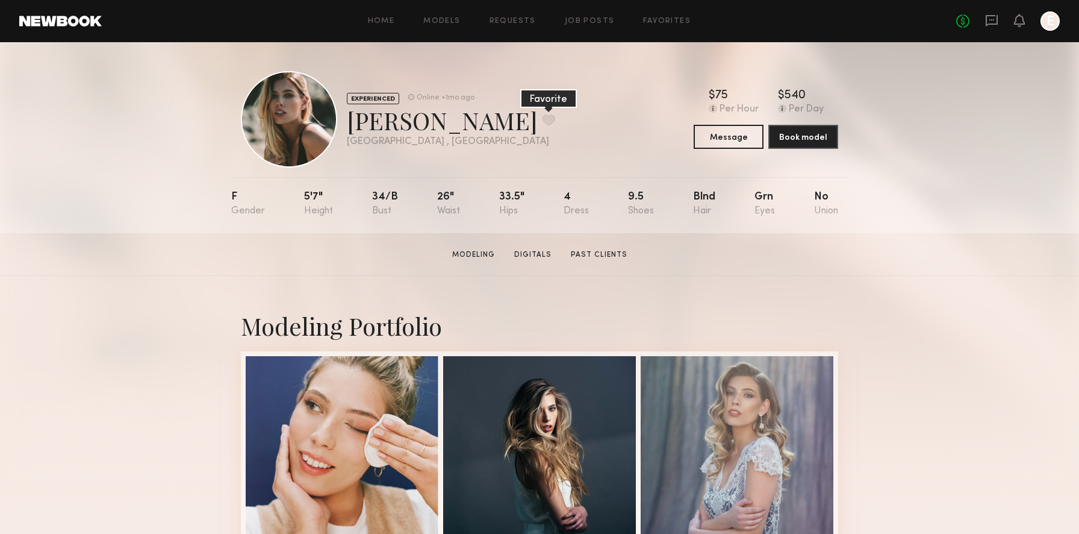
click at [543, 119] on button at bounding box center [549, 119] width 13 height 11
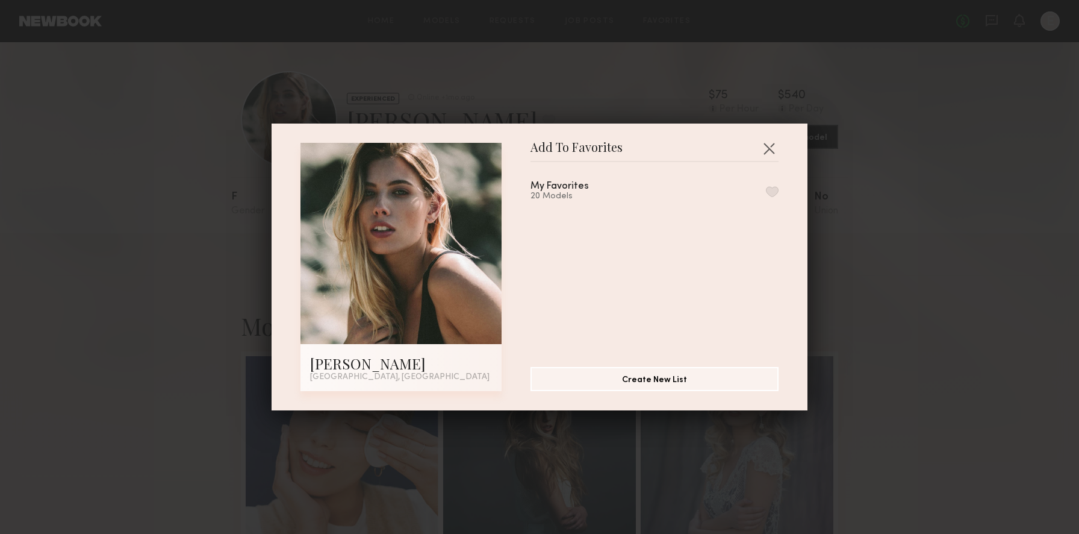
click at [777, 187] on button "button" at bounding box center [772, 191] width 13 height 11
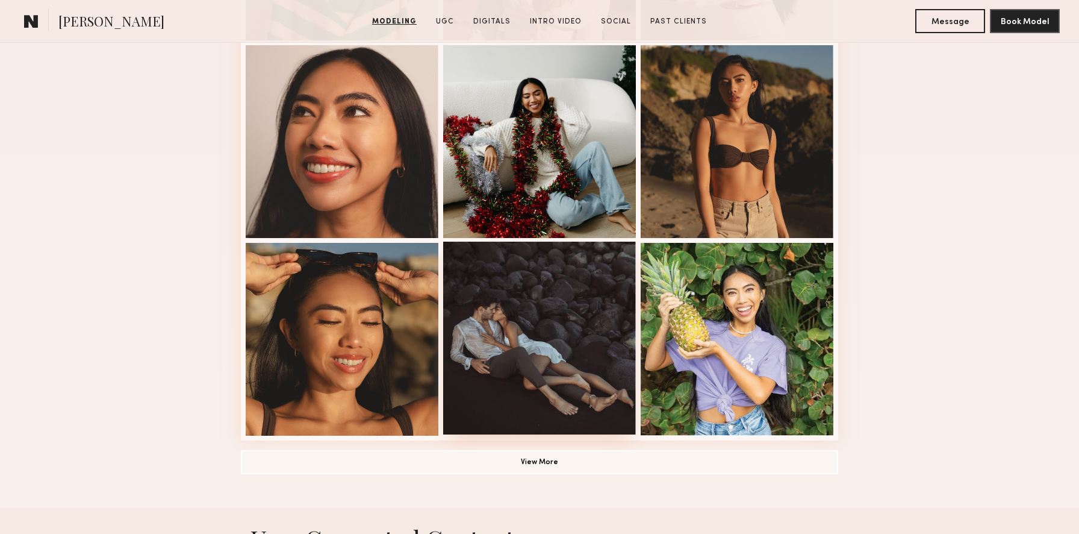
scroll to position [777, 0]
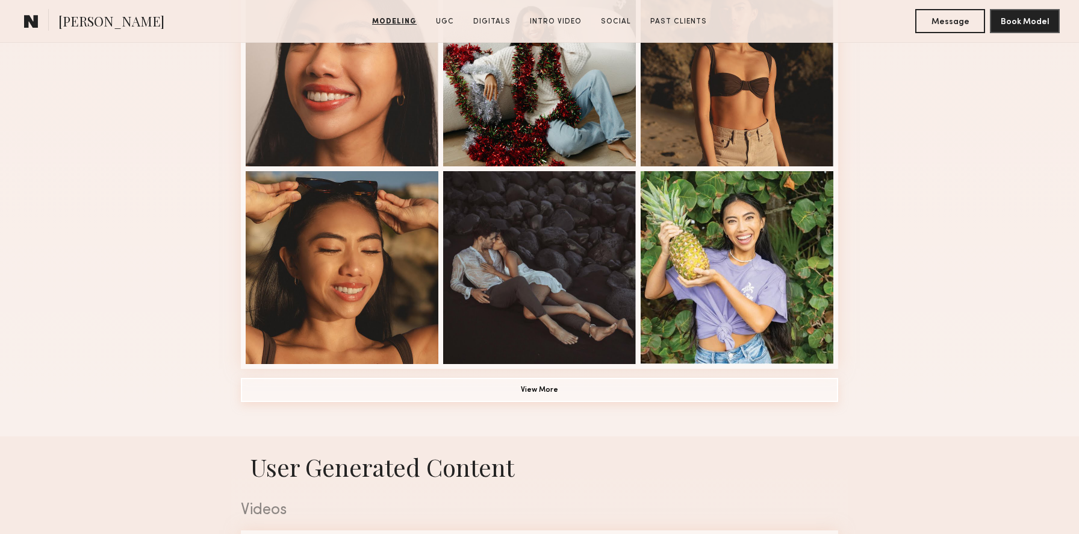
click at [572, 390] on button "View More" at bounding box center [539, 390] width 597 height 24
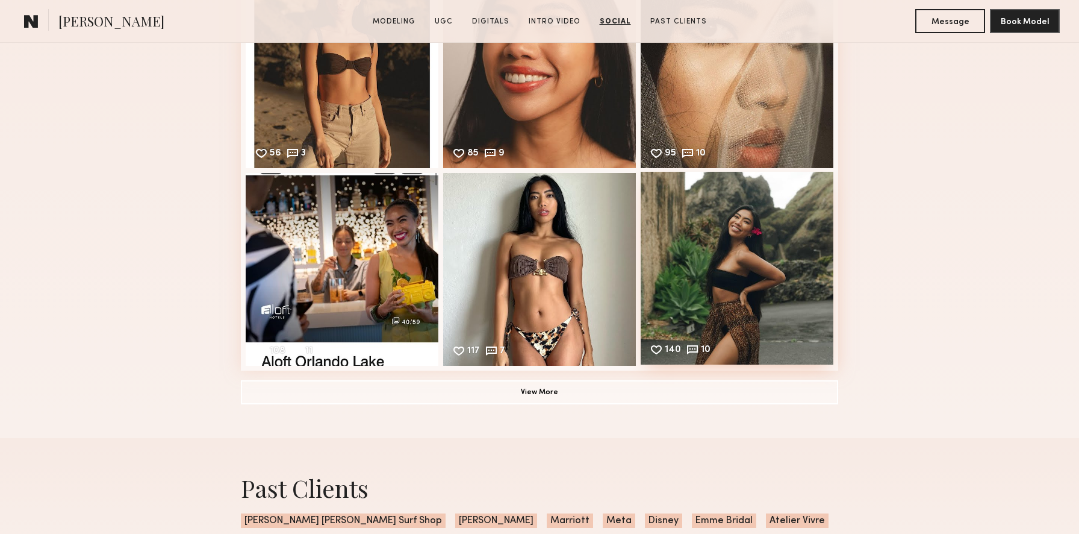
scroll to position [3590, 0]
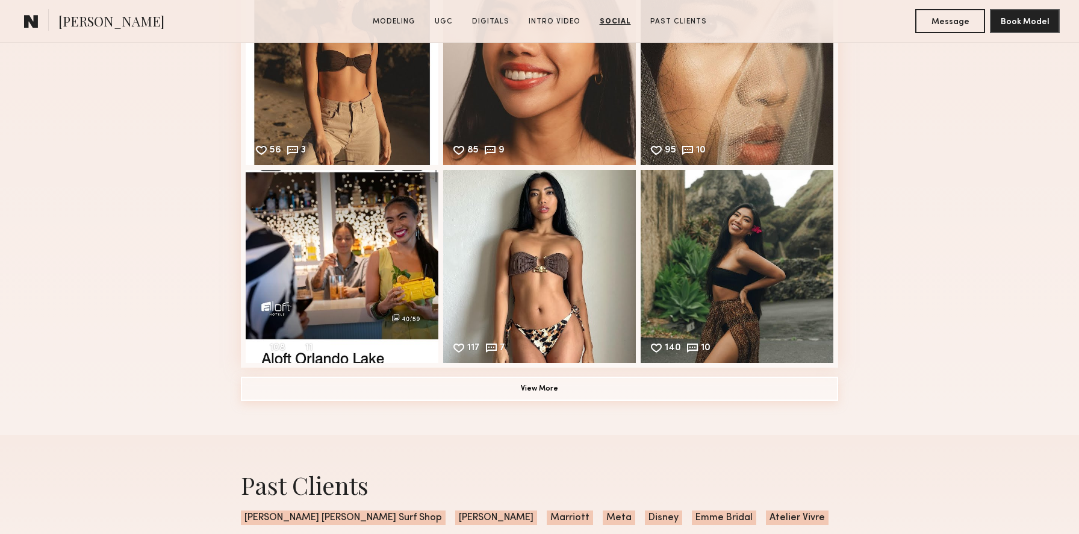
click at [569, 393] on button "View More" at bounding box center [539, 388] width 597 height 24
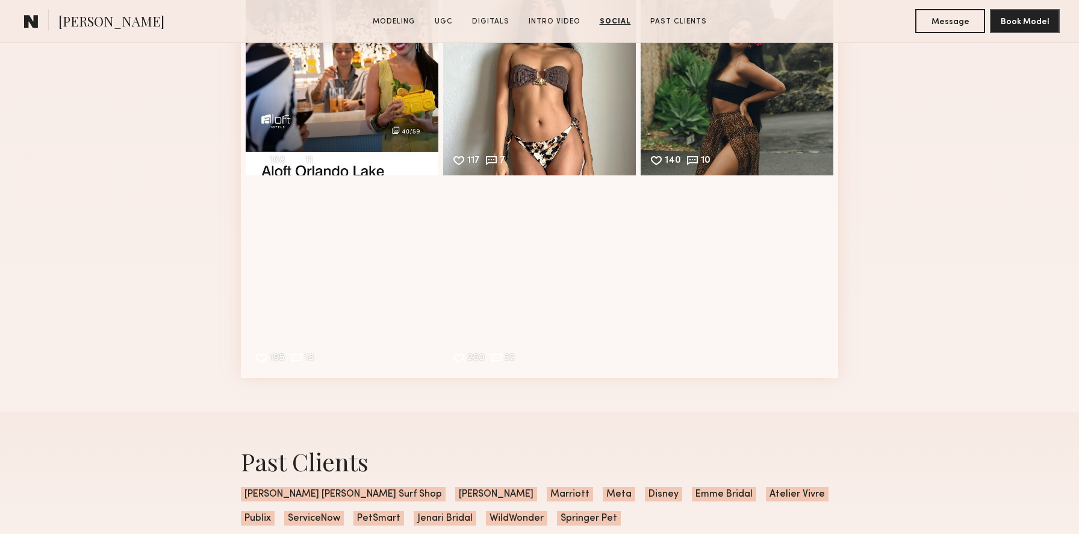
scroll to position [3858, 0]
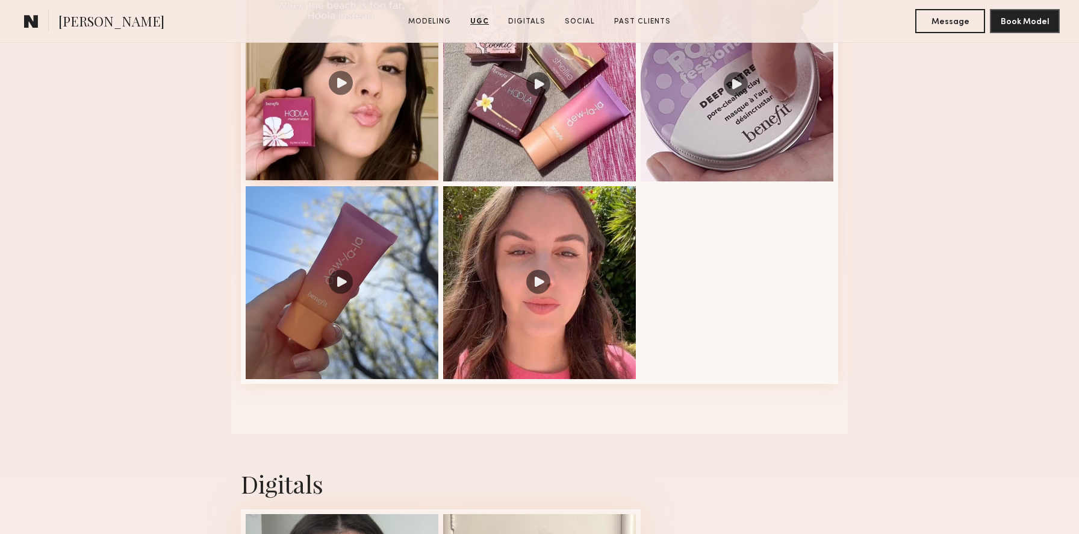
scroll to position [1070, 0]
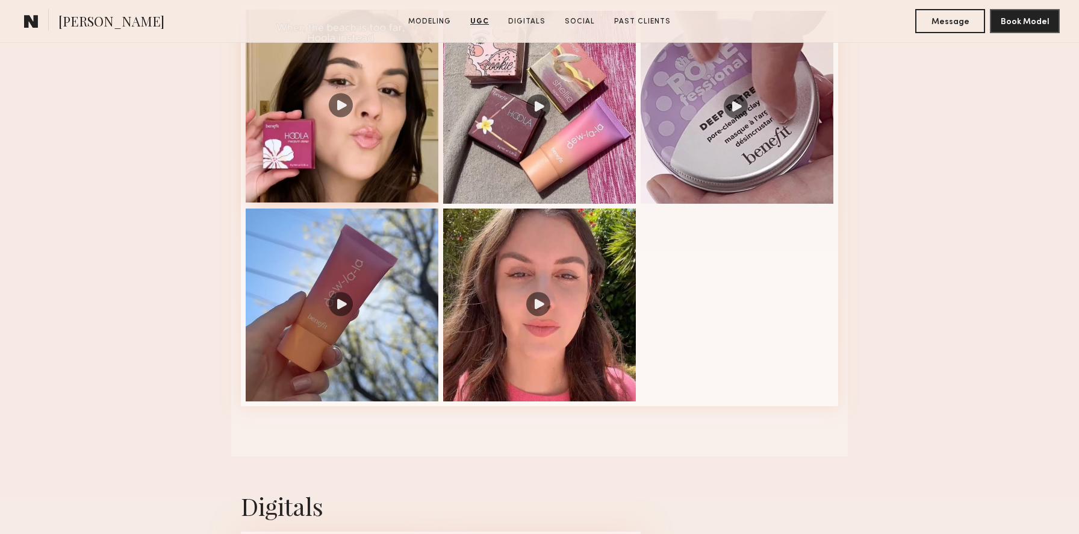
click at [329, 84] on div at bounding box center [342, 106] width 193 height 193
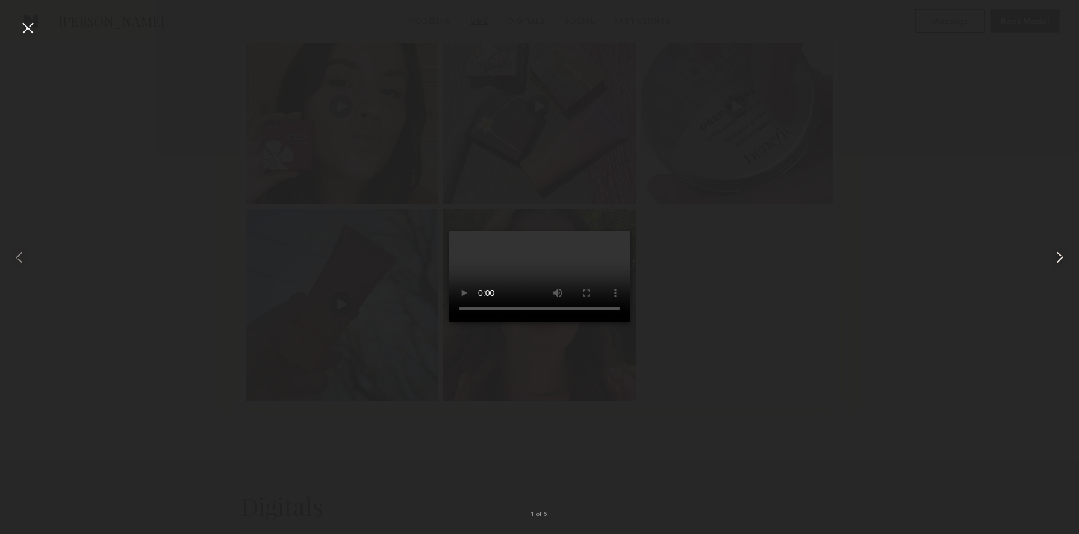
click at [1064, 255] on common-icon at bounding box center [1059, 257] width 19 height 19
click at [1064, 256] on common-icon at bounding box center [1059, 257] width 19 height 19
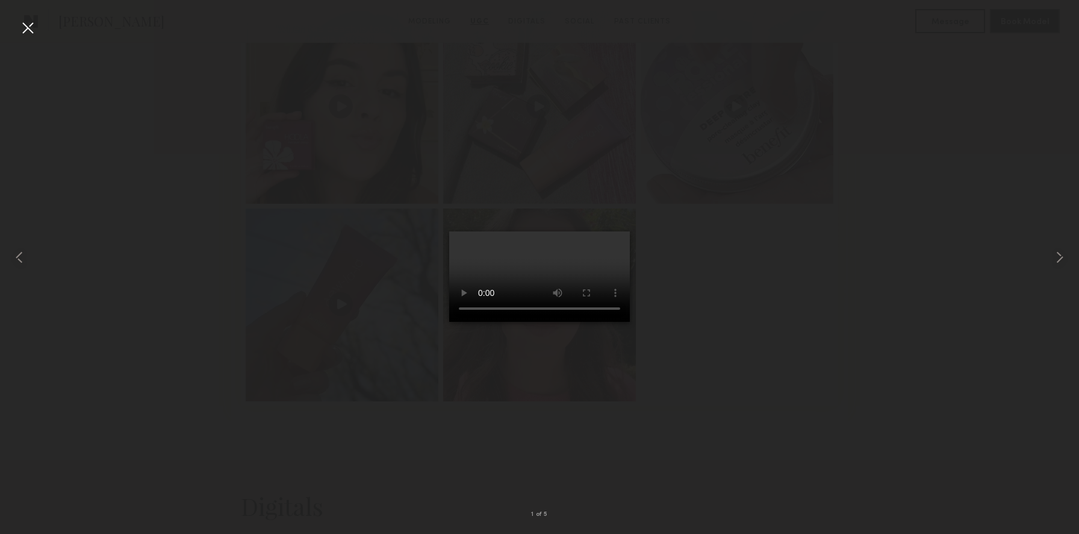
click at [1032, 257] on div at bounding box center [539, 257] width 1079 height 476
click at [37, 28] on div at bounding box center [27, 27] width 19 height 19
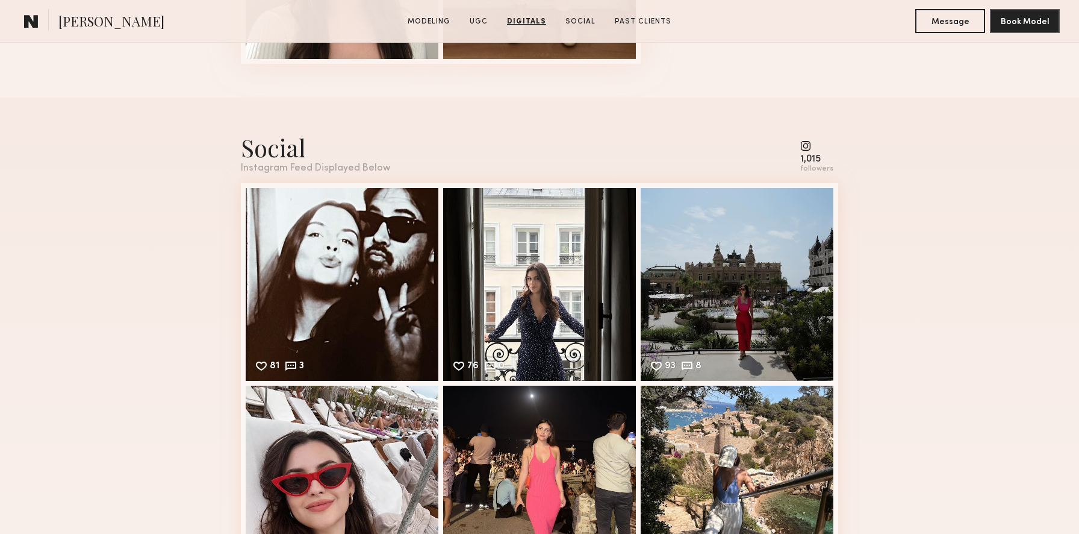
scroll to position [1946, 0]
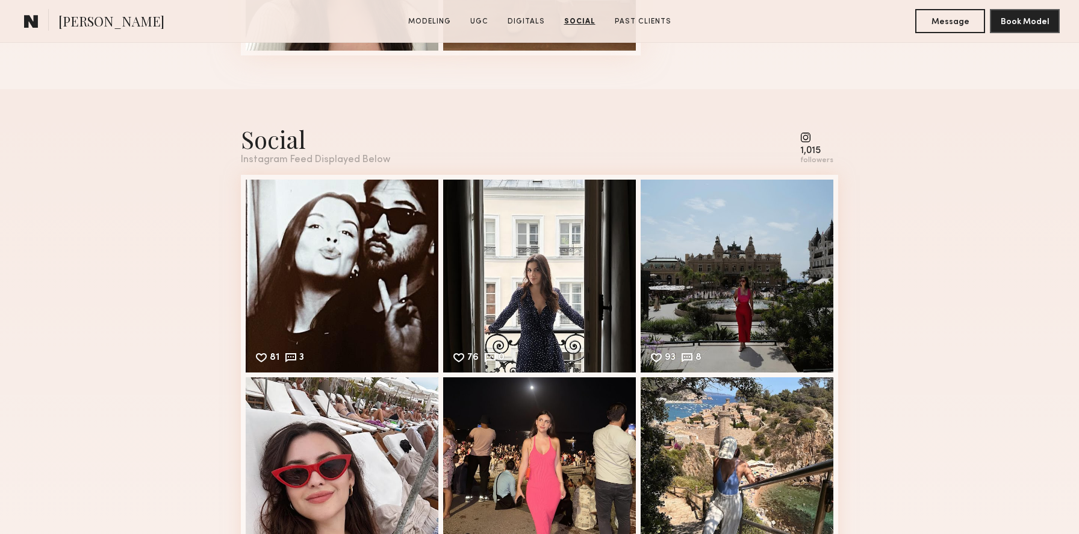
click at [364, 296] on div "81 3 Likes & comments displayed to show model’s engagement" at bounding box center [342, 275] width 193 height 193
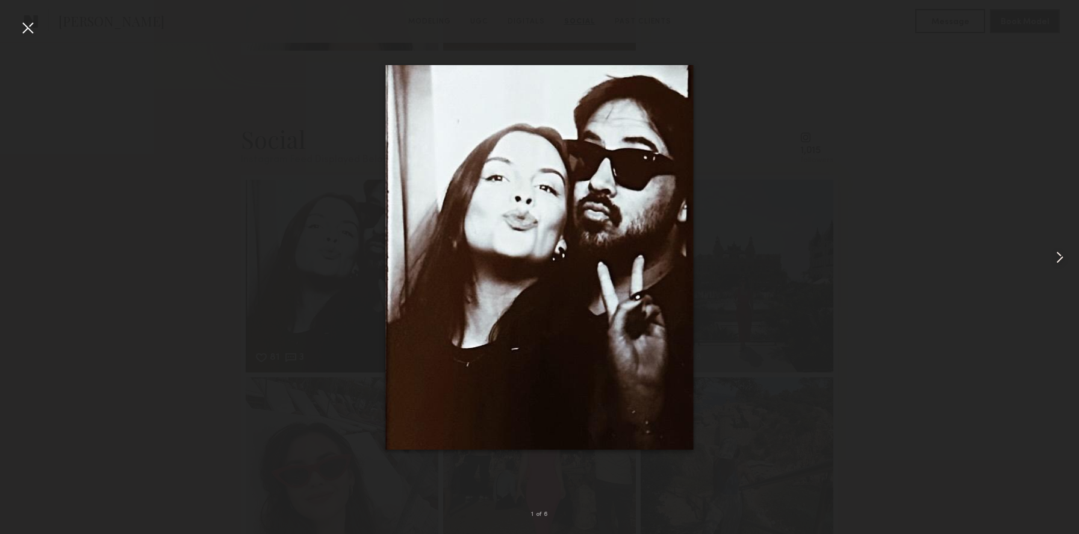
click at [1054, 263] on common-icon at bounding box center [1059, 257] width 19 height 19
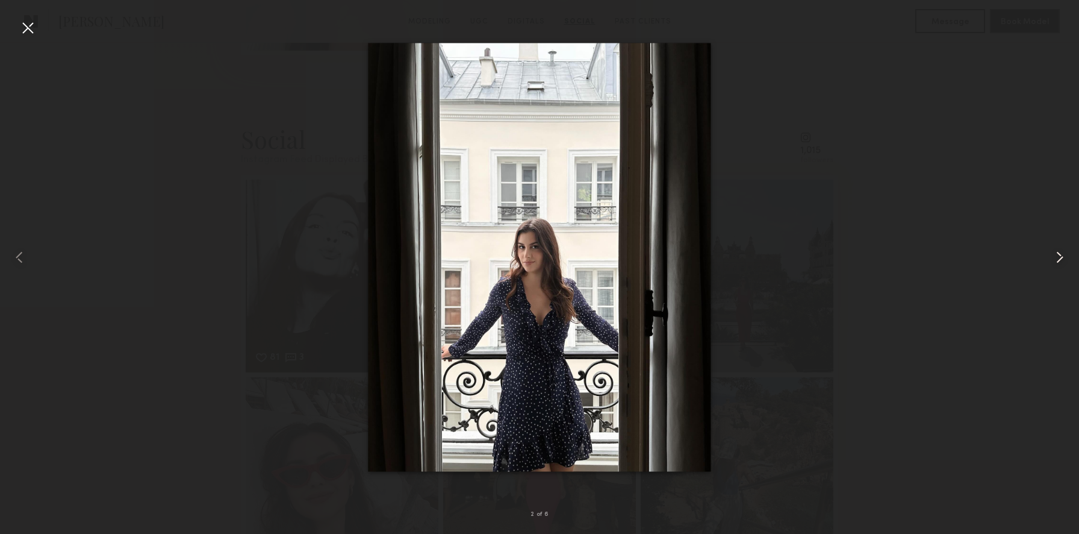
click at [1054, 263] on common-icon at bounding box center [1059, 257] width 19 height 19
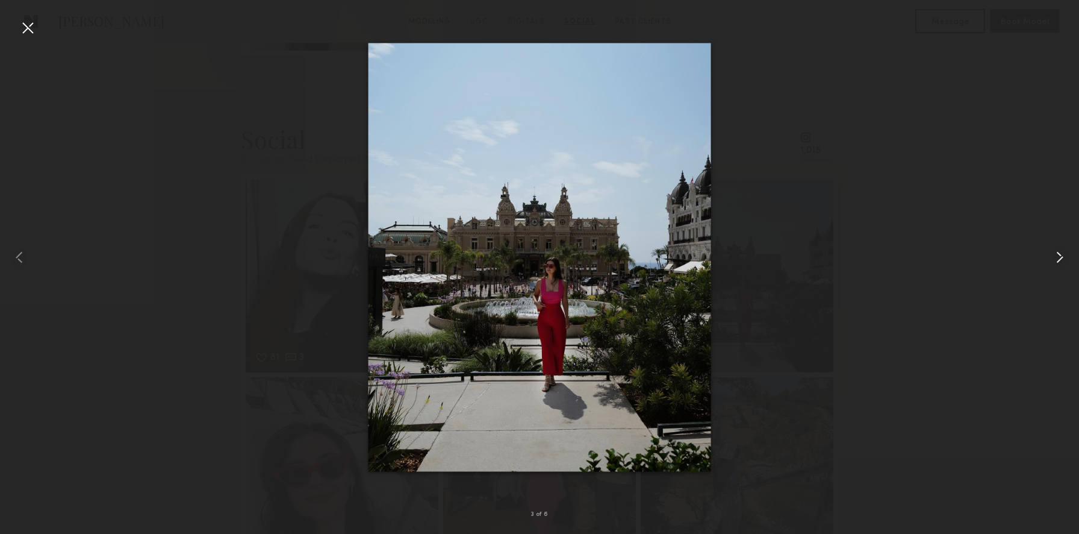
click at [1054, 263] on common-icon at bounding box center [1059, 257] width 19 height 19
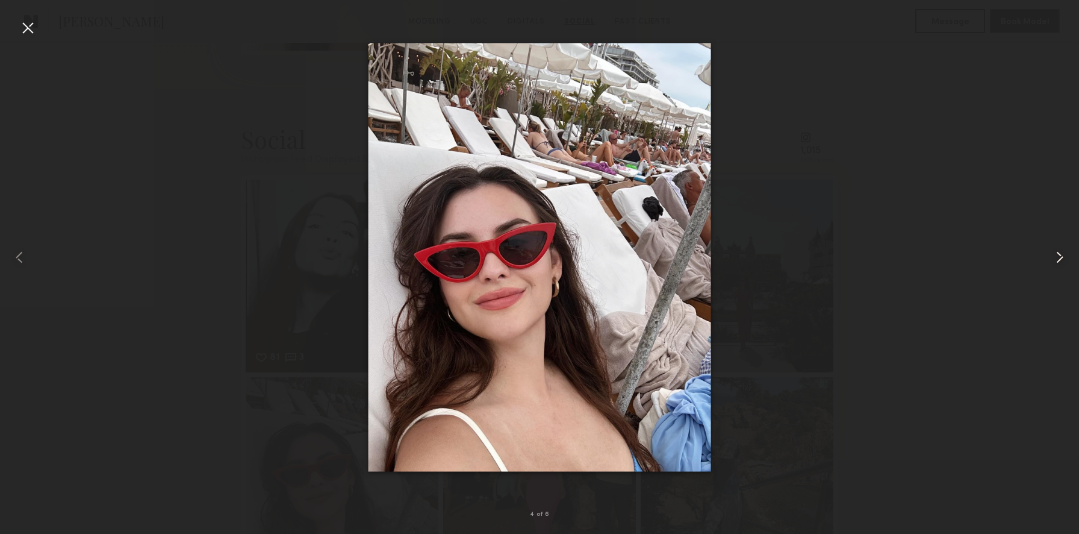
click at [1054, 263] on common-icon at bounding box center [1059, 257] width 19 height 19
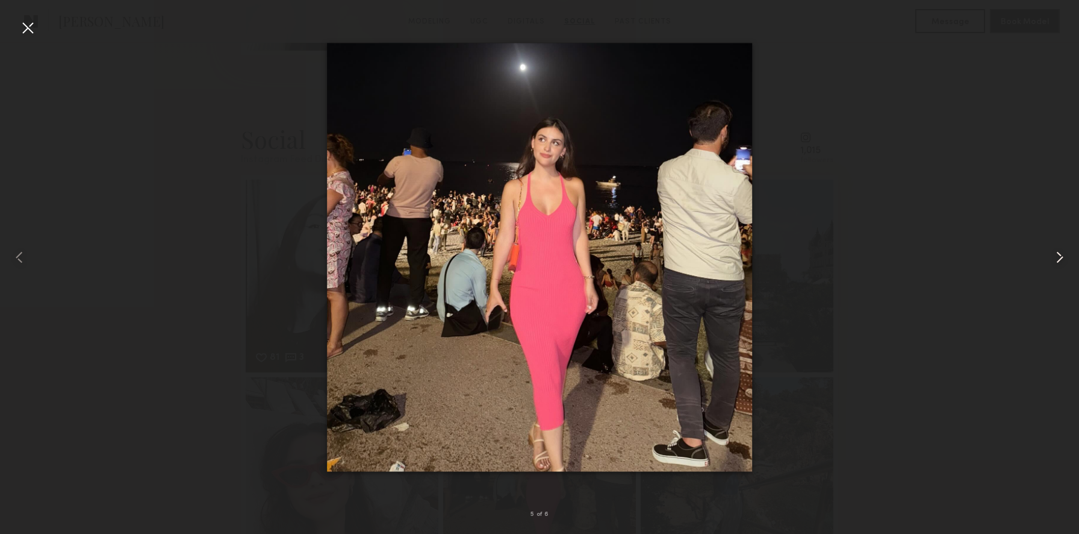
click at [1054, 263] on common-icon at bounding box center [1059, 257] width 19 height 19
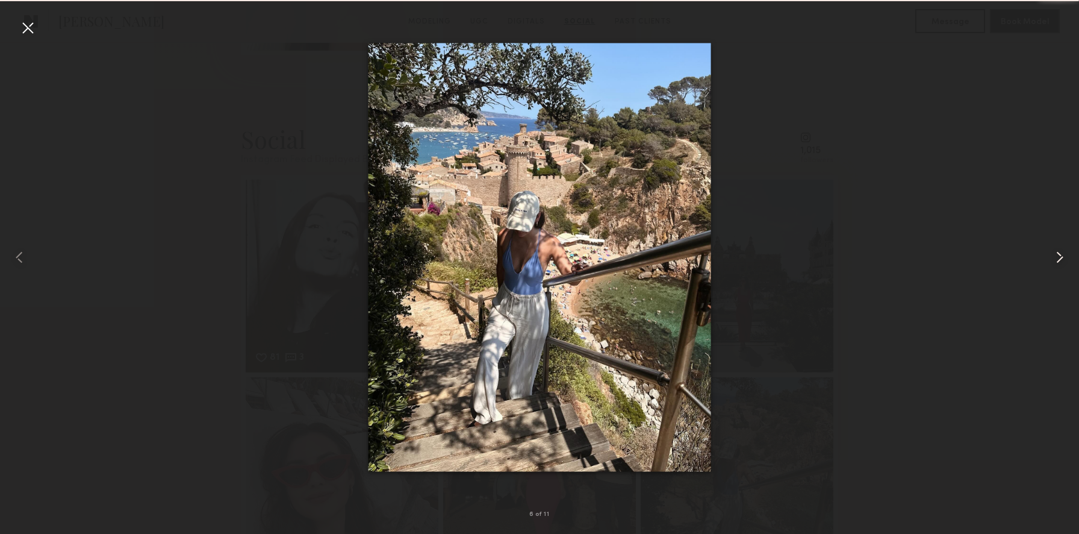
click at [1054, 263] on common-icon at bounding box center [1059, 257] width 19 height 19
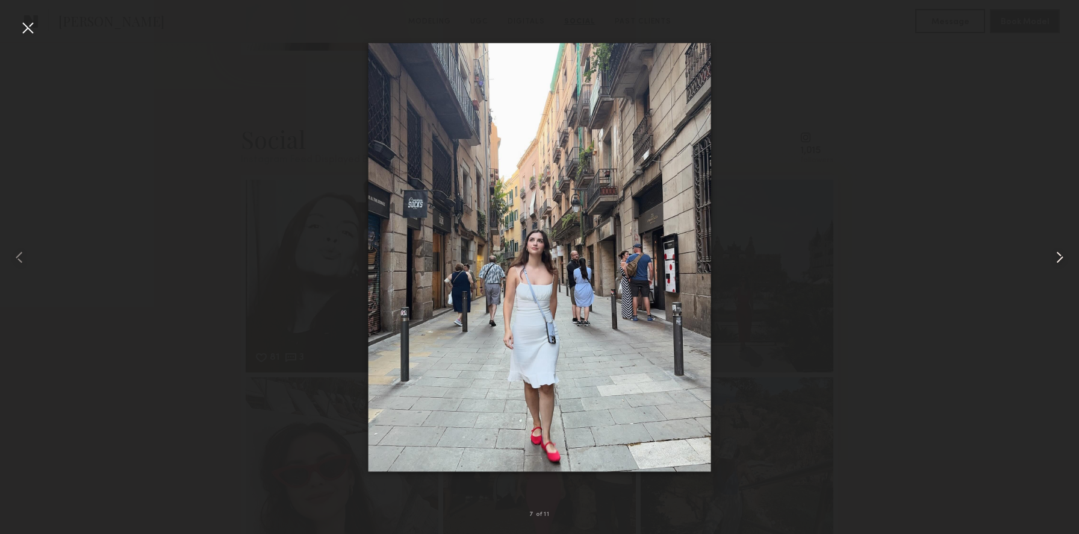
click at [1054, 263] on common-icon at bounding box center [1059, 257] width 19 height 19
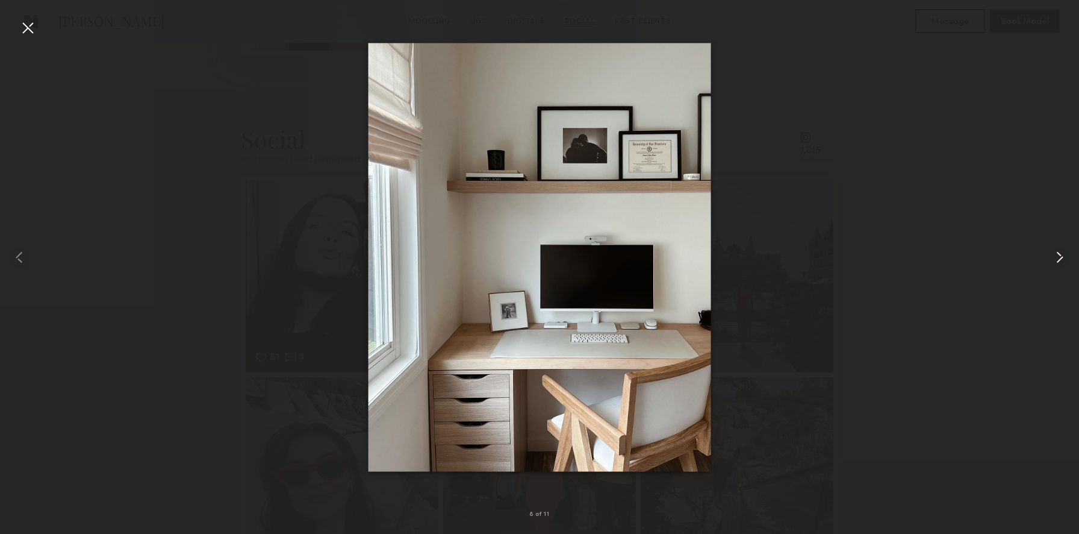
click at [1054, 263] on common-icon at bounding box center [1059, 257] width 19 height 19
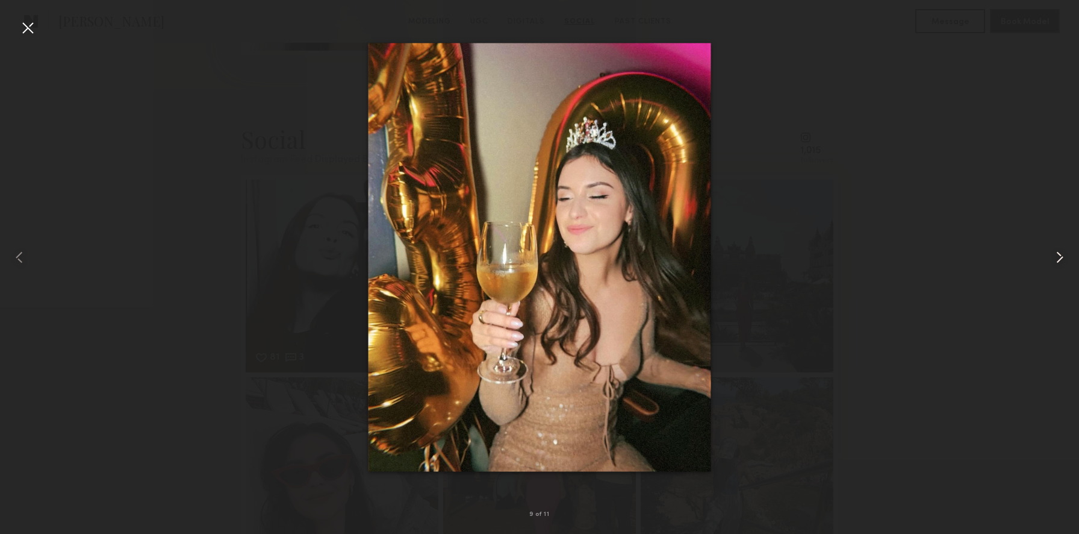
click at [1054, 263] on common-icon at bounding box center [1059, 257] width 19 height 19
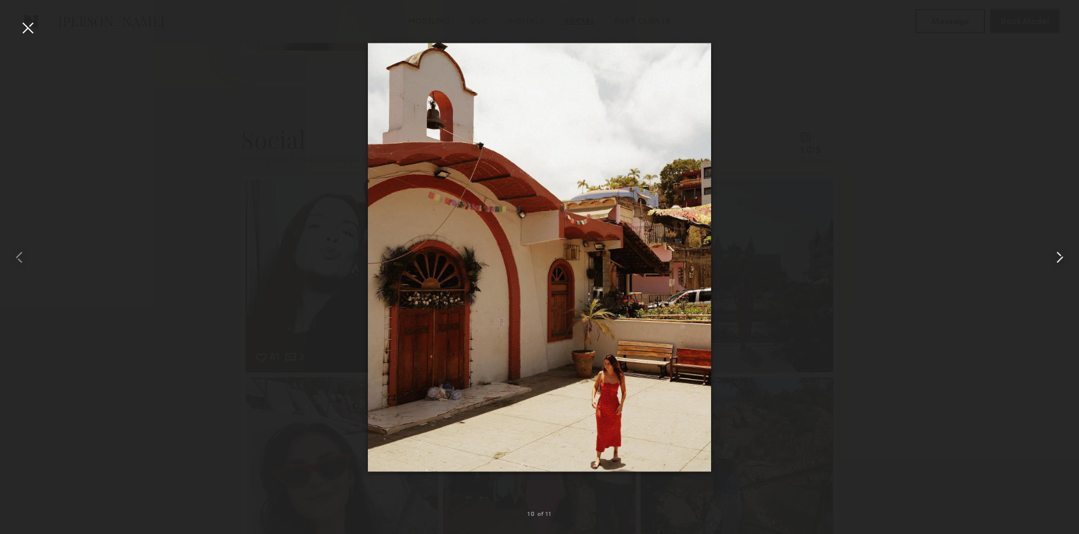
click at [1054, 263] on common-icon at bounding box center [1059, 257] width 19 height 19
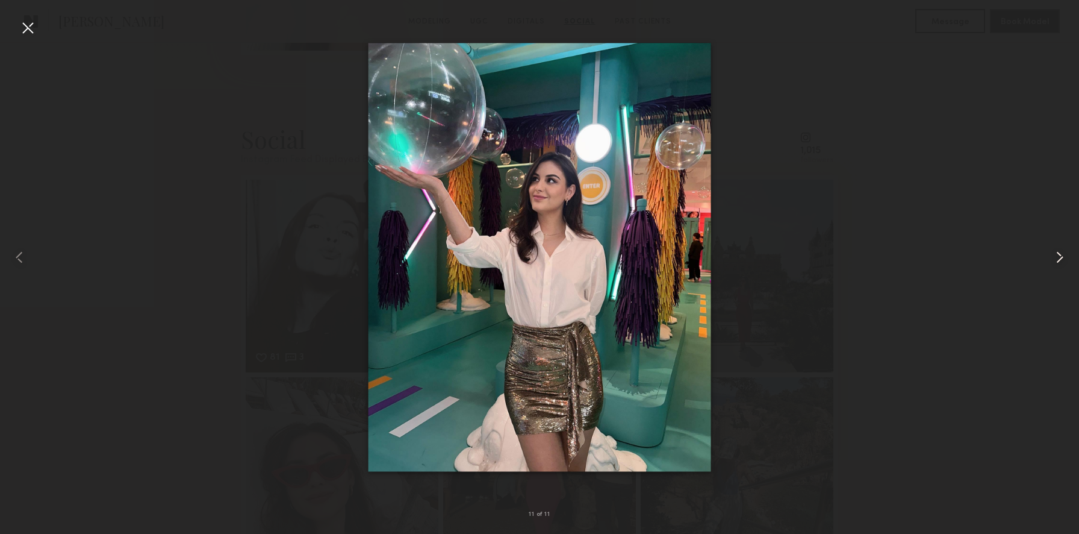
click at [1054, 263] on common-icon at bounding box center [1059, 257] width 19 height 19
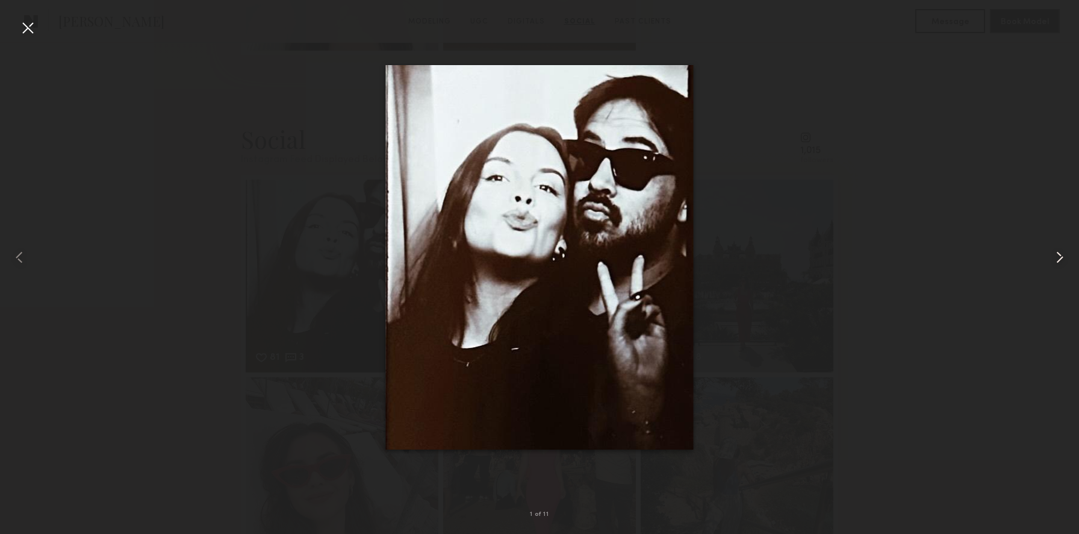
click at [1054, 263] on common-icon at bounding box center [1059, 257] width 19 height 19
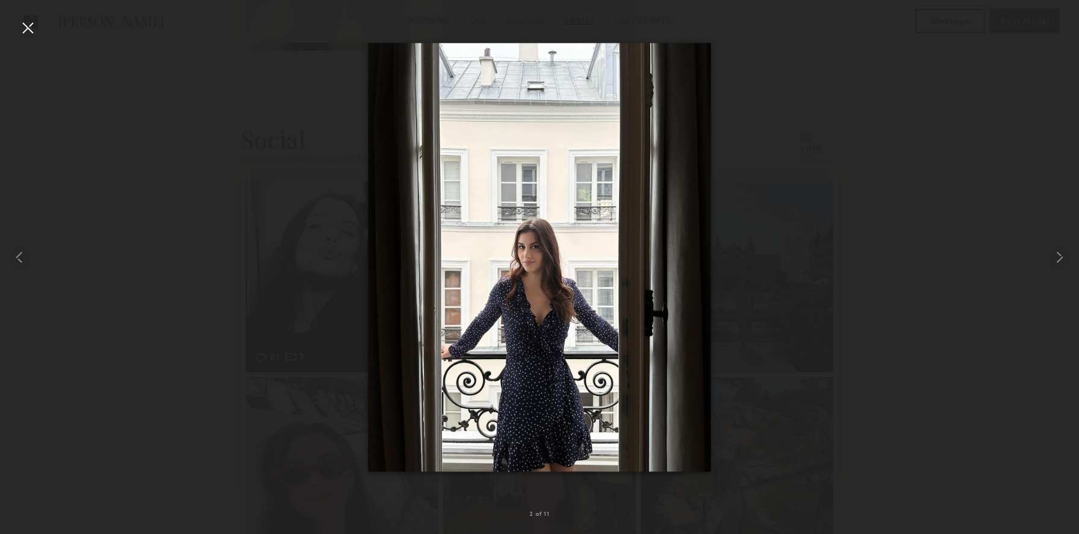
click at [985, 250] on div at bounding box center [539, 257] width 1079 height 476
click at [28, 27] on div at bounding box center [27, 27] width 19 height 19
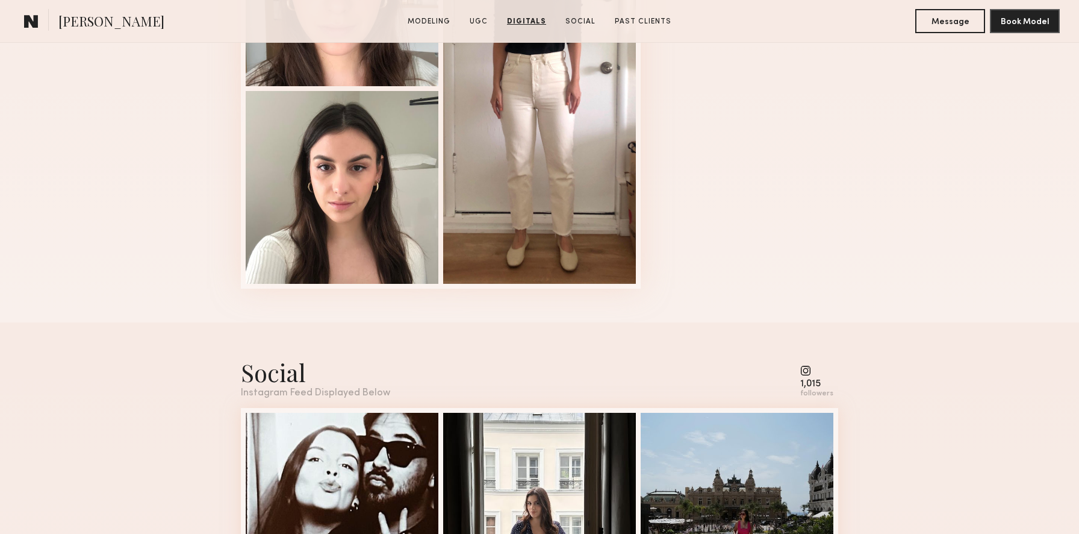
scroll to position [1630, 0]
